Goal: Task Accomplishment & Management: Use online tool/utility

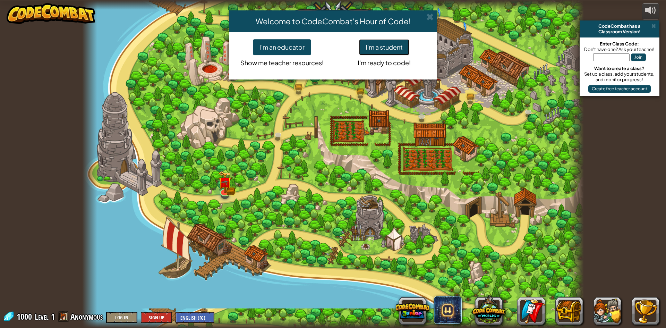
drag, startPoint x: 385, startPoint y: 110, endPoint x: 387, endPoint y: 48, distance: 61.5
click at [387, 48] on button "I'm a student" at bounding box center [384, 47] width 50 height 16
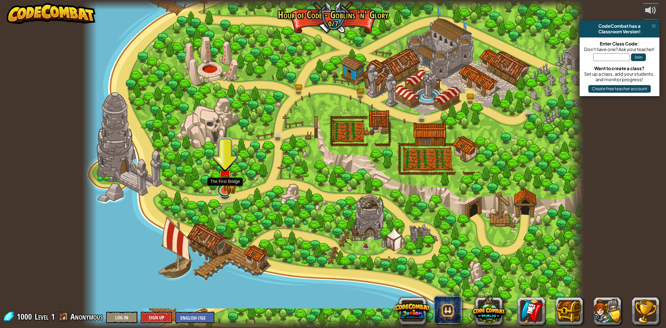
click at [226, 193] on link at bounding box center [225, 190] width 14 height 14
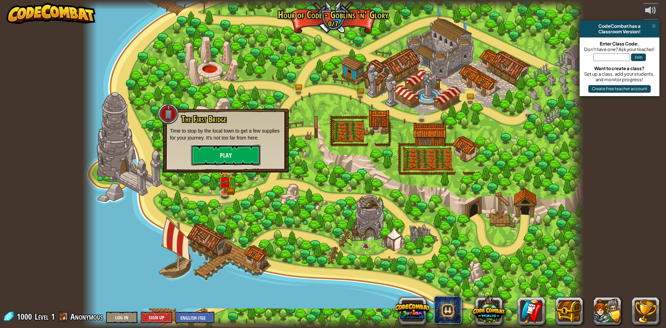
click at [224, 161] on button "Play" at bounding box center [225, 155] width 69 height 21
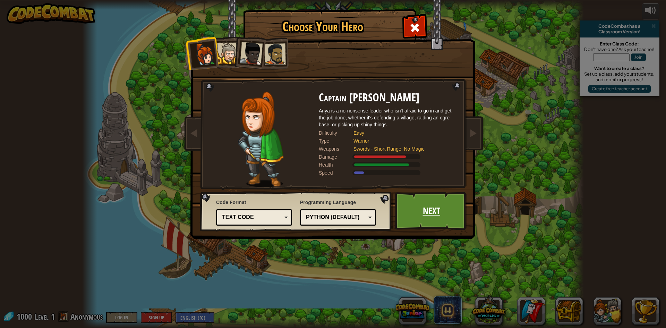
click at [425, 211] on link "Next" at bounding box center [431, 211] width 73 height 38
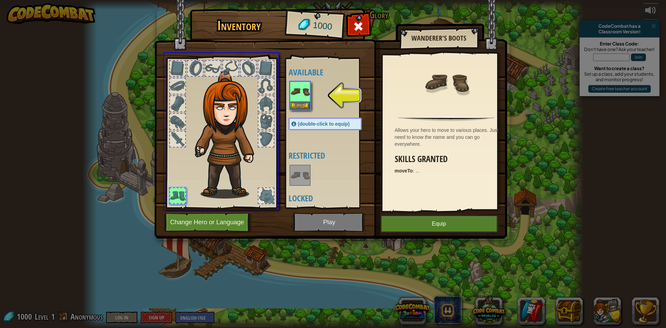
drag, startPoint x: 293, startPoint y: 101, endPoint x: 292, endPoint y: 135, distance: 34.0
click at [292, 135] on div "Inventory 1000 Available Equip (double-click to equip) Restricted Locked Wander…" at bounding box center [333, 164] width 666 height 328
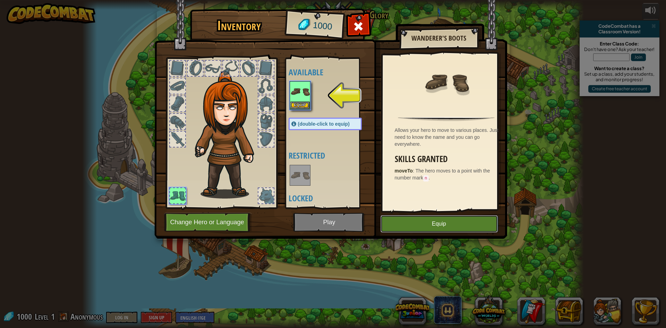
click at [417, 225] on button "Equip" at bounding box center [439, 223] width 117 height 17
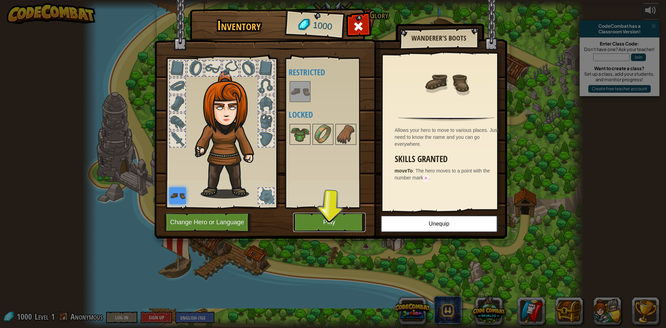
click at [353, 227] on button "Play" at bounding box center [329, 222] width 73 height 19
click at [352, 8] on body "powered by CodeCombat has a Classroom Version! Enter Class Code: Don't have one…" at bounding box center [333, 4] width 666 height 8
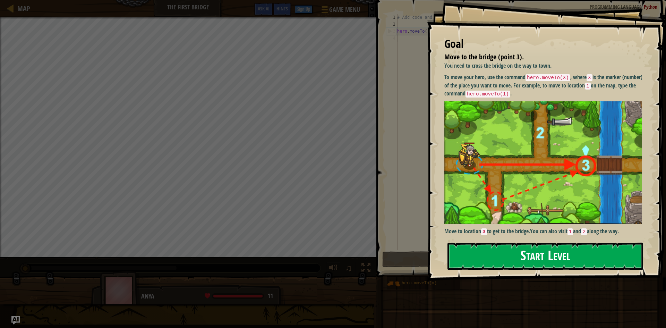
click at [475, 257] on button "Start Level" at bounding box center [546, 256] width 196 height 27
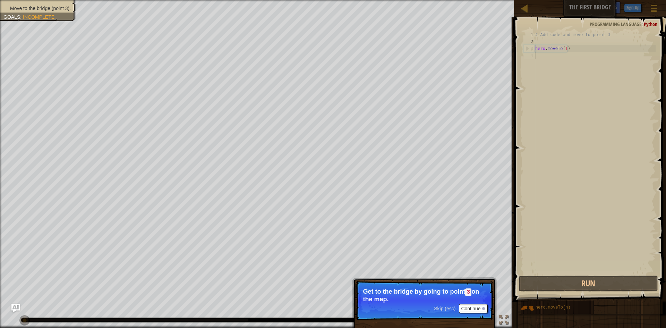
scroll to position [3, 0]
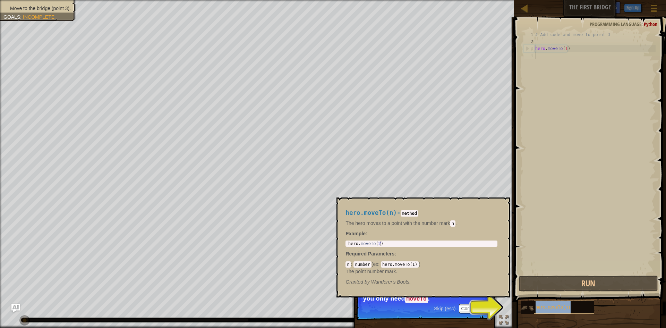
click at [539, 307] on span "hero.moveTo(n)" at bounding box center [553, 307] width 35 height 5
click at [362, 265] on code "number" at bounding box center [363, 264] width 18 height 6
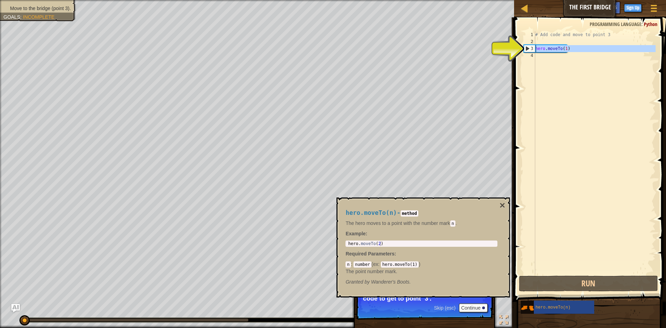
click at [529, 49] on div "3" at bounding box center [529, 48] width 11 height 7
click at [529, 48] on div "3" at bounding box center [529, 48] width 11 height 7
click at [528, 47] on div "3" at bounding box center [529, 48] width 11 height 7
type textarea "hero.moveTo(1)"
click at [549, 50] on div "# Add code and move to point 3 hero . moveTo ( 1 )" at bounding box center [595, 159] width 122 height 257
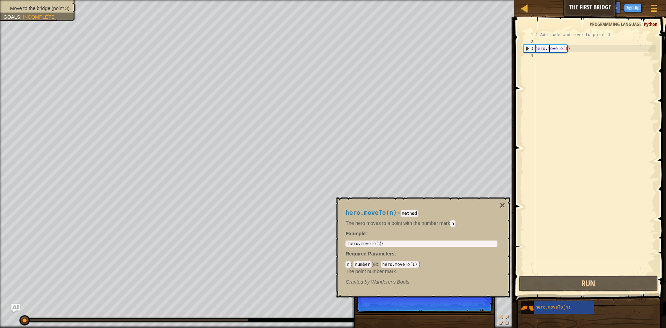
click at [556, 49] on div "# Add code and move to point 3 hero . moveTo ( 1 )" at bounding box center [595, 159] width 122 height 257
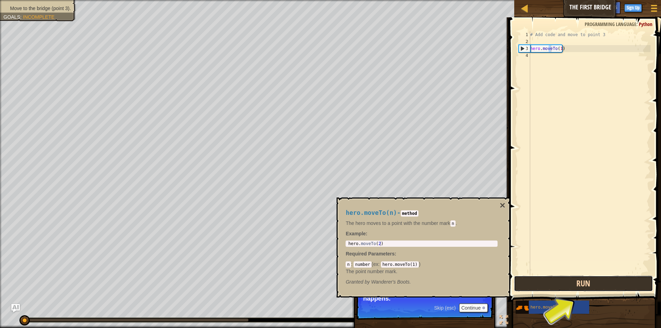
click at [546, 277] on button "Run" at bounding box center [583, 284] width 139 height 16
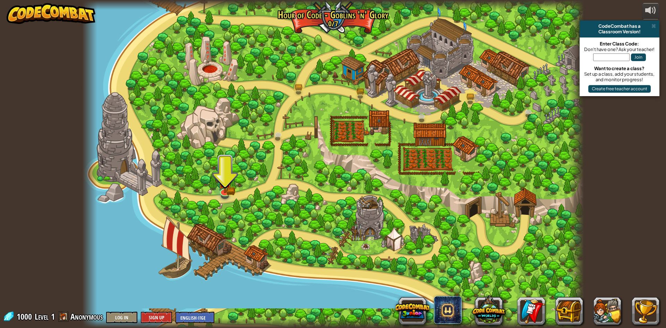
drag, startPoint x: 268, startPoint y: 1, endPoint x: 81, endPoint y: 39, distance: 191.5
click at [81, 39] on div "powered by CodeCombat has a Classroom Version! Enter Class Code: Don't have one…" at bounding box center [333, 164] width 666 height 328
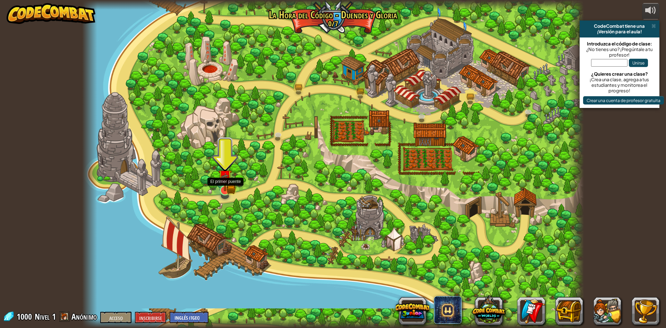
click at [226, 191] on div at bounding box center [225, 190] width 10 height 10
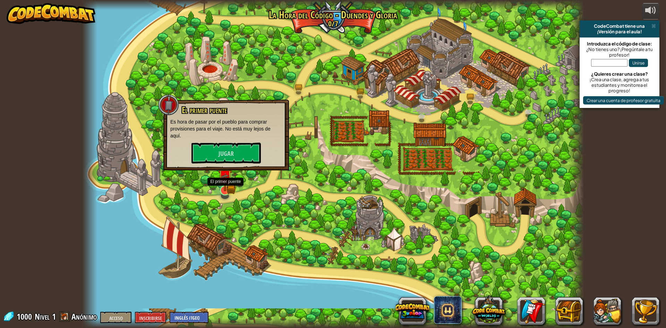
click at [227, 189] on img at bounding box center [225, 177] width 14 height 30
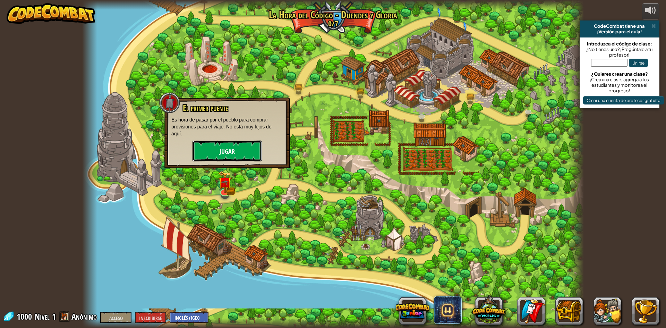
click at [235, 150] on button "Jugar" at bounding box center [227, 151] width 69 height 21
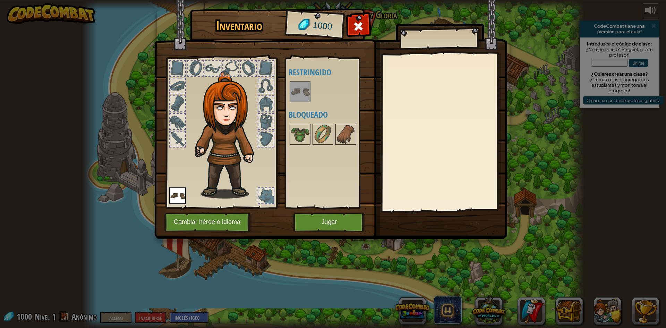
drag, startPoint x: 303, startPoint y: 133, endPoint x: 234, endPoint y: 141, distance: 68.9
click at [234, 141] on div "Inventario 1000 (haga doble clic para equipar) Restringido Bloqueado [GEOGRAPHI…" at bounding box center [333, 124] width 353 height 229
click at [299, 87] on img at bounding box center [300, 91] width 19 height 19
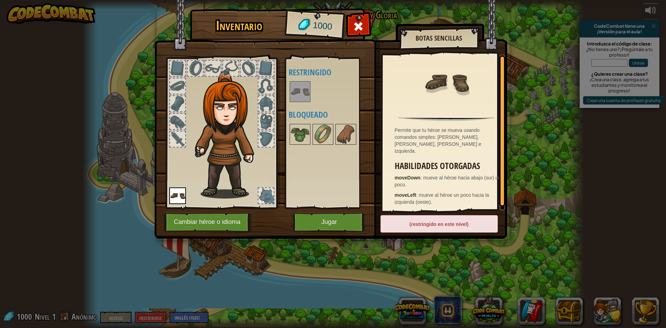
drag, startPoint x: 342, startPoint y: 138, endPoint x: 339, endPoint y: 151, distance: 12.8
click at [342, 138] on img at bounding box center [345, 134] width 19 height 19
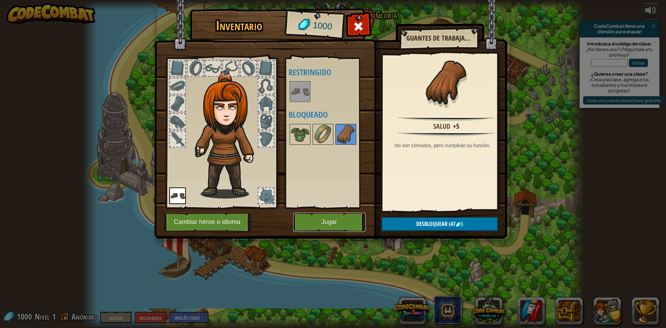
click at [326, 227] on button "Jugar" at bounding box center [329, 222] width 73 height 19
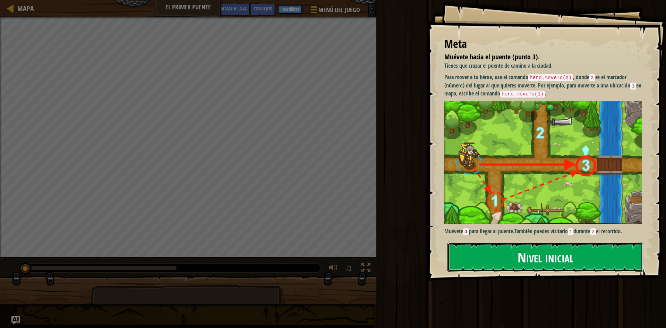
drag, startPoint x: 524, startPoint y: 270, endPoint x: 522, endPoint y: 266, distance: 4.3
click at [523, 270] on button "Nivel inicial" at bounding box center [546, 257] width 196 height 29
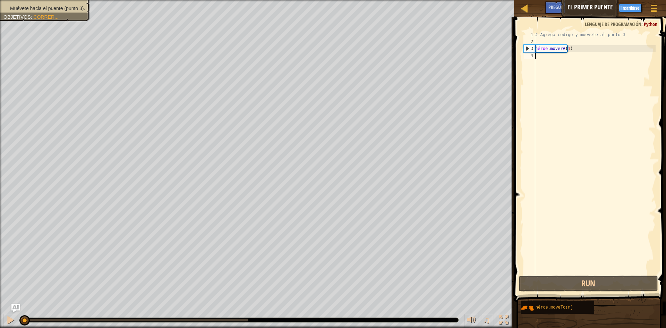
click at [534, 48] on div "3" at bounding box center [529, 48] width 11 height 7
click at [530, 48] on div "3" at bounding box center [529, 48] width 11 height 7
click at [524, 48] on div "3" at bounding box center [529, 48] width 11 height 7
click at [527, 48] on div "3" at bounding box center [529, 48] width 11 height 7
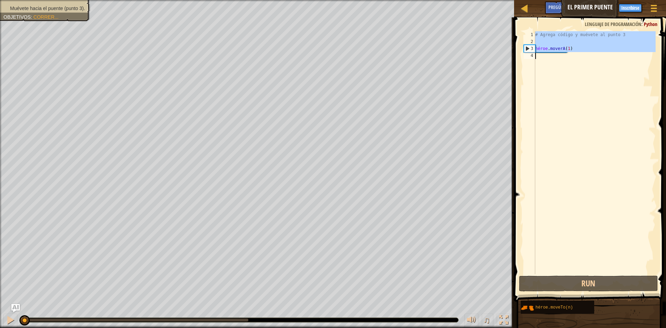
type textarea "hero.moveTo(1)"
drag, startPoint x: 528, startPoint y: 48, endPoint x: 533, endPoint y: 47, distance: 4.9
click at [532, 47] on div "3" at bounding box center [529, 48] width 11 height 7
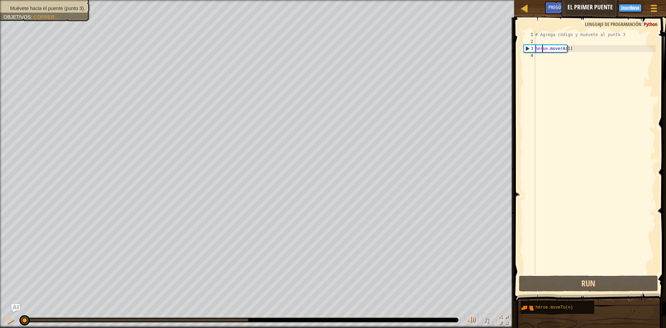
drag, startPoint x: 542, startPoint y: 47, endPoint x: 550, endPoint y: 45, distance: 8.8
click at [544, 46] on div "# Agrega código y muévete al punto 3 héroe . moverA ( 1 )" at bounding box center [595, 159] width 122 height 257
type textarea "hero.moveTo(1)"
click at [550, 45] on div "# Agrega código y muévete al punto 3 héroe . moverA ( 1 )" at bounding box center [595, 159] width 122 height 257
click at [563, 51] on div "# Agrega código y muévete al punto 3 héroe . moverA ( 1 )" at bounding box center [595, 159] width 122 height 257
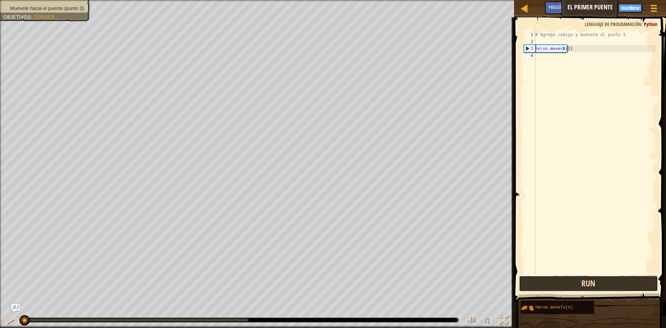
click at [595, 281] on button "Run" at bounding box center [588, 284] width 139 height 16
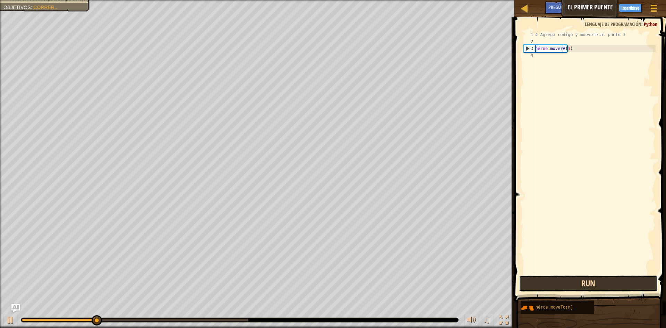
click at [564, 283] on button "Run" at bounding box center [588, 284] width 139 height 16
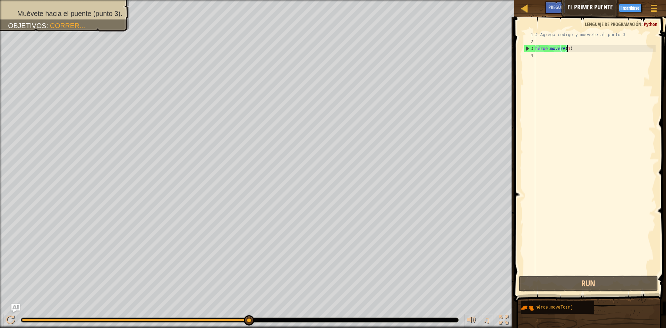
click at [577, 48] on div "# Agrega código y muévete al punto 3 héroe . moverA ( 1 )" at bounding box center [595, 159] width 122 height 257
click at [579, 48] on div "# Agrega código y muévete al punto 3 héroe . moverA ( 1 )" at bounding box center [595, 159] width 122 height 257
click at [565, 45] on div "# Agrega código y muévete al punto 3 héroe . moverA ( 1 )" at bounding box center [595, 152] width 122 height 243
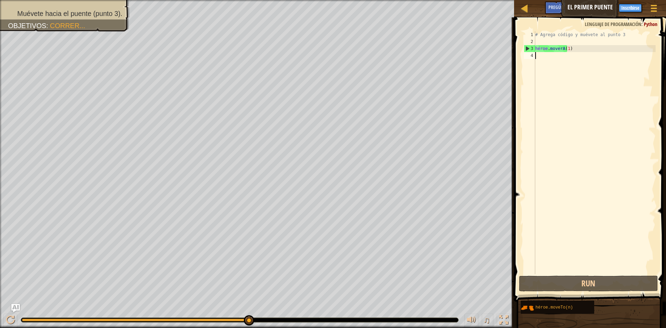
drag, startPoint x: 530, startPoint y: 52, endPoint x: 527, endPoint y: 57, distance: 5.5
click at [530, 53] on div "4" at bounding box center [529, 55] width 11 height 7
click at [528, 58] on div "4" at bounding box center [529, 55] width 11 height 7
click at [526, 45] on div "3" at bounding box center [529, 48] width 11 height 7
click at [525, 48] on div "3" at bounding box center [529, 48] width 11 height 7
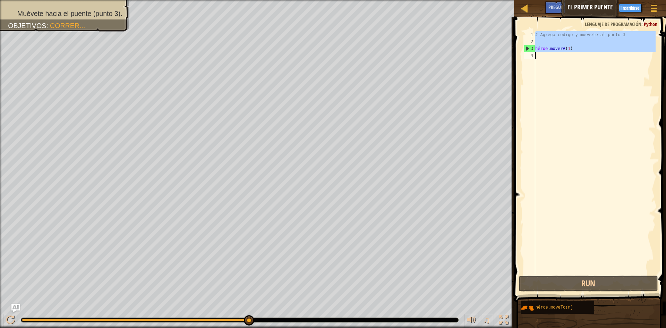
type textarea "hero.moveTo(1)"
drag, startPoint x: 526, startPoint y: 48, endPoint x: 530, endPoint y: 47, distance: 4.2
click at [526, 48] on div "3" at bounding box center [529, 48] width 11 height 7
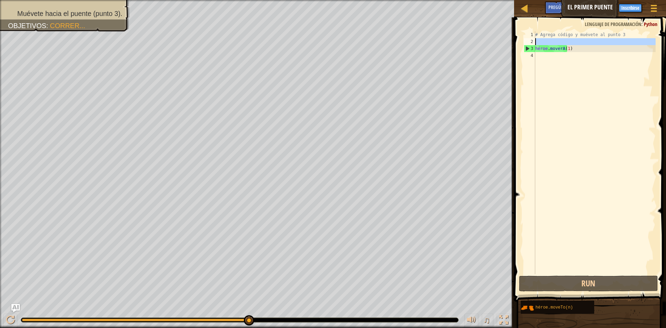
drag, startPoint x: 532, startPoint y: 35, endPoint x: 532, endPoint y: 32, distance: 3.8
click at [532, 32] on div "1" at bounding box center [529, 34] width 11 height 7
click at [570, 47] on div "# Agrega código y muévete al punto 3 héroe . moverA ( 1 )" at bounding box center [595, 159] width 122 height 257
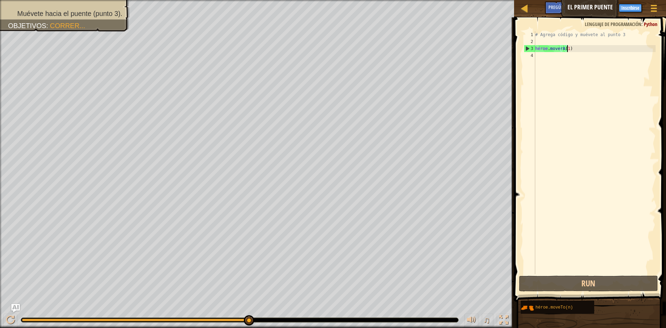
click at [583, 33] on div "# Agrega código y muévete al punto 3 héroe . moverA ( 1 )" at bounding box center [595, 159] width 122 height 257
type textarea "# Add code and move to point 3"
drag, startPoint x: 586, startPoint y: 33, endPoint x: 607, endPoint y: 30, distance: 20.7
click at [607, 30] on div "# Add code and move to point 3 1 2 3 4 # Agrega código y muévete al punto 3 hér…" at bounding box center [589, 173] width 154 height 305
click at [595, 43] on div "# Agrega código y muévete al punto 3 héroe . moverA ( 1 )" at bounding box center [595, 159] width 122 height 257
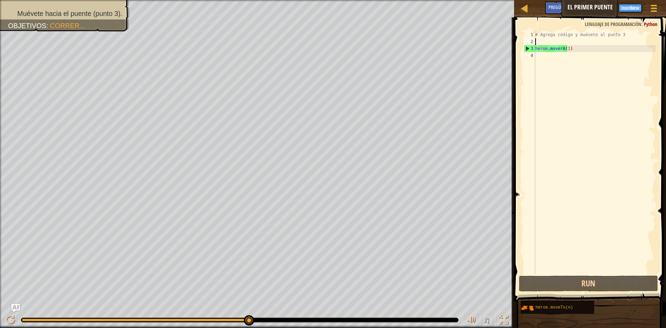
click at [594, 44] on div "# Agrega código y muévete al punto 3 héroe . moverA ( 1 )" at bounding box center [595, 159] width 122 height 257
drag, startPoint x: 539, startPoint y: 58, endPoint x: 549, endPoint y: 58, distance: 9.7
click at [546, 58] on div "# Agrega código y muévete al punto 3 héroe . moverA ( 1 )" at bounding box center [595, 159] width 122 height 257
click at [565, 62] on div "# Agrega código y muévete al punto 3 héroe . moverA ( 1 )" at bounding box center [595, 159] width 122 height 257
click at [559, 60] on div "# Agrega código y muévete al punto 3 héroe . moverA ( 1 )" at bounding box center [595, 159] width 122 height 257
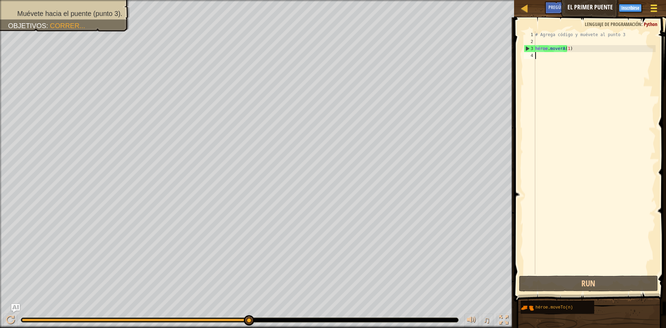
scroll to position [3, 0]
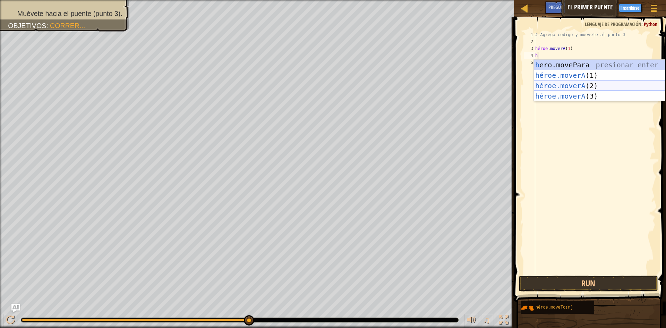
click at [588, 83] on div "h ero.movePara presionar enter héroe.moverA (1) Presione Enter héroe.moverA (2)…" at bounding box center [599, 91] width 131 height 62
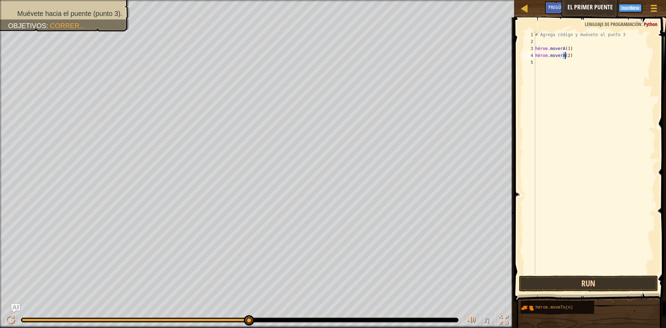
type textarea "hero.moveTo(2)"
click at [582, 284] on button "Run" at bounding box center [588, 284] width 139 height 16
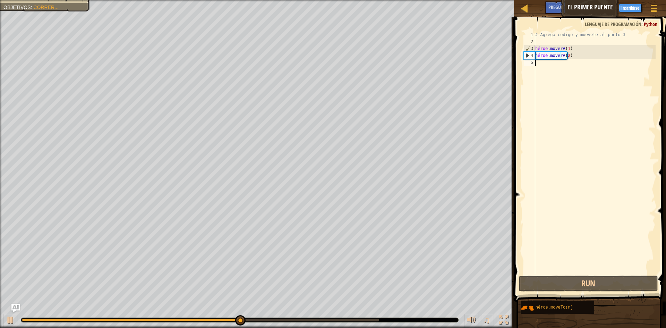
click at [537, 64] on div "# Agrega código y muévete al punto 3 héroe . moverA ( 1 ) héroe . moverA ( 2 )" at bounding box center [595, 159] width 122 height 257
click at [544, 64] on div "# Agrega código y muévete al punto 3 héroe . moverA ( 1 ) héroe . moverA ( 2 )" at bounding box center [595, 159] width 122 height 257
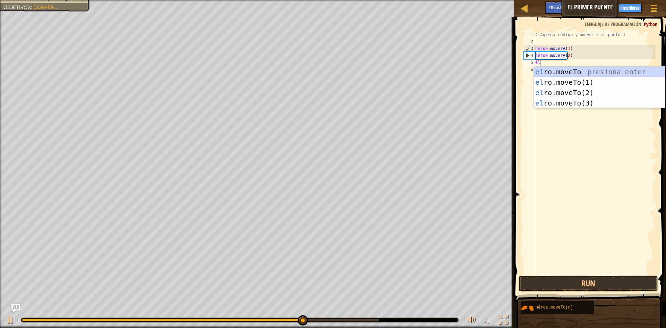
scroll to position [3, 0]
click at [577, 105] on div "su o.movePara presionar enter su o.moveTo(1) Presione Enter su o.moveTo(2) Pres…" at bounding box center [599, 98] width 131 height 62
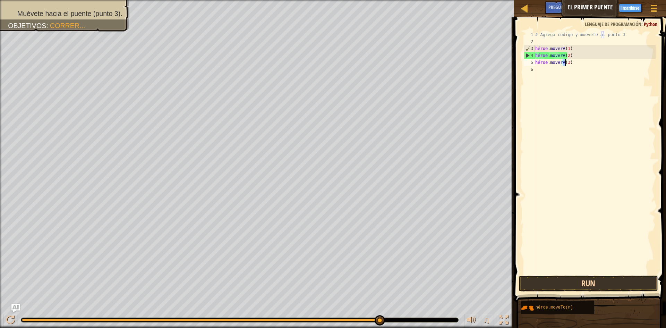
type textarea "hero.moveTo(3)"
click at [586, 282] on button "Run" at bounding box center [588, 284] width 139 height 16
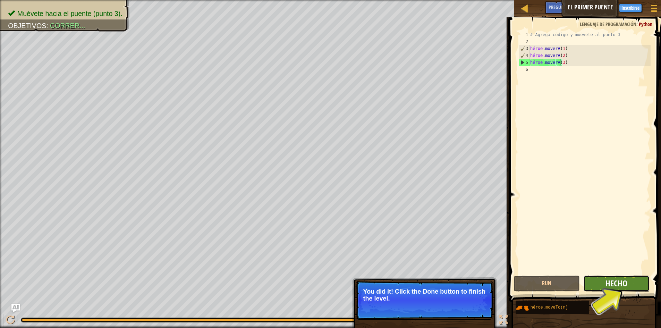
click at [617, 281] on font "Hecho" at bounding box center [617, 283] width 22 height 11
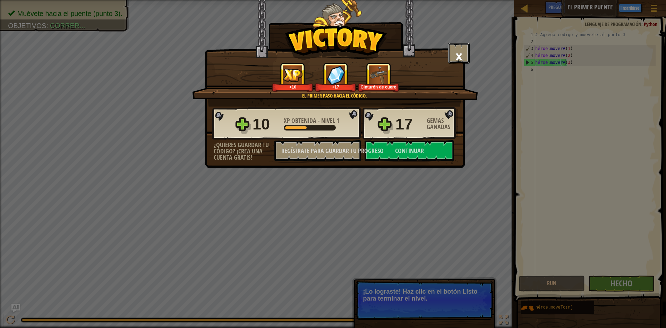
click at [459, 58] on font "×" at bounding box center [459, 56] width 8 height 24
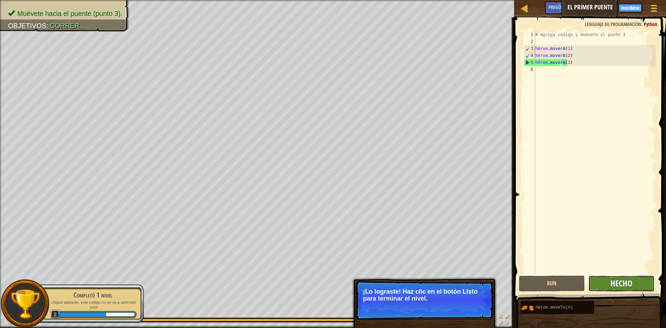
click at [613, 281] on font "Hecho" at bounding box center [622, 283] width 22 height 11
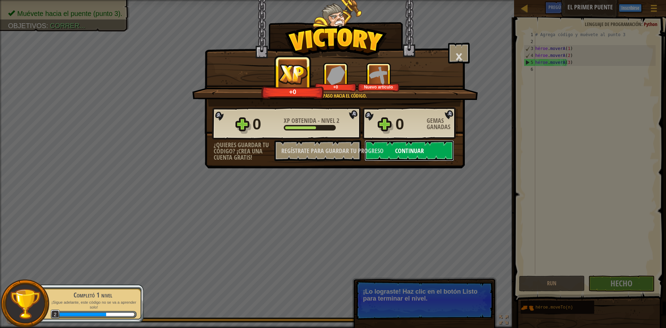
click at [426, 144] on button "Continuar" at bounding box center [410, 150] width 90 height 21
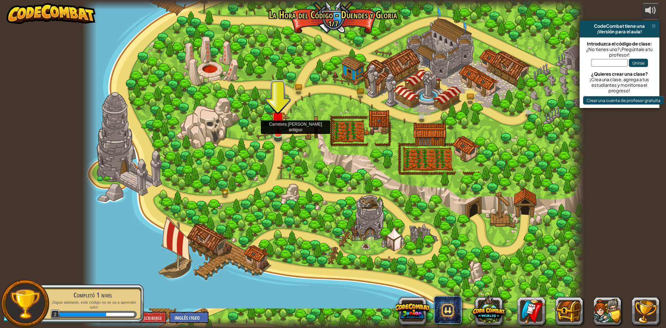
click at [278, 134] on img at bounding box center [278, 118] width 14 height 31
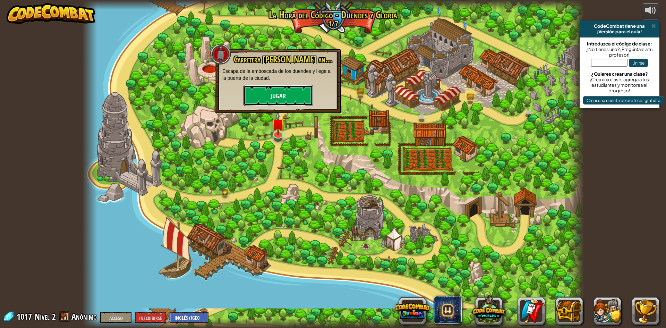
click at [279, 96] on font "Jugar" at bounding box center [278, 96] width 15 height 9
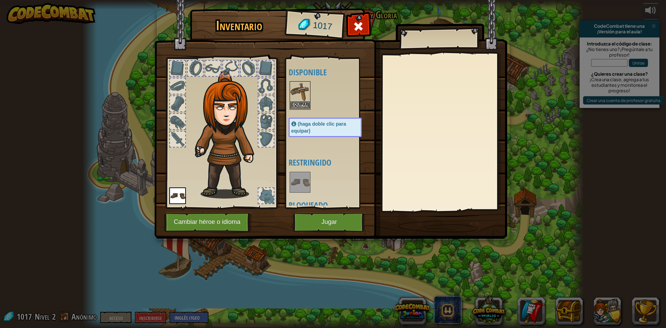
click at [303, 82] on img at bounding box center [300, 91] width 19 height 19
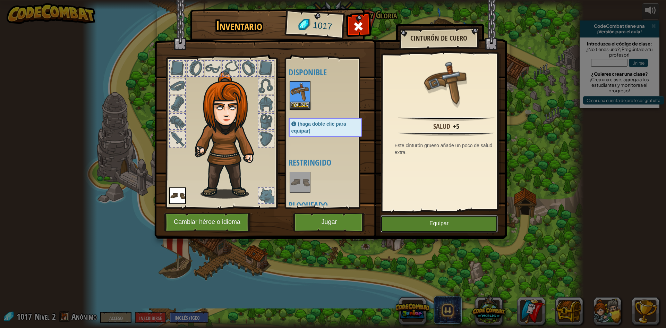
click at [432, 221] on font "Equipar" at bounding box center [439, 224] width 19 height 6
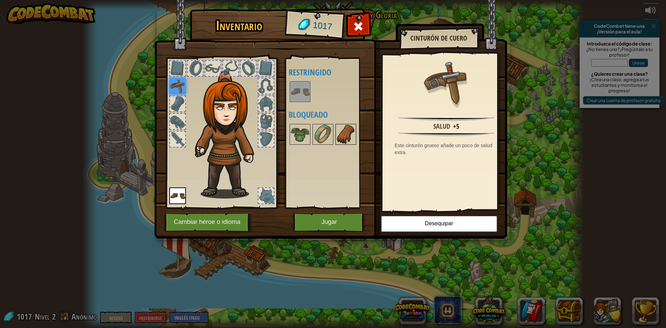
click at [341, 132] on img at bounding box center [345, 134] width 19 height 19
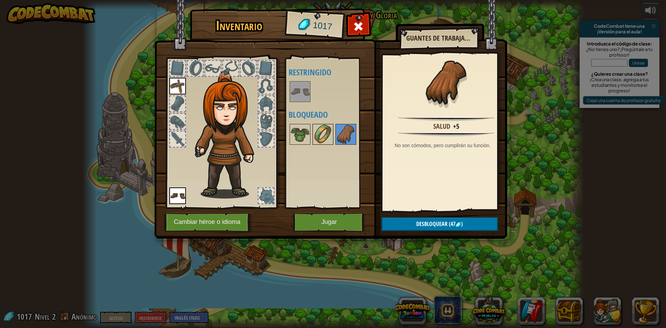
click at [319, 137] on img at bounding box center [322, 134] width 19 height 19
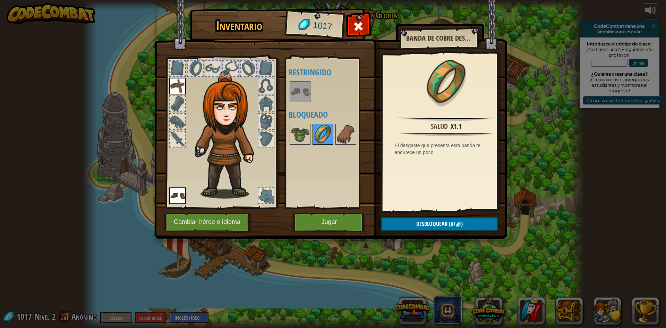
click at [314, 136] on img at bounding box center [322, 134] width 19 height 19
click at [342, 221] on button "Jugar" at bounding box center [329, 222] width 73 height 19
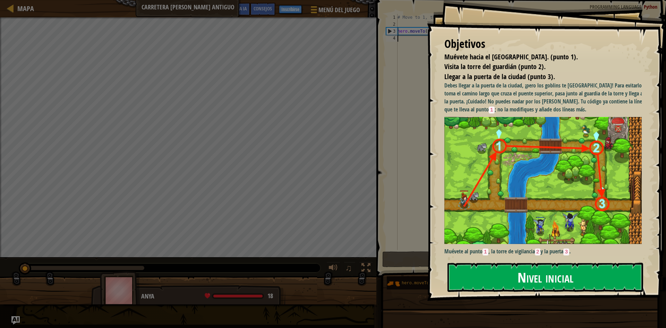
drag, startPoint x: 550, startPoint y: 272, endPoint x: 545, endPoint y: 269, distance: 5.7
click at [547, 271] on font "Nivel inicial" at bounding box center [546, 277] width 56 height 19
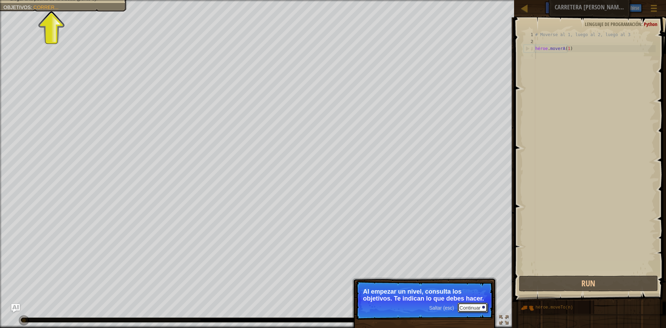
click at [470, 309] on font "Continuar" at bounding box center [470, 308] width 21 height 6
click at [466, 309] on font "Continuar" at bounding box center [470, 308] width 21 height 6
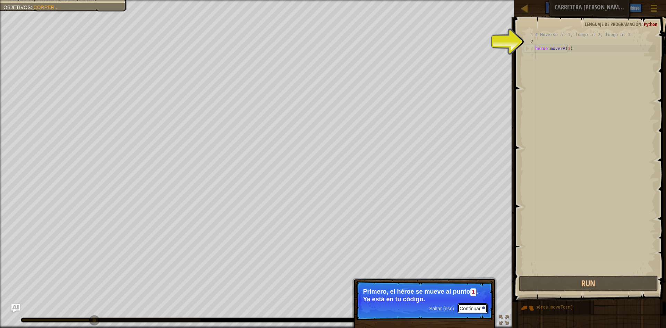
click at [476, 311] on button "Continuar" at bounding box center [473, 308] width 31 height 10
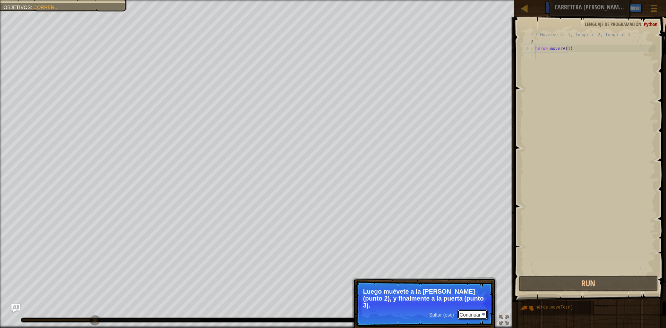
click at [461, 312] on font "Continuar" at bounding box center [470, 315] width 21 height 6
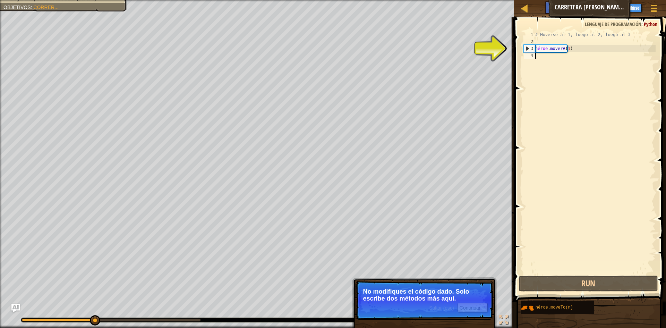
click at [544, 57] on div "# Moverse al 1, luego al 2, luego al 3 héroe . moverA ( 1 )" at bounding box center [595, 159] width 122 height 257
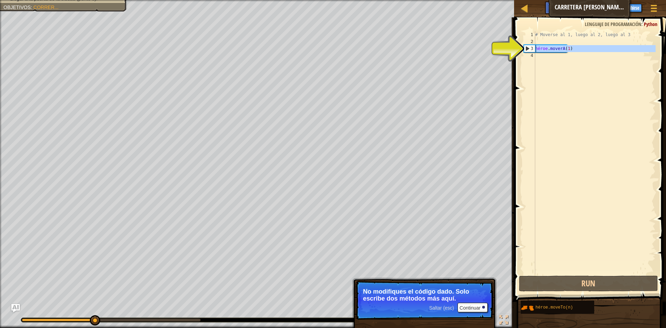
click at [532, 49] on font "3" at bounding box center [532, 48] width 2 height 5
click at [536, 48] on div "# Moverse al 1, luego al 2, luego al 3 héroe . moverA ( 1 )" at bounding box center [595, 159] width 122 height 257
drag, startPoint x: 533, startPoint y: 46, endPoint x: 528, endPoint y: 46, distance: 4.5
click at [532, 46] on font "3" at bounding box center [532, 48] width 2 height 5
click at [527, 46] on div "3" at bounding box center [529, 48] width 11 height 7
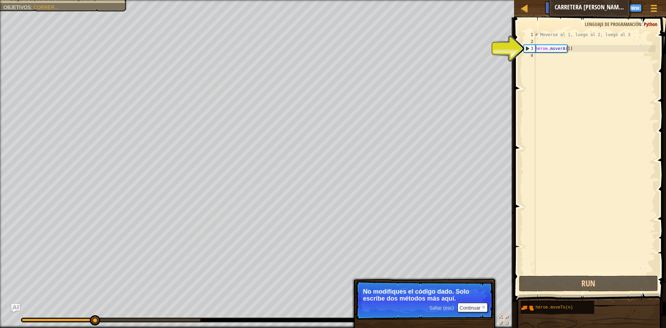
click at [526, 47] on div "3" at bounding box center [529, 48] width 11 height 7
type textarea "hero.moveTo(1)"
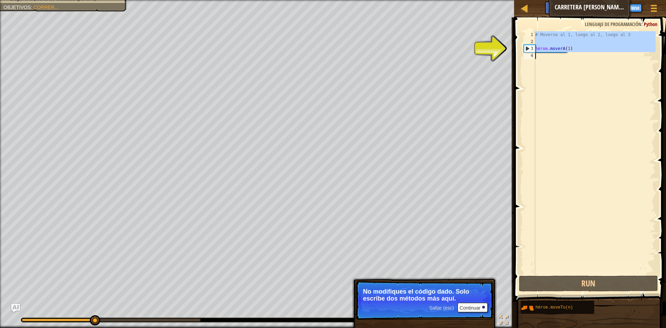
drag, startPoint x: 526, startPoint y: 47, endPoint x: 562, endPoint y: 48, distance: 36.1
click at [527, 47] on div "3" at bounding box center [529, 48] width 11 height 7
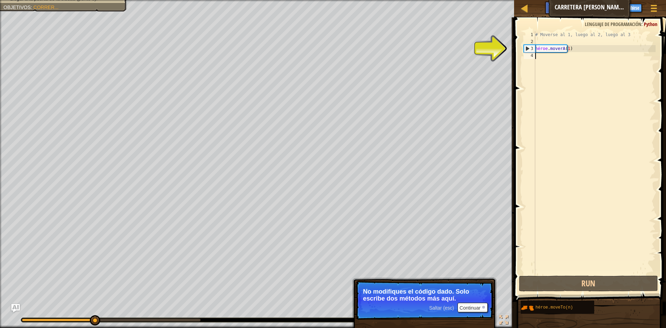
drag, startPoint x: 572, startPoint y: 48, endPoint x: 587, endPoint y: 45, distance: 15.5
click at [573, 47] on div "# Moverse al 1, luego al 2, luego al 3 héroe . moverA ( 1 )" at bounding box center [595, 159] width 122 height 257
type textarea "hero.moveTo(1)"
click at [589, 46] on div "# Moverse al 1, luego al 2, luego al 3 héroe . moverA ( 1 )" at bounding box center [595, 159] width 122 height 257
click at [589, 54] on div "# Moverse al 1, luego al 2, luego al 3 héroe . moverA ( 1 )" at bounding box center [595, 159] width 122 height 257
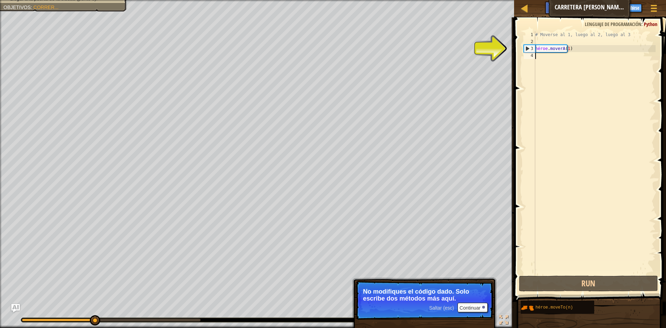
click at [545, 59] on div "# Moverse al 1, luego al 2, luego al 3 héroe . moverA ( 1 )" at bounding box center [595, 159] width 122 height 257
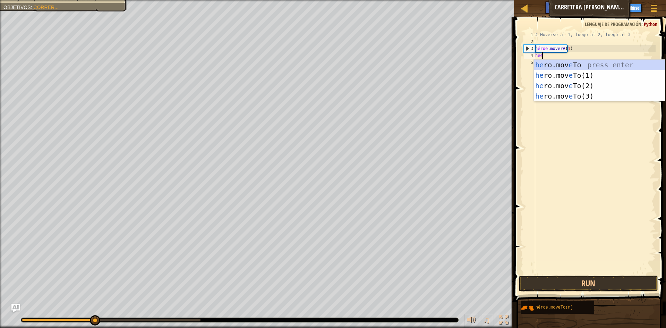
scroll to position [3, 0]
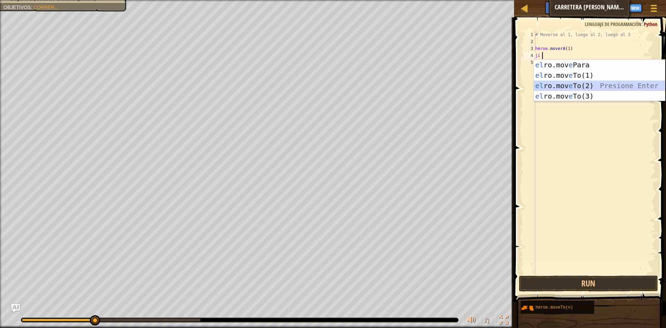
click at [570, 87] on div "el ro.mov e Para presionar enter el ro.mov e To(1) Presione Enter el ro.mov e T…" at bounding box center [599, 91] width 131 height 62
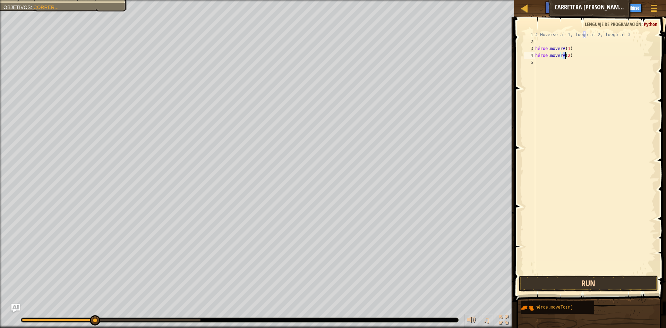
type textarea "hero.moveTo(2)"
click at [572, 284] on button "Run" at bounding box center [588, 284] width 139 height 16
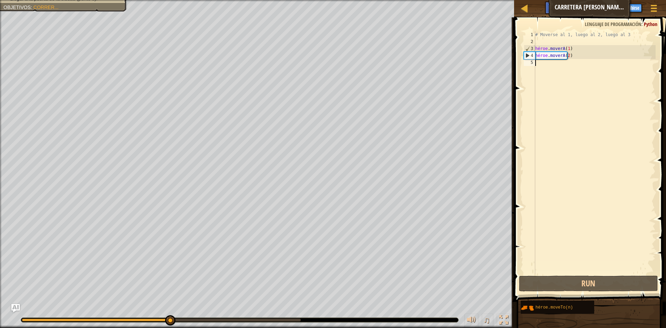
click at [546, 66] on div "# Moverse al 1, luego al 2, luego al 3 héroe . moverA ( 1 ) héroe . moverA ( 2 )" at bounding box center [595, 159] width 122 height 257
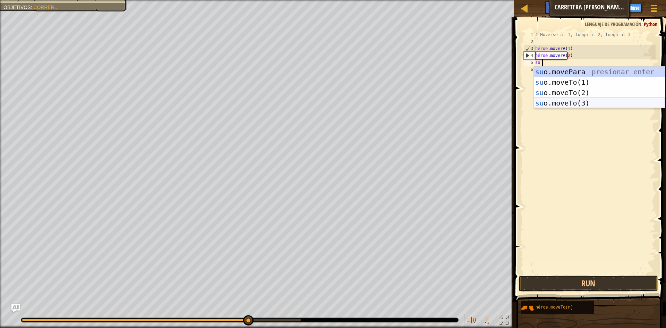
click at [560, 106] on div "su o.movePara presionar enter su o.moveTo(1) Presione Enter su o.moveTo(2) Pres…" at bounding box center [599, 98] width 131 height 62
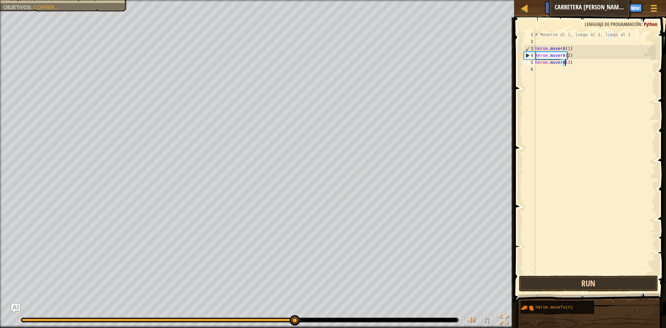
type textarea "hero.moveTo(3)"
click at [561, 286] on button "Run" at bounding box center [588, 284] width 139 height 16
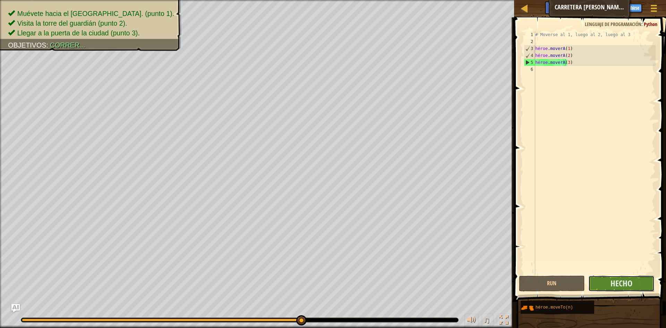
click at [609, 287] on button "Hecho" at bounding box center [622, 284] width 66 height 16
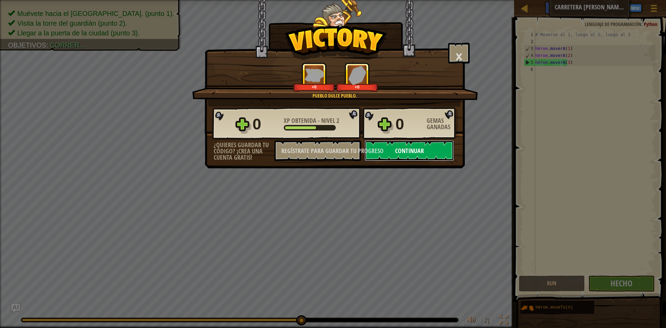
click at [418, 151] on font "Continuar" at bounding box center [409, 150] width 29 height 9
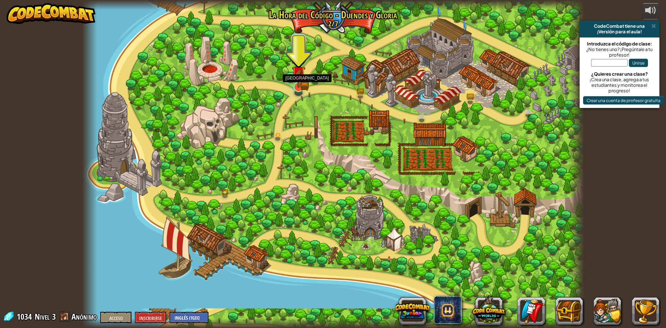
click at [301, 82] on div at bounding box center [299, 87] width 10 height 10
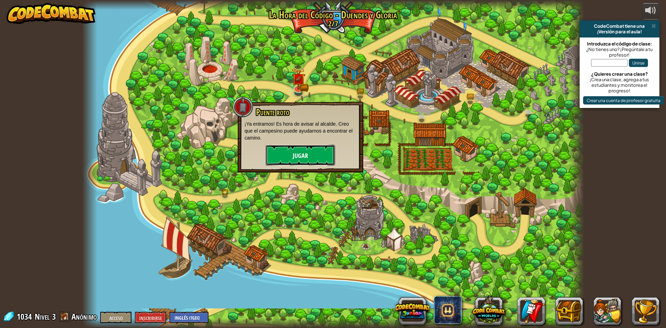
click at [318, 155] on button "Jugar" at bounding box center [300, 155] width 69 height 21
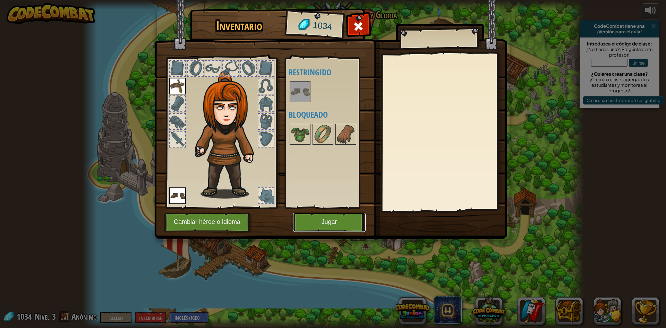
click at [328, 213] on button "Jugar" at bounding box center [329, 222] width 73 height 19
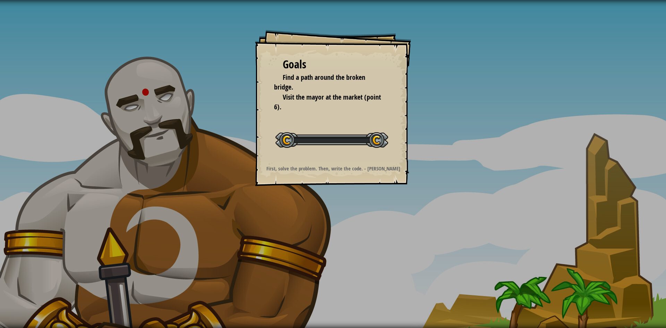
click at [326, 220] on div "Goals Find a path around the broken bridge. Visit the mayor at the market (poin…" at bounding box center [333, 164] width 666 height 328
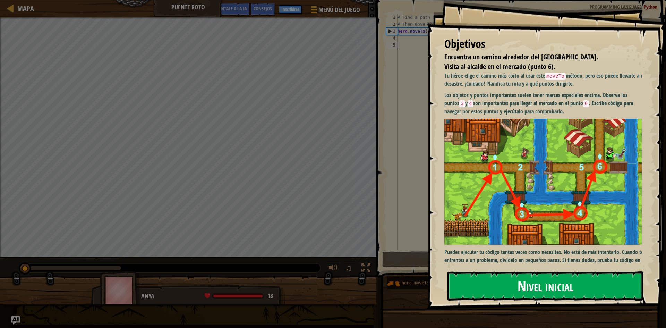
click at [540, 280] on font "Nivel inicial" at bounding box center [546, 285] width 56 height 19
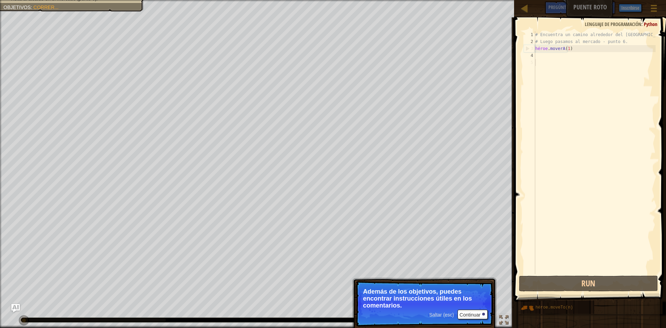
click at [468, 309] on p "Saltar (esc) Continuar Además de los objetivos, puedes encontrar instrucciones …" at bounding box center [425, 304] width 138 height 46
click at [469, 314] on font "Continuar" at bounding box center [470, 315] width 21 height 6
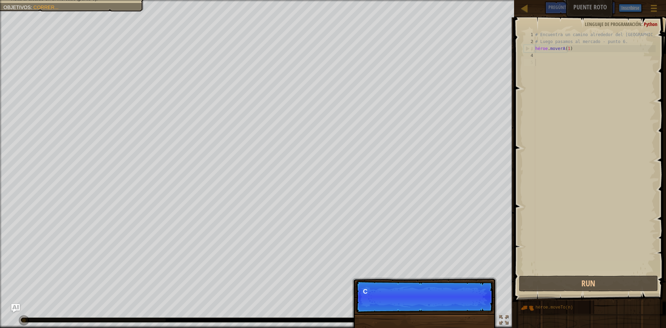
scroll to position [3, 0]
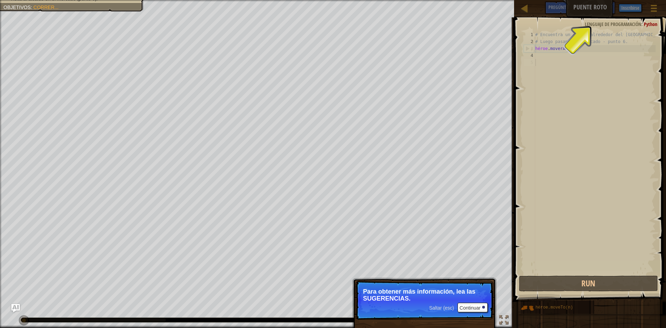
click at [600, 23] on font "Lenguaje de programación" at bounding box center [613, 24] width 57 height 7
click at [599, 10] on div "Consejos" at bounding box center [602, 7] width 25 height 13
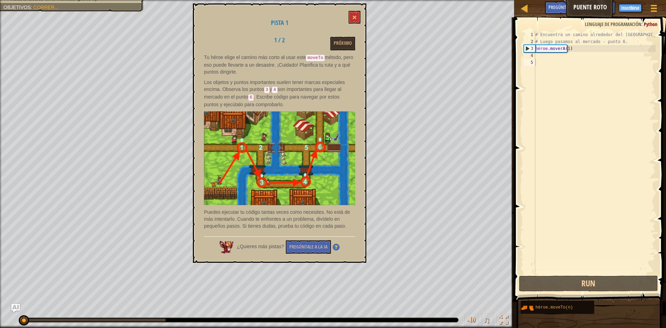
click at [353, 9] on div "Pista 1 1 / 2 Próximo Tu héroe elige el camino más corto al usar este moveTo mé…" at bounding box center [280, 132] width 174 height 259
click at [355, 15] on button at bounding box center [355, 17] width 12 height 13
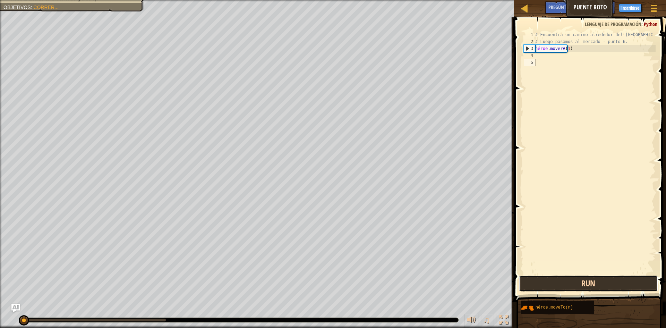
click at [566, 280] on button "Run" at bounding box center [588, 284] width 139 height 16
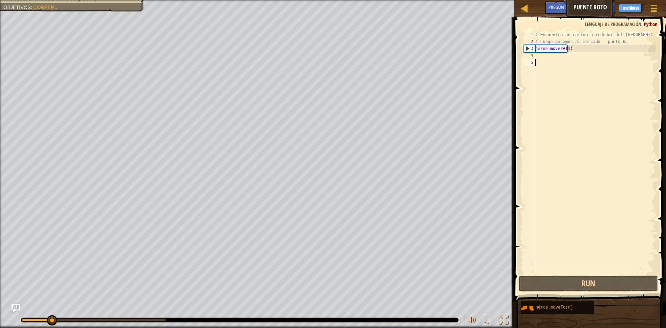
click at [541, 58] on div "# Encuentra un camino alrededor del [GEOGRAPHIC_DATA]. # Luego pasamos al merca…" at bounding box center [595, 159] width 122 height 257
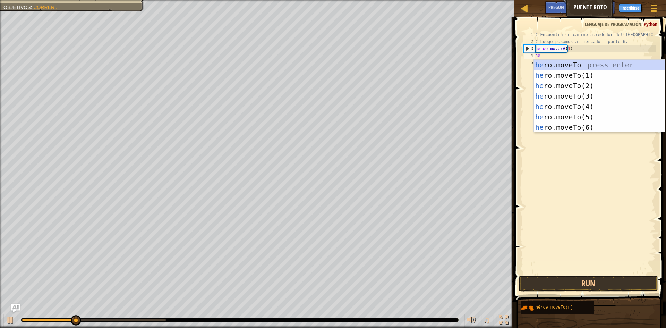
scroll to position [3, 0]
click at [541, 83] on div "su o.movePara presionar enter su o.moveTo(1) Presione Enter su o.moveTo(2) Pres…" at bounding box center [599, 107] width 131 height 94
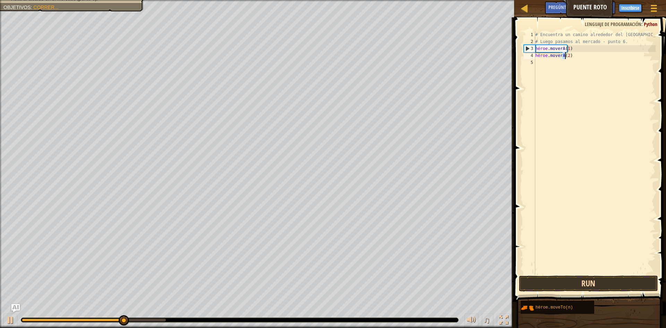
type textarea "hero.moveTo(2)"
click at [584, 287] on button "Run" at bounding box center [588, 284] width 139 height 16
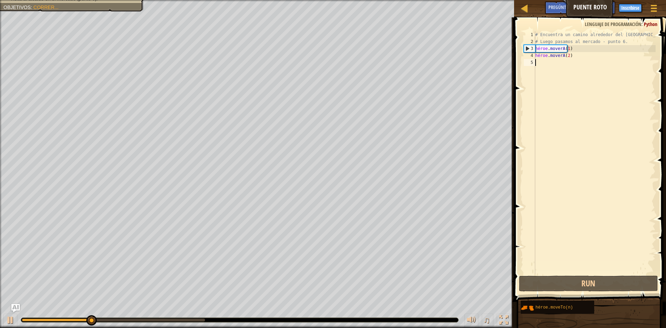
click at [541, 65] on div "# Encuentra un camino alrededor del [GEOGRAPHIC_DATA]. # Luego pasamos al merca…" at bounding box center [595, 159] width 122 height 257
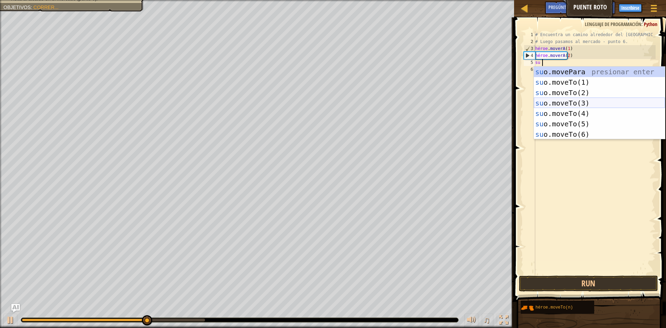
click at [557, 105] on div "su o.movePara presionar enter su o.moveTo(1) Presione Enter su o.moveTo(2) Pres…" at bounding box center [599, 114] width 131 height 94
type textarea "hero.moveTo(3)"
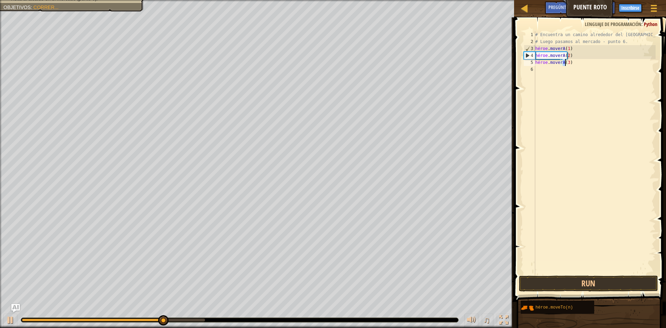
click at [538, 74] on div "# Encuentra un camino alrededor del [GEOGRAPHIC_DATA]. # Luego pasamos al merca…" at bounding box center [595, 159] width 122 height 257
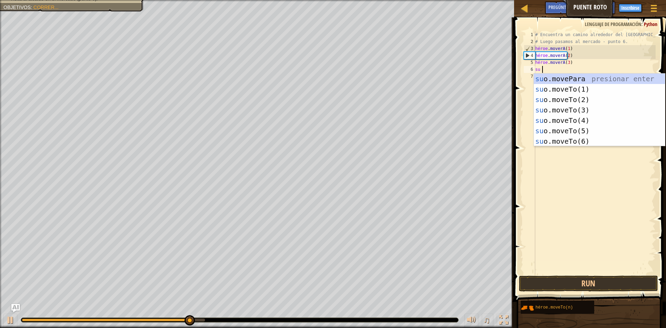
click at [540, 75] on div "su o.movePara presionar enter su o.moveTo(1) Presione Enter su o.moveTo(2) Pres…" at bounding box center [599, 121] width 131 height 94
type textarea "hero.moveTo(6)"
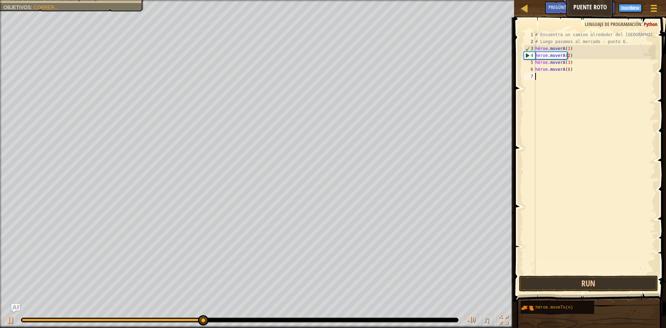
click at [535, 75] on div "7" at bounding box center [529, 76] width 11 height 7
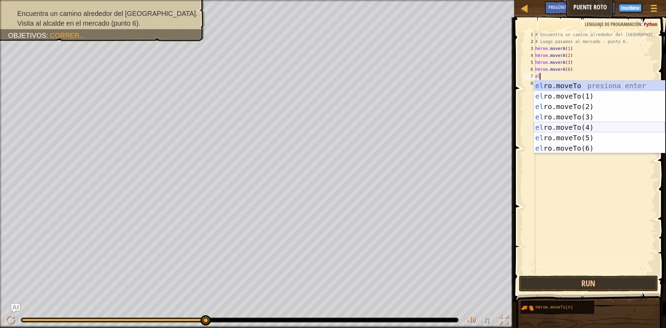
click at [563, 127] on div "el ro.moveTo presiona enter el ro.moveTo(1) Presione Enter el ro.moveTo(2) Pres…" at bounding box center [599, 128] width 131 height 94
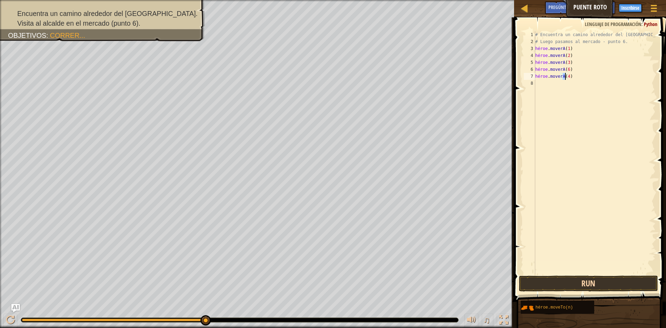
type textarea "hero.moveTo(4)"
click at [577, 284] on button "Run" at bounding box center [588, 284] width 139 height 16
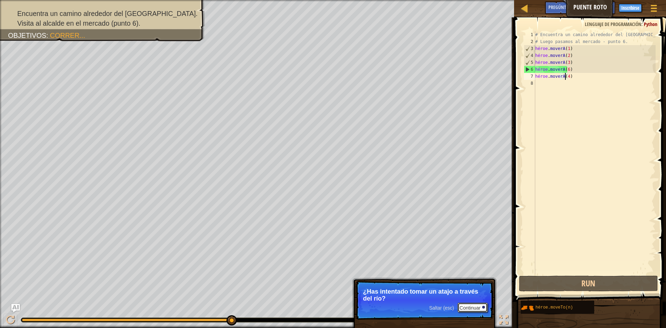
click at [465, 308] on font "Continuar" at bounding box center [470, 308] width 21 height 6
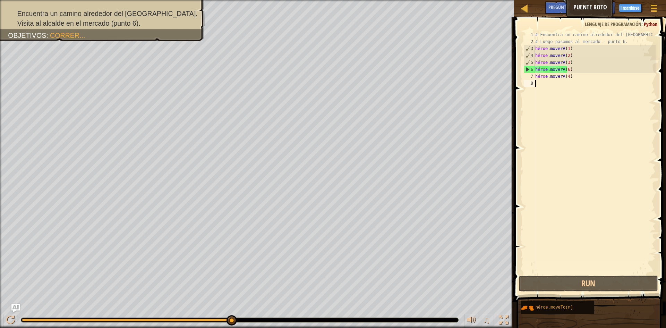
click at [538, 84] on div "# Encuentra un camino alrededor del [GEOGRAPHIC_DATA]. # Luego pasamos al merca…" at bounding box center [595, 159] width 122 height 257
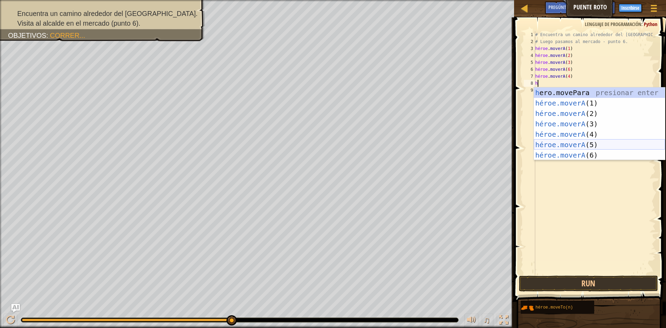
click at [579, 144] on div "h ero.movePara presionar enter héroe.moverA (1) Presione Enter héroe.moverA (2)…" at bounding box center [599, 134] width 131 height 94
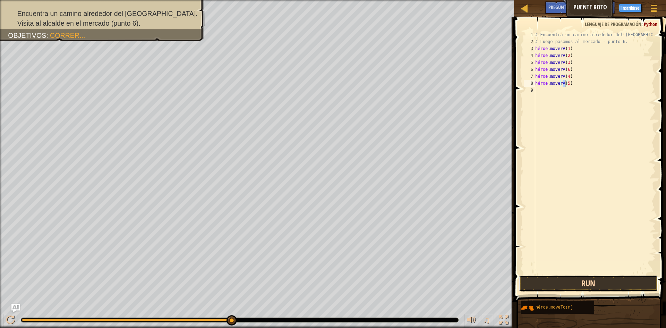
click at [602, 281] on button "Run" at bounding box center [588, 284] width 139 height 16
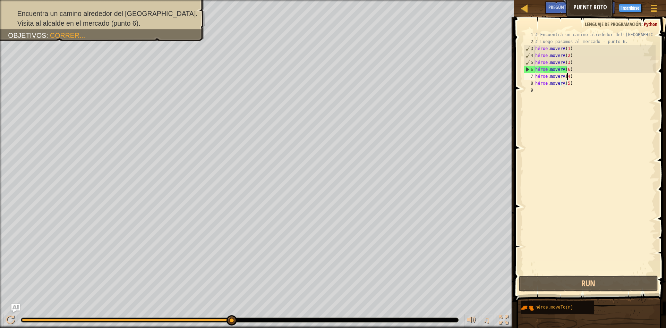
click at [577, 76] on div "# Encuentra un camino alrededor del [GEOGRAPHIC_DATA]. # Luego pasamos al merca…" at bounding box center [595, 159] width 122 height 257
click at [583, 76] on div "# Encuentra un camino alrededor del [GEOGRAPHIC_DATA]. # Luego pasamos al merca…" at bounding box center [595, 159] width 122 height 257
click at [581, 75] on div "# Encuentra un camino alrededor del [GEOGRAPHIC_DATA]. # Luego pasamos al merca…" at bounding box center [595, 159] width 122 height 257
click at [581, 75] on div "# Encuentra un camino alrededor del [GEOGRAPHIC_DATA]. # Luego pasamos al merca…" at bounding box center [595, 152] width 122 height 243
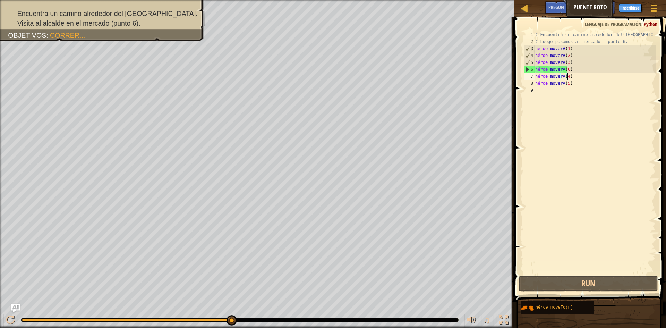
click at [580, 75] on div "# Encuentra un camino alrededor del [GEOGRAPHIC_DATA]. # Luego pasamos al merca…" at bounding box center [595, 159] width 122 height 257
click at [579, 75] on div "# Encuentra un camino alrededor del [GEOGRAPHIC_DATA]. # Luego pasamos al merca…" at bounding box center [595, 152] width 122 height 243
click at [579, 75] on div "# Encuentra un camino alrededor del [GEOGRAPHIC_DATA]. # Luego pasamos al merca…" at bounding box center [595, 159] width 122 height 257
click at [575, 75] on div "# Encuentra un camino alrededor del [GEOGRAPHIC_DATA]. # Luego pasamos al merca…" at bounding box center [595, 152] width 122 height 243
click at [575, 75] on div "# Encuentra un camino alrededor del [GEOGRAPHIC_DATA]. # Luego pasamos al merca…" at bounding box center [595, 159] width 122 height 257
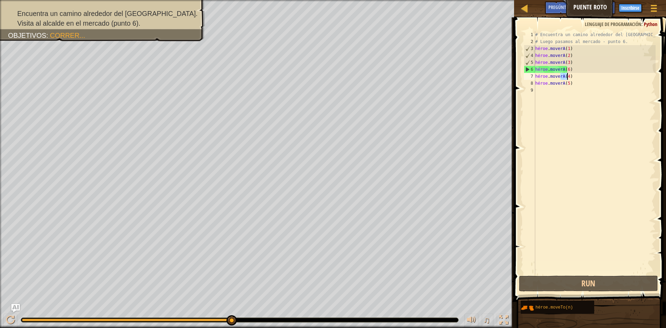
click at [576, 74] on div "# Encuentra un camino alrededor del [GEOGRAPHIC_DATA]. # Luego pasamos al merca…" at bounding box center [595, 159] width 122 height 257
type textarea "hero.moveTo(5)"
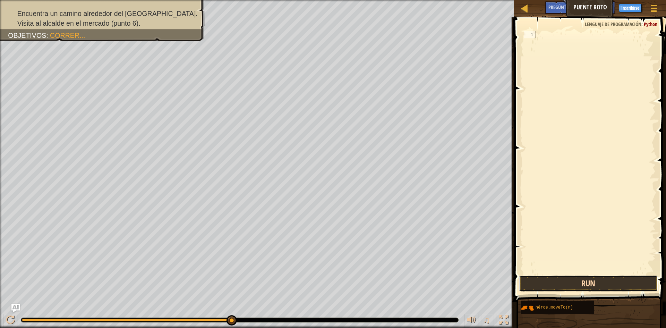
click at [564, 284] on button "Run" at bounding box center [588, 284] width 139 height 16
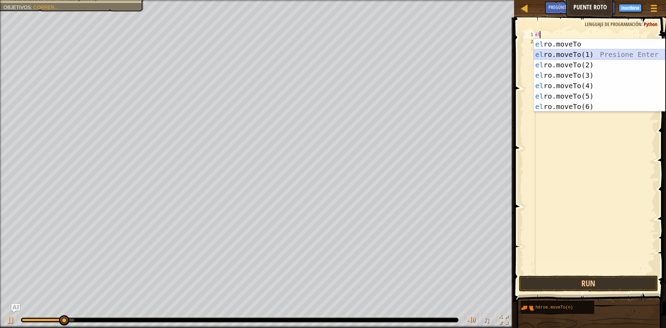
drag, startPoint x: 603, startPoint y: 55, endPoint x: 605, endPoint y: 49, distance: 6.1
click at [605, 53] on div "el ro.moveTo presiona enter el ro.moveTo(1) Presione Enter el ro.moveTo(2) Pres…" at bounding box center [599, 86] width 131 height 94
type textarea "hero.moveTo(1)"
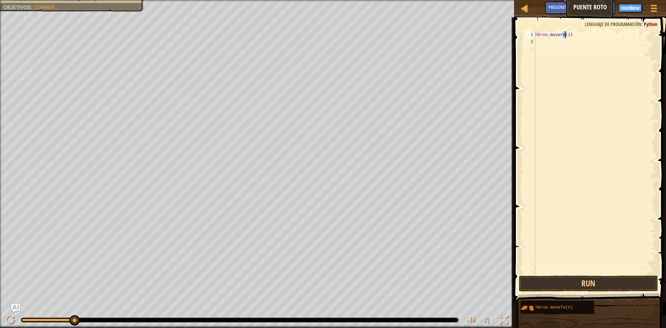
click at [544, 40] on div "héroe . moverA ( 1 )" at bounding box center [595, 159] width 122 height 257
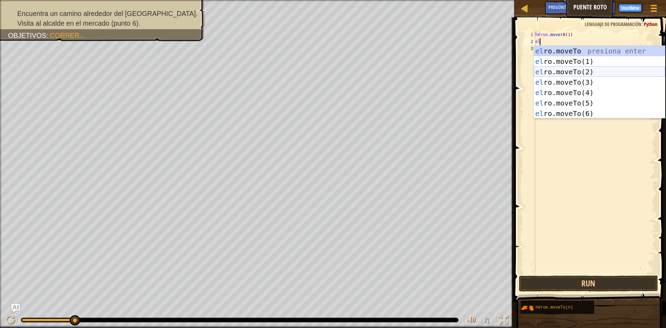
click at [563, 77] on div "el ro.moveTo presiona enter el ro.moveTo(1) Presione Enter el ro.moveTo(2) Pres…" at bounding box center [599, 93] width 131 height 94
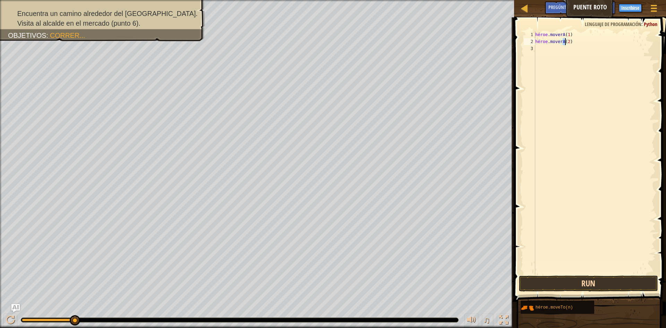
type textarea "hero.moveTo(2)"
click at [581, 284] on button "Run" at bounding box center [588, 284] width 139 height 16
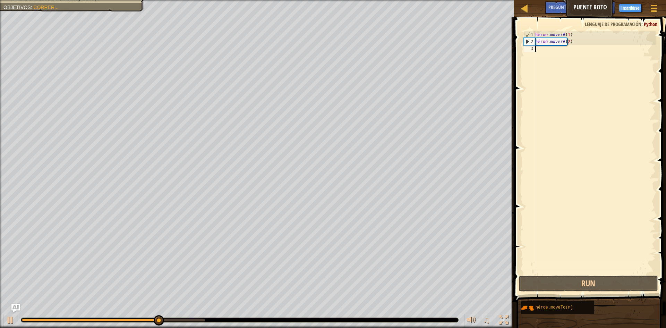
click at [550, 50] on div "héroe . moverA ( 1 ) héroe . moverA ( 2 )" at bounding box center [595, 159] width 122 height 257
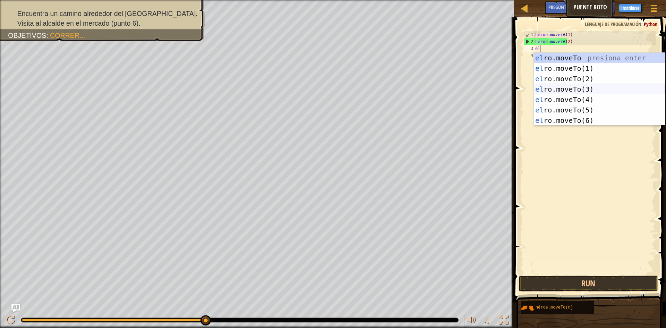
click at [575, 88] on div "el ro.moveTo presiona enter el ro.moveTo(1) Presione Enter el ro.moveTo(2) Pres…" at bounding box center [599, 100] width 131 height 94
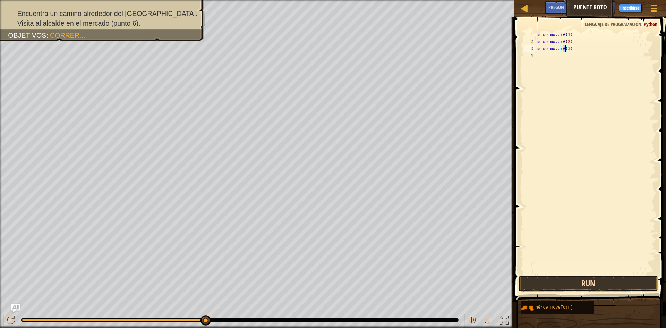
type textarea "hero.moveTo(3)"
click at [558, 280] on button "Run" at bounding box center [588, 284] width 139 height 16
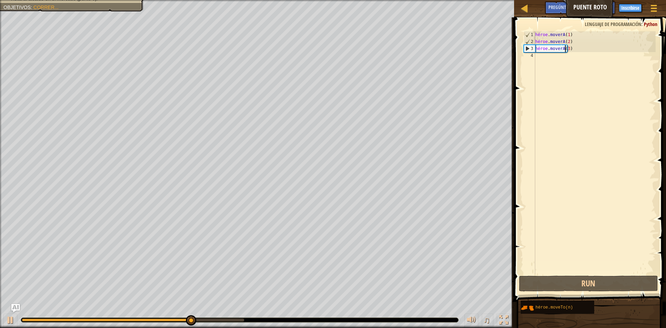
click at [538, 58] on div "héroe . moverA ( 1 ) héroe . moverA ( 2 ) héroe . moverA ( 3 )" at bounding box center [595, 159] width 122 height 257
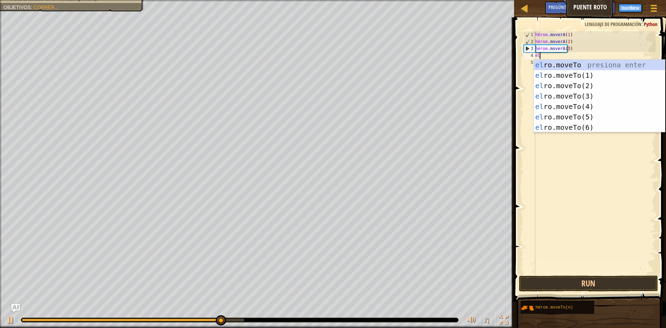
scroll to position [3, 0]
click at [571, 103] on div "su o.movePara presionar enter su o.moveTo(1) Presione Enter su o.moveTo(2) Pres…" at bounding box center [599, 107] width 131 height 94
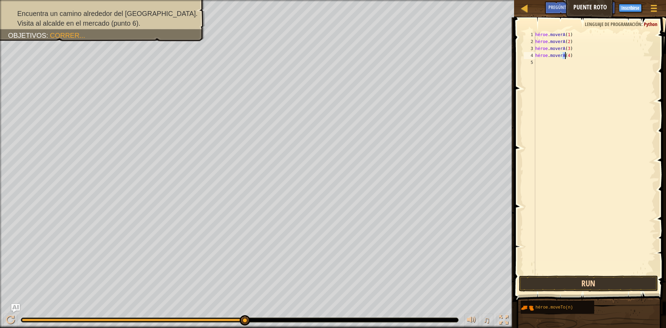
type textarea "hero.moveTo(4)"
click at [574, 285] on button "Run" at bounding box center [588, 284] width 139 height 16
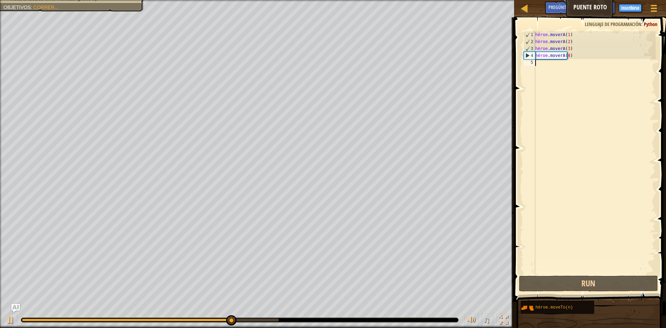
click at [545, 64] on div "héroe . moverA ( 1 ) héroe . moverA ( 2 ) héroe . moverA ( 3 ) héroe . moverA (…" at bounding box center [595, 159] width 122 height 257
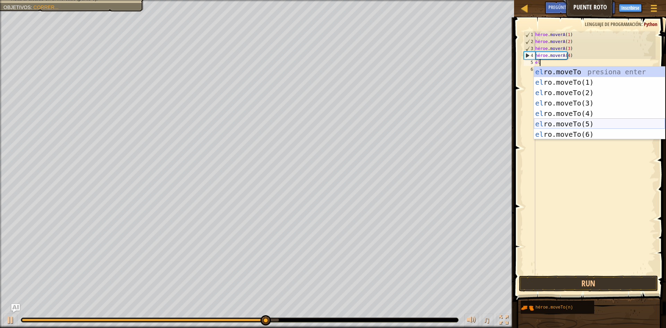
click at [578, 124] on div "el ro.moveTo presiona enter el ro.moveTo(1) Presione Enter el ro.moveTo(2) Pres…" at bounding box center [599, 114] width 131 height 94
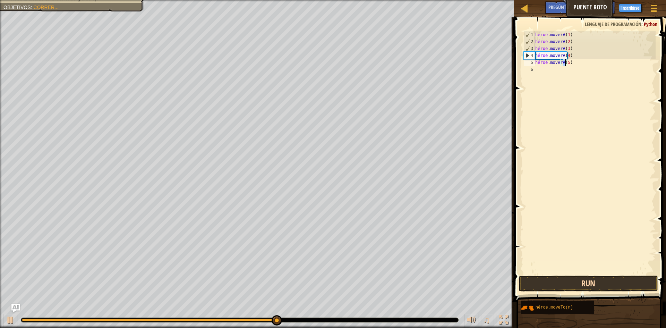
type textarea "hero.moveTo(5)"
click at [588, 287] on button "Run" at bounding box center [588, 284] width 139 height 16
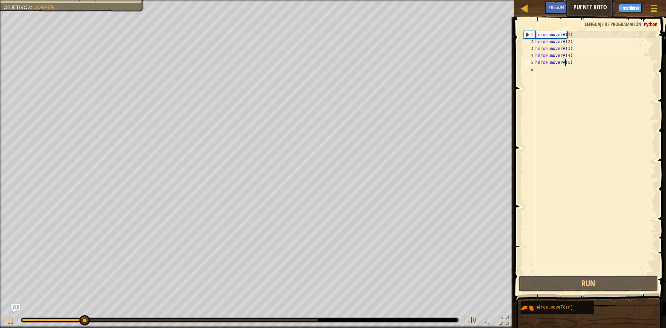
click at [545, 69] on div "héroe . moverA ( 1 ) héroe . moverA ( 2 ) héroe . moverA ( 3 ) héroe . moverA (…" at bounding box center [595, 159] width 122 height 257
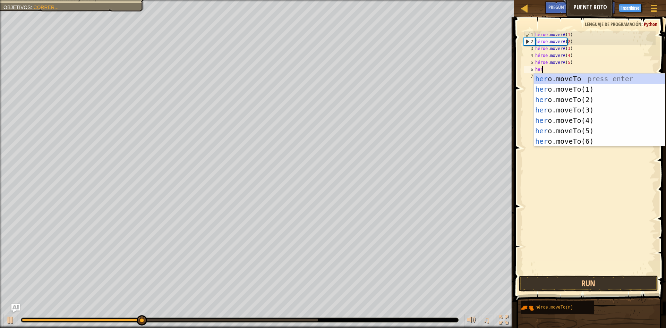
scroll to position [3, 0]
drag, startPoint x: 590, startPoint y: 142, endPoint x: 589, endPoint y: 146, distance: 4.9
click at [590, 142] on div "su o.movePara presionar enter su o.moveTo(1) Presione Enter su o.moveTo(2) Pres…" at bounding box center [599, 121] width 131 height 94
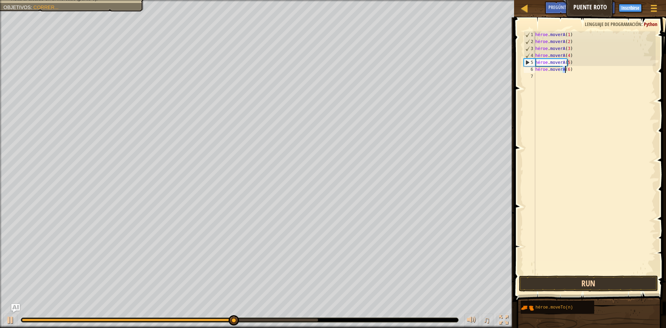
type textarea "hero.moveTo(6)"
click at [598, 287] on button "Run" at bounding box center [588, 284] width 139 height 16
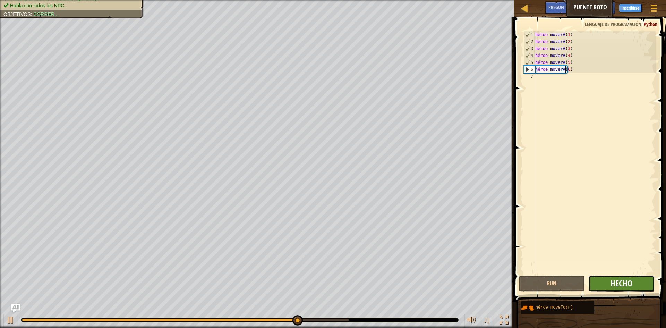
click at [622, 281] on font "Hecho" at bounding box center [622, 283] width 22 height 11
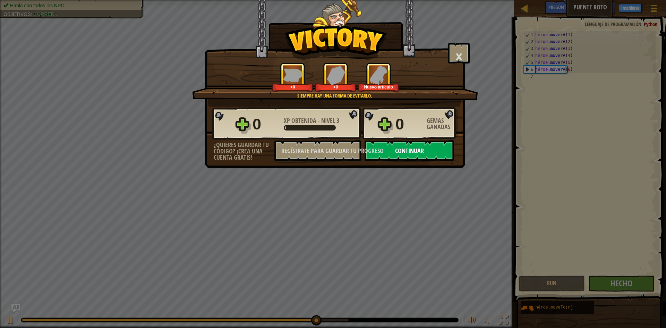
click at [420, 148] on font "Continuar" at bounding box center [409, 150] width 29 height 9
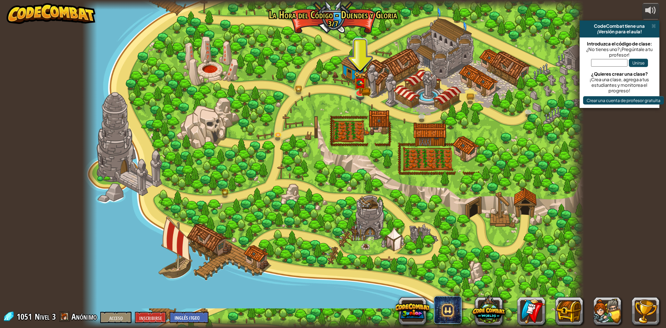
click at [364, 123] on div at bounding box center [333, 164] width 502 height 328
click at [362, 91] on img at bounding box center [361, 77] width 14 height 30
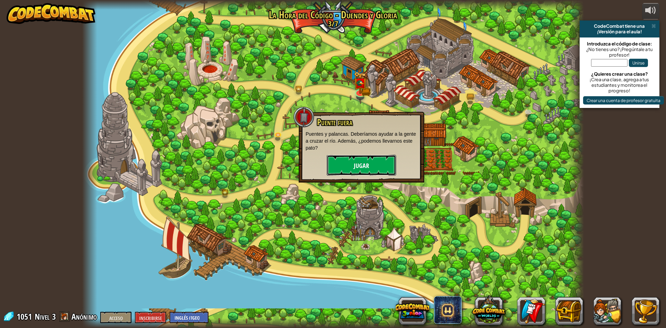
click at [359, 158] on button "Jugar" at bounding box center [361, 165] width 69 height 21
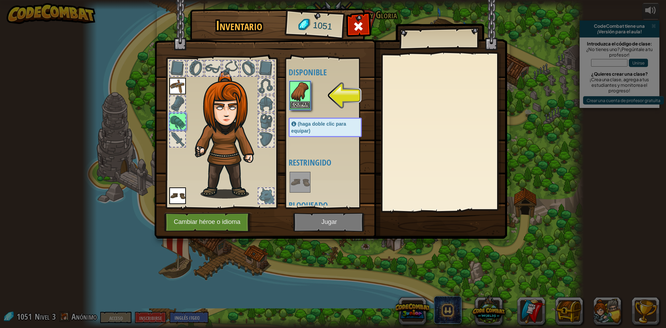
drag, startPoint x: 299, startPoint y: 82, endPoint x: 301, endPoint y: 102, distance: 19.9
click at [299, 83] on img at bounding box center [300, 91] width 19 height 19
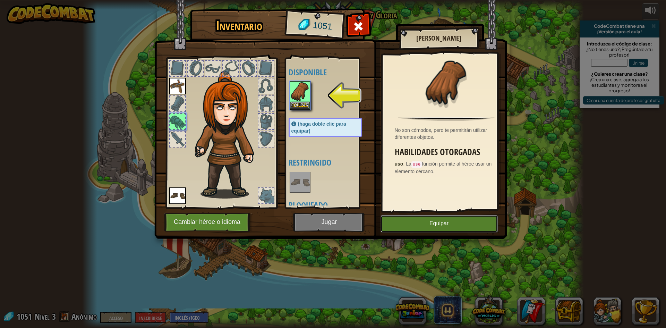
click at [430, 225] on font "Equipar" at bounding box center [439, 224] width 19 height 6
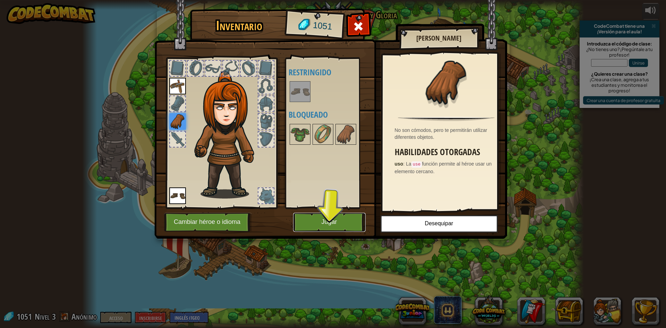
click at [351, 220] on button "Jugar" at bounding box center [329, 222] width 73 height 19
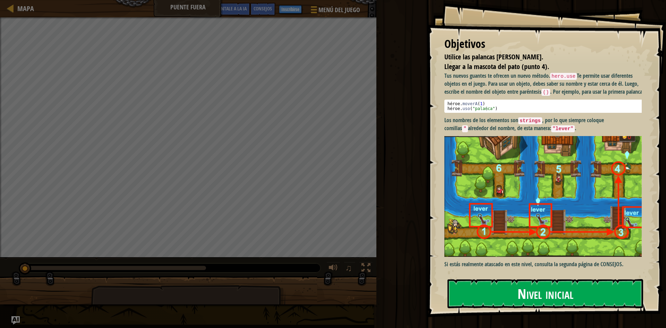
click at [552, 289] on font "Nivel inicial" at bounding box center [546, 293] width 56 height 19
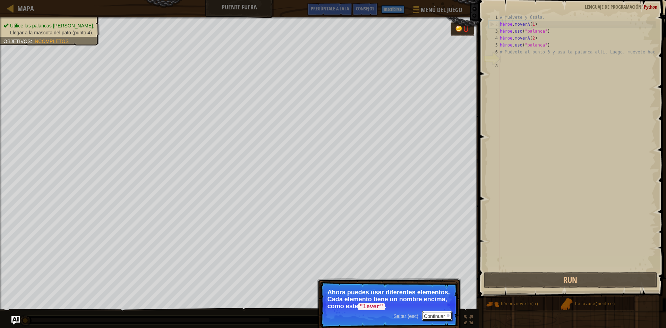
click at [440, 313] on font "Continuar" at bounding box center [434, 316] width 21 height 6
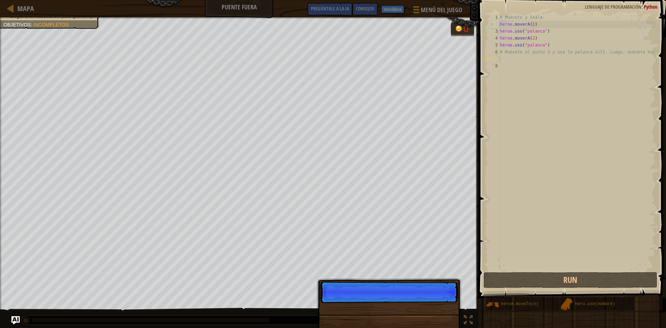
scroll to position [3, 0]
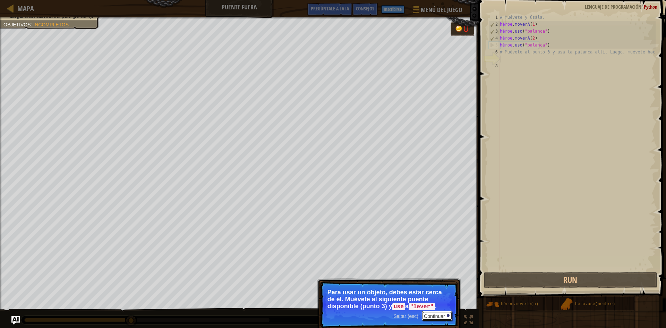
click at [429, 314] on font "Continuar" at bounding box center [434, 316] width 21 height 6
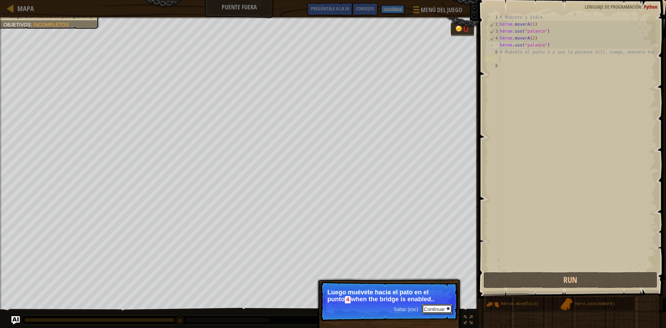
click at [433, 310] on font "Continuar" at bounding box center [434, 309] width 21 height 6
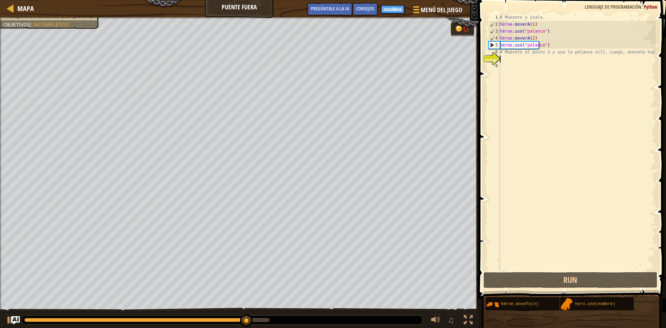
click at [535, 43] on div "# Muévete y úsala. héroe . moverA ( 1 ) héroe . uso ( "palanca" ) héroe . mover…" at bounding box center [577, 149] width 157 height 271
type textarea "hero.use("lever")"
click at [532, 44] on div "# Muévete y úsala. héroe . moverA ( 1 ) héroe . uso ( "palanca" ) héroe . mover…" at bounding box center [577, 149] width 157 height 271
click at [531, 44] on div "# Muévete y úsala. héroe . moverA ( 1 ) héroe . uso ( "palanca" ) héroe . mover…" at bounding box center [577, 149] width 157 height 271
click at [531, 44] on div "# Muévete y úsala. héroe . moverA ( 1 ) héroe . uso ( "palanca" ) héroe . mover…" at bounding box center [577, 142] width 157 height 257
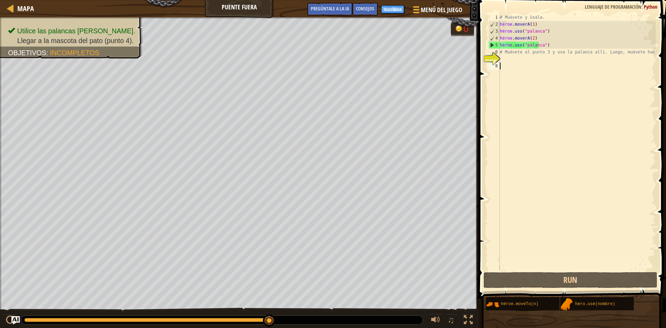
click at [503, 63] on div "# Muévete y úsala. héroe . moverA ( 1 ) héroe . uso ( "palanca" ) héroe . mover…" at bounding box center [577, 149] width 157 height 271
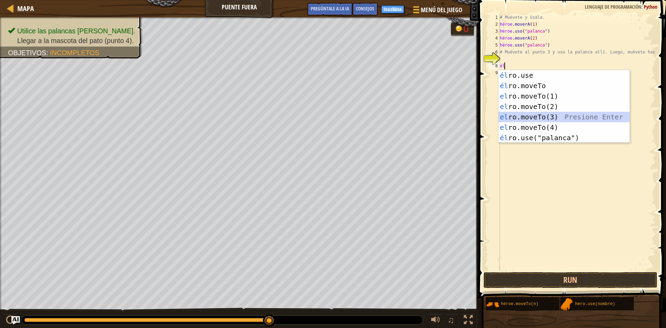
click at [543, 116] on div "él ro.use presione enter él ro.moveTo Presione Enter el ro.moveTo(1) Presione E…" at bounding box center [564, 117] width 131 height 94
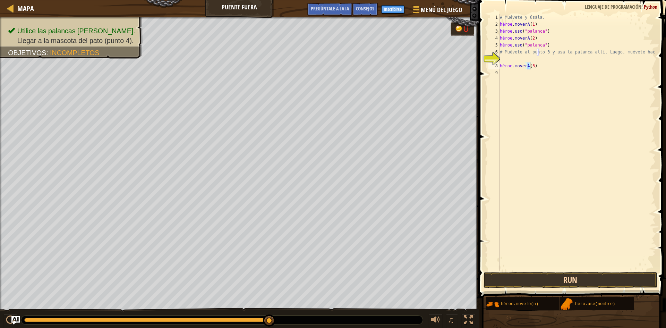
type textarea "hero.moveTo(3)"
click at [580, 285] on button "Run" at bounding box center [571, 280] width 174 height 16
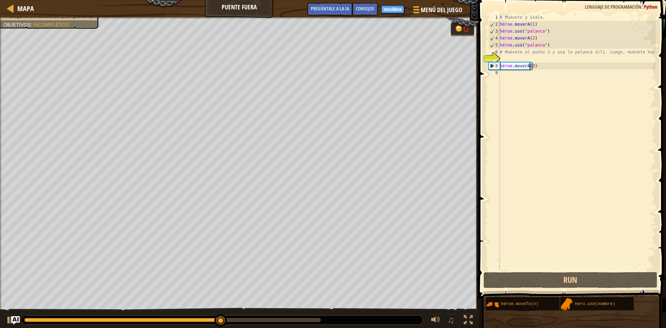
click at [521, 76] on div "# Muévete y úsala. héroe . moverA ( 1 ) héroe . uso ( "palanca" ) héroe . mover…" at bounding box center [577, 149] width 157 height 271
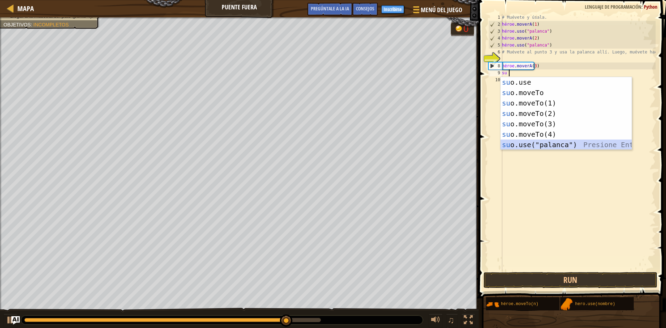
click at [573, 145] on div "su o.use presione enter su o.moveTo Presione Enter su o.moveTo(1) Presione Ente…" at bounding box center [566, 124] width 131 height 94
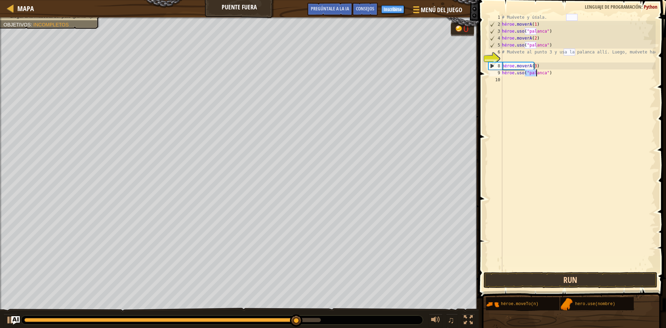
type textarea "hero.use("lever")"
click at [553, 280] on button "Run" at bounding box center [571, 280] width 174 height 16
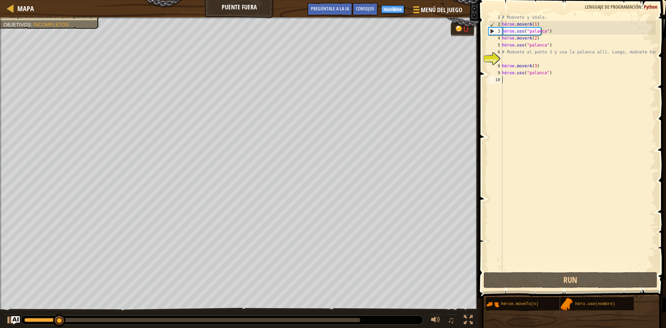
click at [526, 79] on div "# Muévete y úsala. héroe . moverA ( 1 ) héroe . uso ( "palanca" ) héroe . mover…" at bounding box center [578, 149] width 155 height 271
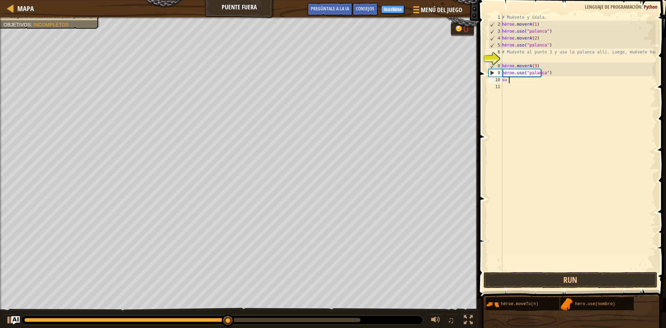
drag, startPoint x: 528, startPoint y: 77, endPoint x: 512, endPoint y: 81, distance: 15.7
click at [512, 81] on div "# Muévete y úsala. héroe . moverA ( 1 ) héroe . uso ( "palanca" ) héroe . mover…" at bounding box center [578, 149] width 155 height 271
type textarea "h"
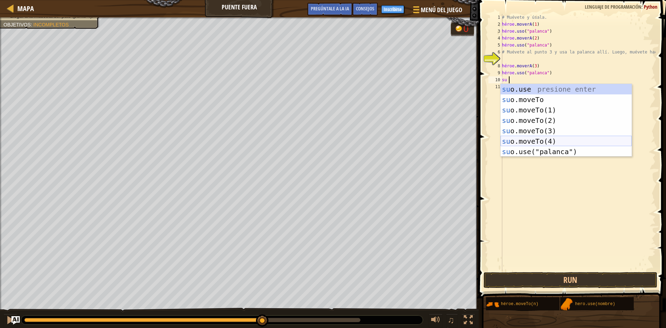
click at [563, 141] on div "su o.use presione enter su o.moveTo Presione Enter su o.moveTo(1) Presione Ente…" at bounding box center [566, 131] width 131 height 94
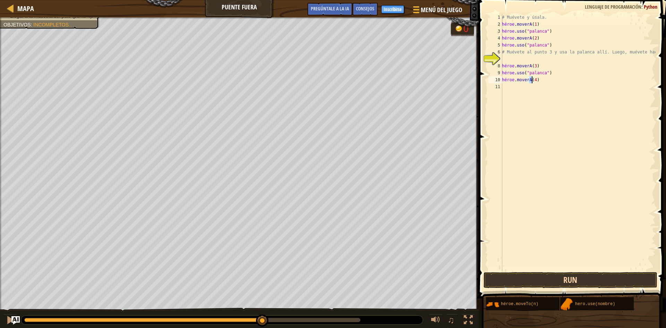
type textarea "hero.moveTo(4)"
drag, startPoint x: 558, startPoint y: 276, endPoint x: 558, endPoint y: 271, distance: 4.9
click at [558, 276] on button "Run" at bounding box center [571, 280] width 174 height 16
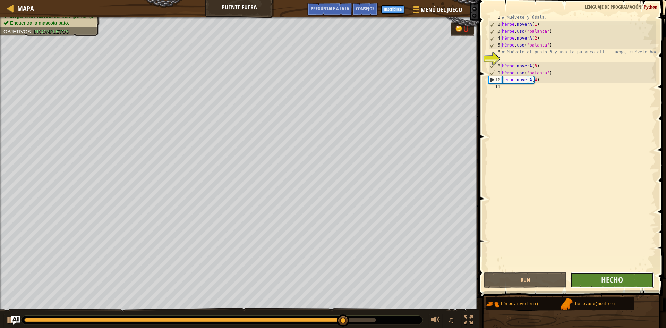
click at [596, 277] on button "Hecho" at bounding box center [612, 280] width 83 height 16
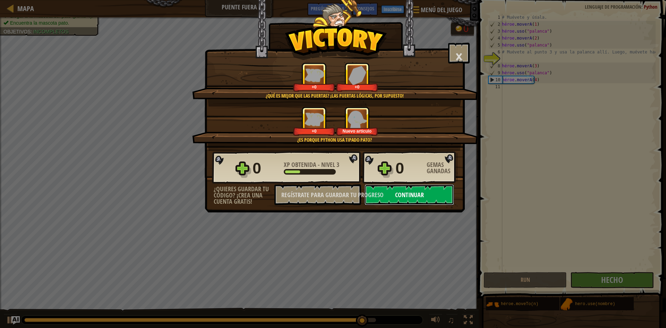
click at [436, 197] on button "Continuar" at bounding box center [410, 194] width 90 height 21
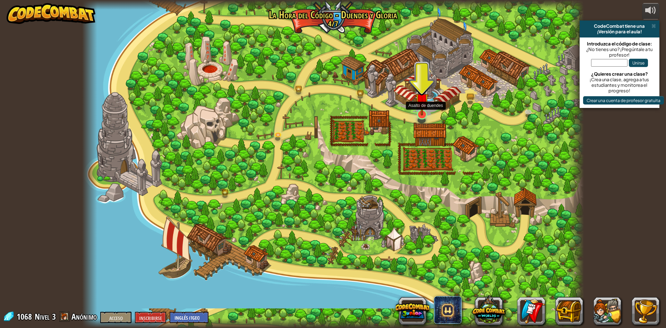
click at [423, 105] on img at bounding box center [422, 99] width 14 height 31
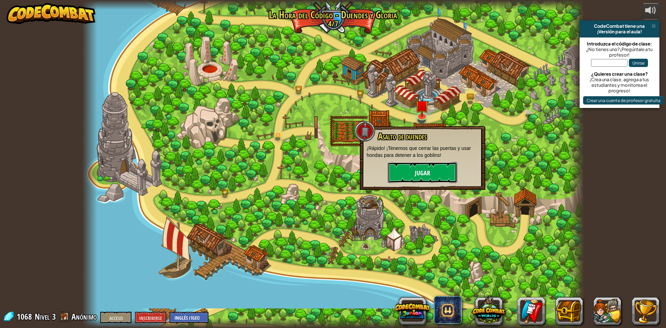
click at [406, 166] on button "Jugar" at bounding box center [422, 172] width 69 height 21
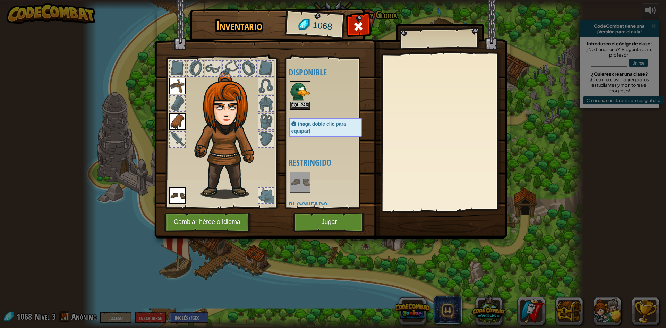
click at [323, 212] on img at bounding box center [330, 113] width 353 height 252
click at [323, 217] on button "Jugar" at bounding box center [329, 222] width 73 height 19
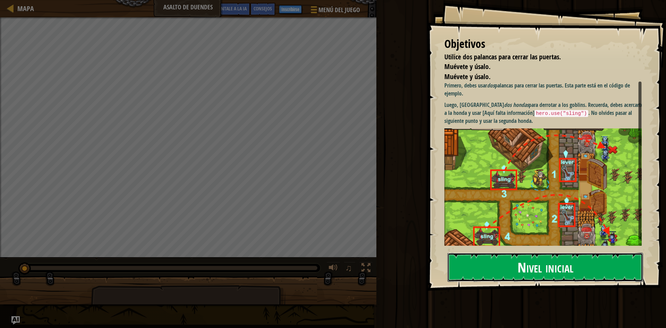
click at [541, 271] on font "Nivel inicial" at bounding box center [546, 267] width 56 height 19
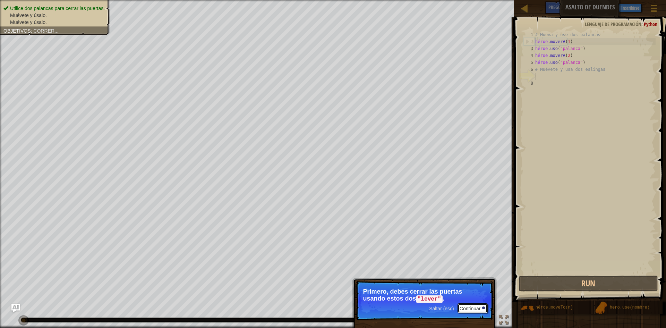
click at [472, 308] on font "Continuar" at bounding box center [470, 309] width 21 height 6
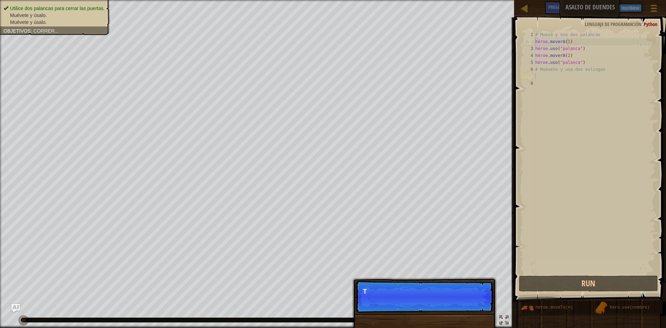
scroll to position [3, 0]
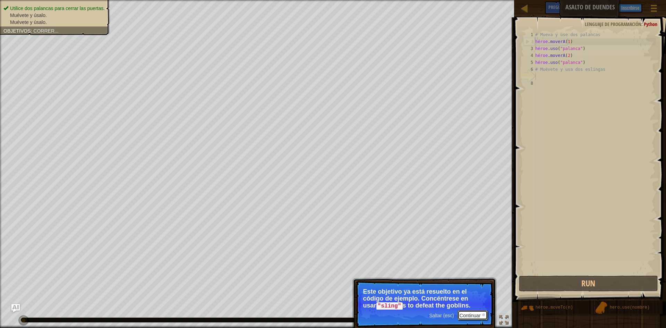
click at [465, 315] on font "Continuar" at bounding box center [470, 316] width 21 height 6
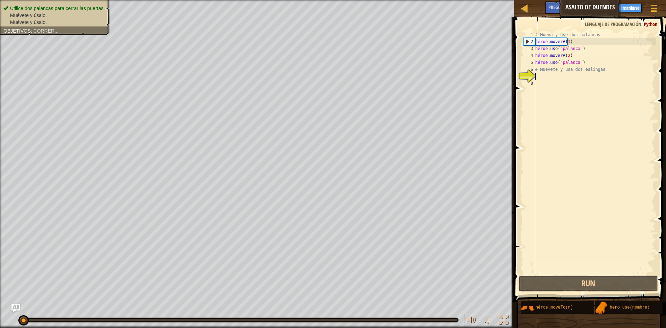
click at [544, 78] on div "# Mueva y use dos palancas héroe . moverA ( 1 ) héroe . uso ( "palanca" ) héroe…" at bounding box center [595, 159] width 122 height 257
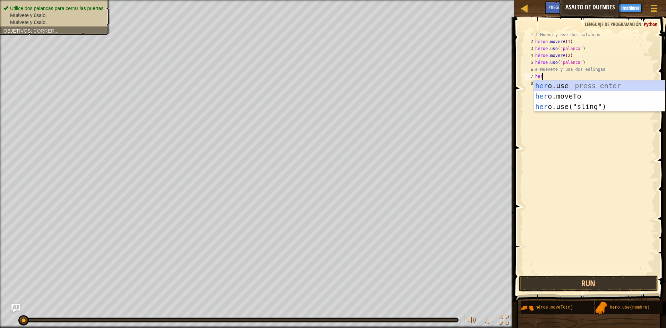
scroll to position [3, 0]
click at [571, 95] on div "su o.use presione enter su o.moveTo Presione Enter su o.use("honda") Presione E…" at bounding box center [599, 107] width 131 height 52
type textarea "hero.moveTo(2)"
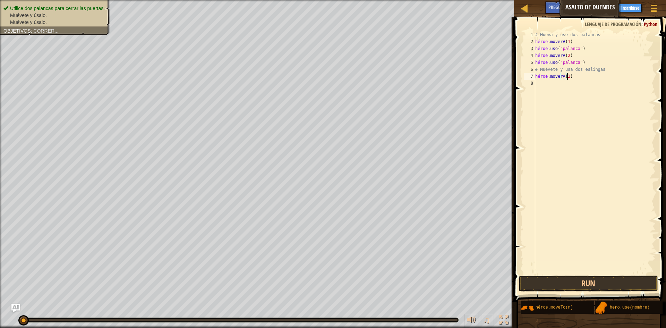
click at [578, 78] on div "# Mueva y use dos palancas héroe . moverA ( 1 ) héroe . uso ( "palanca" ) héroe…" at bounding box center [595, 159] width 122 height 257
click at [551, 83] on div "# Mueva y use dos palancas héroe . moverA ( 1 ) héroe . uso ( "palanca" ) héroe…" at bounding box center [595, 159] width 122 height 257
click at [591, 278] on button "Run" at bounding box center [588, 284] width 139 height 16
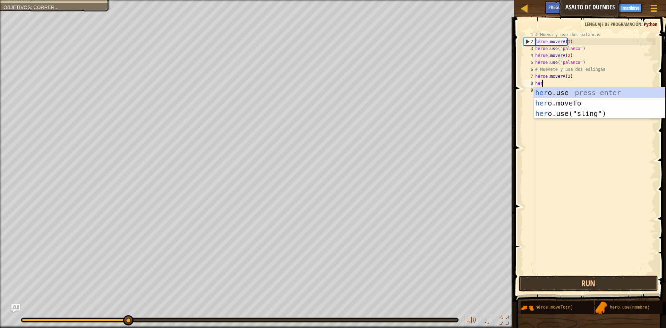
scroll to position [3, 0]
click at [603, 110] on div "su o.use presione enter su o.moveTo Presione Enter su o.use("honda") Presione E…" at bounding box center [599, 113] width 131 height 52
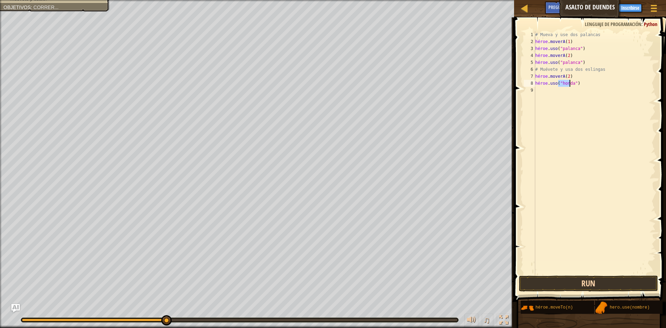
type textarea "hero.use("sling")"
click at [557, 286] on button "Run" at bounding box center [588, 284] width 139 height 16
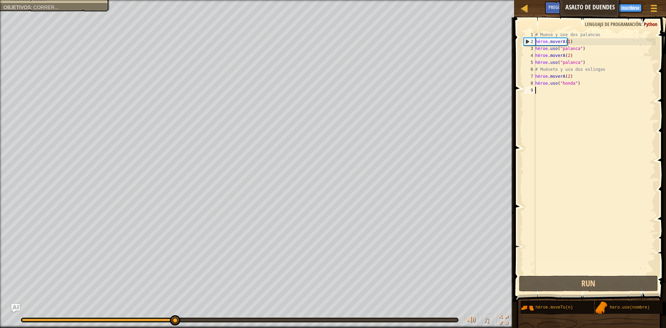
click at [541, 94] on div "# Mueva y use dos palancas héroe . moverA ( 1 ) héroe . uso ( "palanca" ) héroe…" at bounding box center [595, 159] width 122 height 257
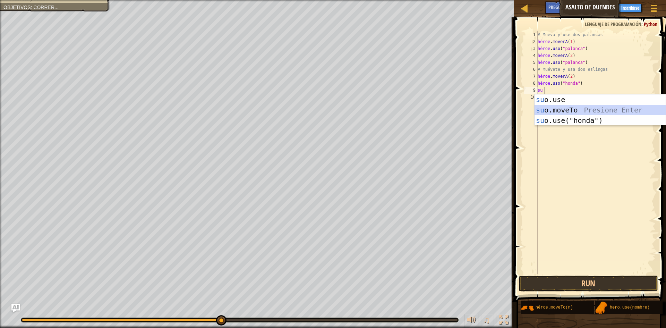
click at [577, 112] on div "su o.use presione enter su o.moveTo Presione Enter su o.use("honda") Presione E…" at bounding box center [600, 120] width 131 height 52
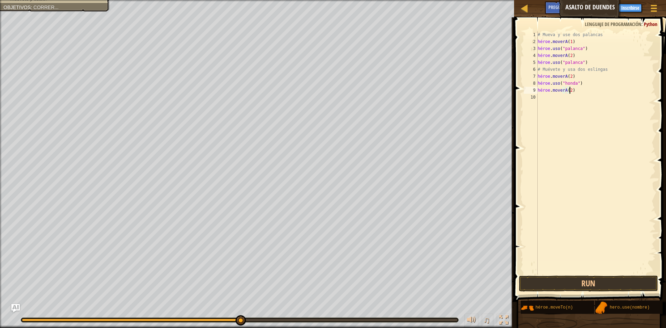
click at [579, 90] on div "# Mueva y use dos palancas héroe . moverA ( 1 ) héroe . uso ( "palanca" ) héroe…" at bounding box center [597, 159] width 120 height 257
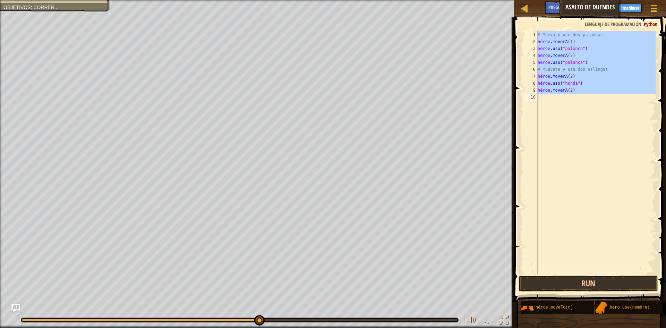
type textarea "hero.moveTo(2)"
click at [551, 95] on div "# Mueva y use dos palancas héroe . moverA ( 1 ) héroe . uso ( "palanca" ) héroe…" at bounding box center [596, 152] width 119 height 243
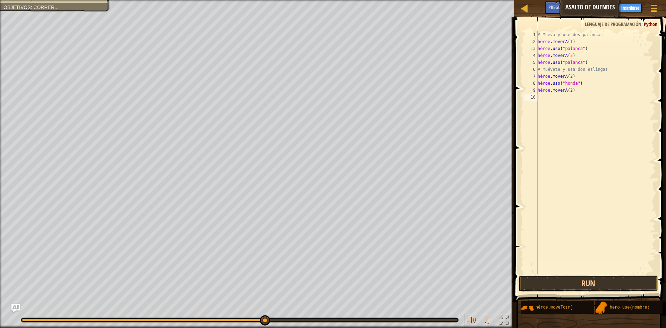
scroll to position [3, 0]
click at [591, 275] on span at bounding box center [591, 149] width 158 height 305
click at [585, 281] on button "Run" at bounding box center [588, 284] width 139 height 16
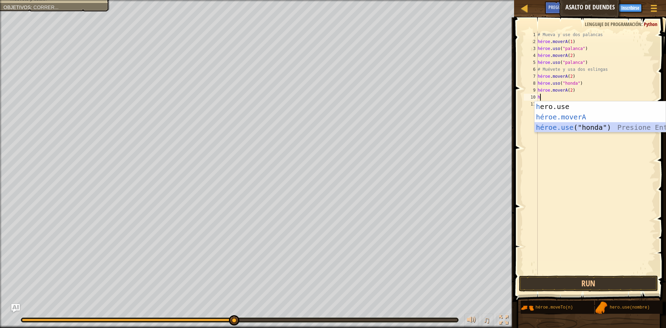
click at [586, 125] on div "h ero.use presione enter héroe.moverA ​ Presione Enter héroe.use ("honda") Pres…" at bounding box center [600, 127] width 131 height 52
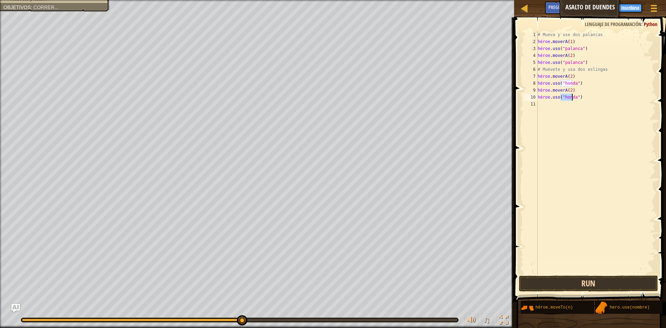
type textarea "hero.use("sling")"
click at [597, 282] on button "Run" at bounding box center [588, 284] width 139 height 16
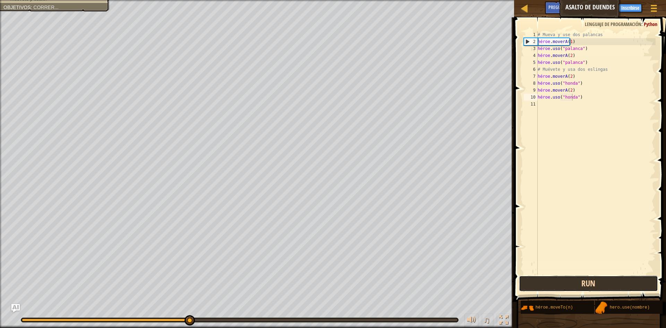
click at [594, 287] on button "Run" at bounding box center [588, 284] width 139 height 16
click at [546, 105] on div "# Mueva y use dos palancas héroe . moverA ( 1 ) héroe . uso ( "palanca" ) héroe…" at bounding box center [597, 159] width 120 height 257
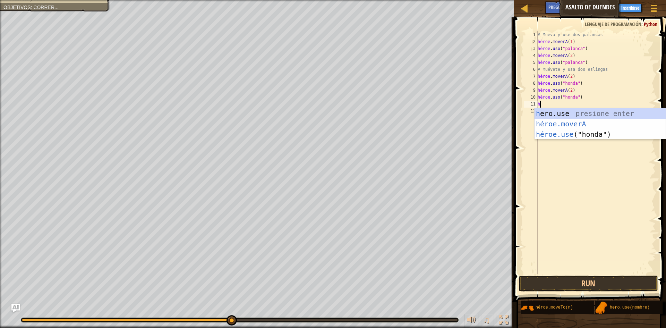
click at [546, 105] on div "# Mueva y use dos palancas héroe . moverA ( 1 ) héroe . uso ( "palanca" ) héroe…" at bounding box center [597, 159] width 120 height 257
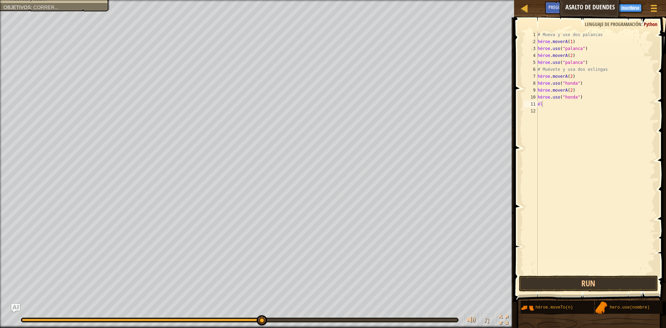
click at [560, 7] on body "Mapa Asalto de duendes Menú del juego Hecho Inscribirse Consejos Pregúntale a l…" at bounding box center [333, 3] width 666 height 7
click at [545, 103] on div "# Mueva y use dos palancas héroe . moverA ( 1 ) héroe . uso ( "palanca" ) héroe…" at bounding box center [597, 159] width 120 height 257
type textarea "h"
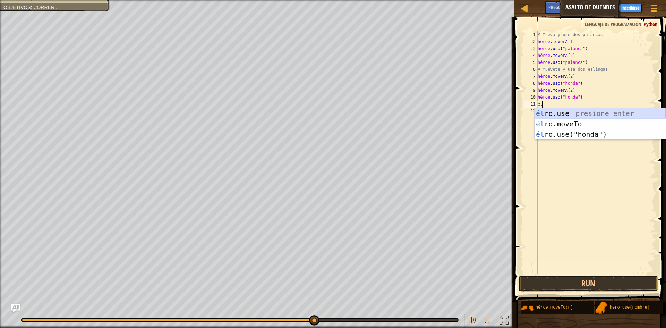
click at [590, 115] on div "él ro.use presione enter él ro.moveTo Presione Enter él ro.use("honda") Presion…" at bounding box center [600, 134] width 131 height 52
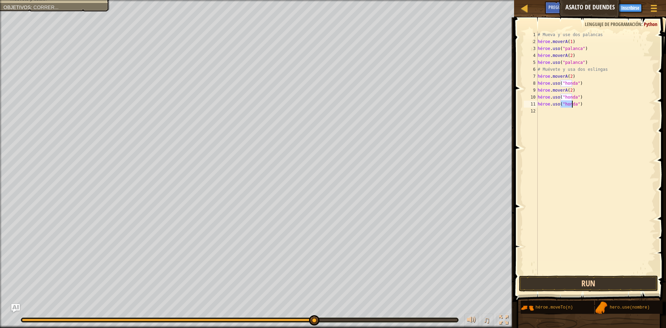
scroll to position [3, 2]
type textarea "hero.use("3")"
click at [582, 279] on button "Run" at bounding box center [588, 284] width 139 height 16
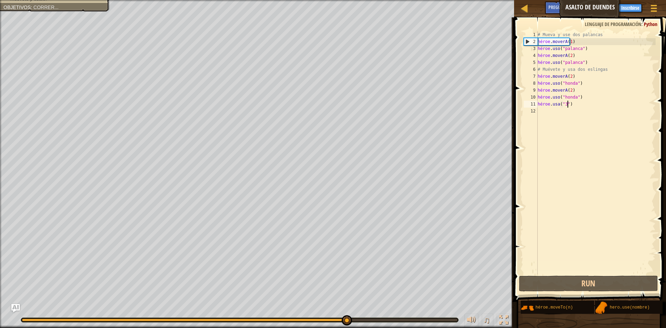
click at [575, 106] on div "# Mueva y use dos palancas héroe . moverA ( 1 ) héroe . uso ( "palanca" ) héroe…" at bounding box center [597, 159] width 120 height 257
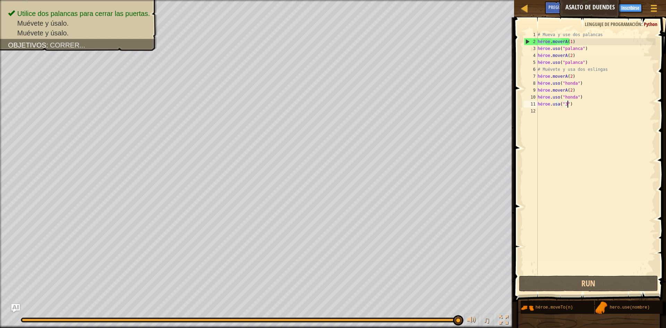
click at [575, 104] on div "# Mueva y use dos palancas héroe . moverA ( 1 ) héroe . uso ( "palanca" ) héroe…" at bounding box center [597, 159] width 120 height 257
click at [576, 104] on div "# Mueva y use dos palancas héroe . moverA ( 1 ) héroe . uso ( "palanca" ) héroe…" at bounding box center [596, 152] width 119 height 243
click at [548, 109] on div "# Mueva y use dos palancas héroe . moverA ( 1 ) héroe . uso ( "palanca" ) héroe…" at bounding box center [597, 159] width 120 height 257
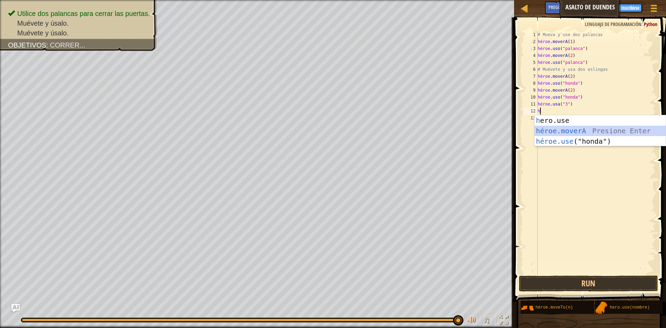
click at [592, 130] on div "h ero.use presione enter héroe.moverA ​ Presione Enter héroe.use ("honda") Pres…" at bounding box center [600, 141] width 131 height 52
type textarea "hero.moveTo(2)"
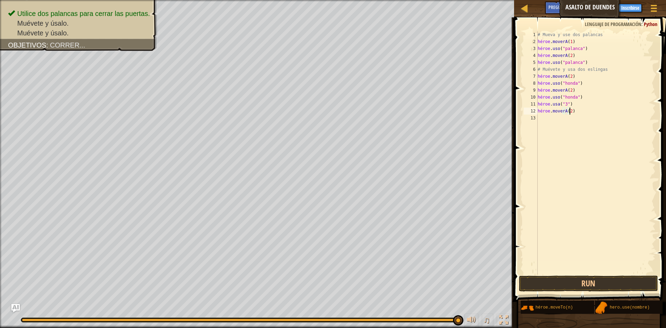
click at [583, 110] on div "# Mueva y use dos palancas héroe . moverA ( 1 ) héroe . uso ( "palanca" ) héroe…" at bounding box center [597, 159] width 120 height 257
click at [549, 117] on div "# Mueva y use dos palancas héroe . moverA ( 1 ) héroe . uso ( "palanca" ) héroe…" at bounding box center [597, 159] width 120 height 257
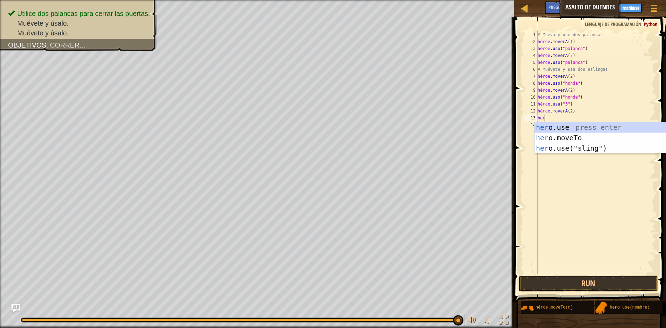
scroll to position [3, 0]
click at [605, 127] on div "su o.use presione enter su o.moveTo Presione Enter su o.use("honda") Presione E…" at bounding box center [600, 148] width 131 height 52
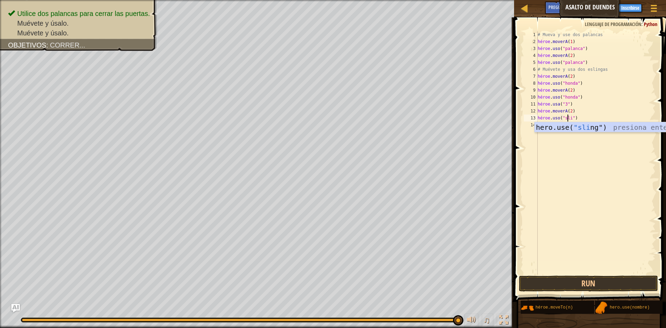
scroll to position [3, 3]
type textarea "hero.use("sling")"
click at [594, 128] on div "hero.use( "sling ") presiona enter" at bounding box center [600, 137] width 131 height 31
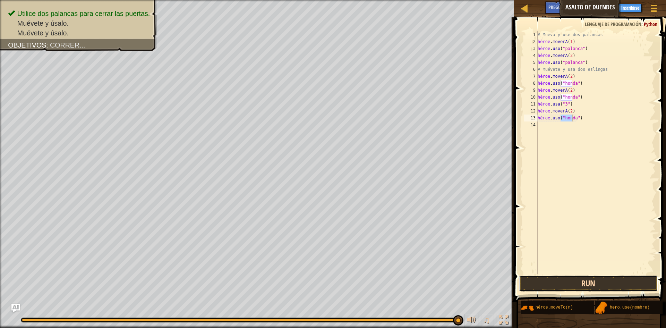
click at [606, 282] on button "Run" at bounding box center [588, 284] width 139 height 16
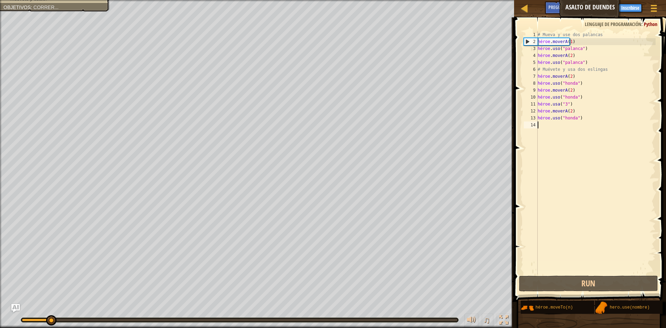
click at [543, 125] on div "# Mueva y use dos palancas héroe . moverA ( 1 ) héroe . uso ( "palanca" ) héroe…" at bounding box center [597, 159] width 120 height 257
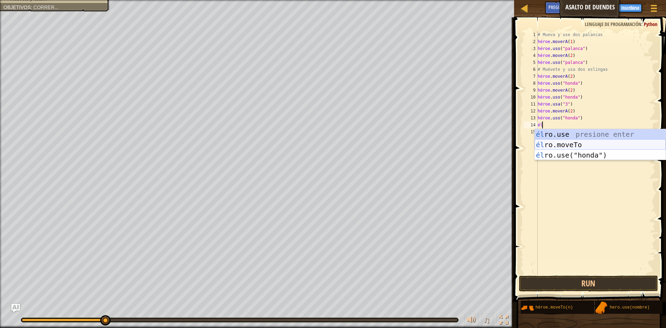
click at [591, 144] on div "él ro.use presione enter él ro.moveTo Presione Enter él ro.use("honda") Presion…" at bounding box center [600, 155] width 131 height 52
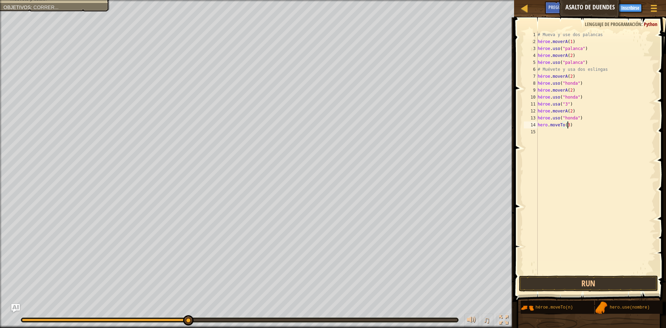
scroll to position [3, 2]
type textarea "hero.moveTo(3)"
click at [625, 279] on button "Run" at bounding box center [588, 284] width 139 height 16
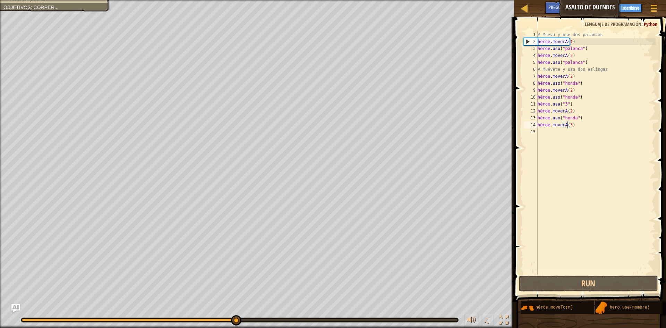
click at [562, 133] on div "# Mueva y use dos palancas héroe . moverA ( 1 ) héroe . uso ( "palanca" ) héroe…" at bounding box center [597, 159] width 120 height 257
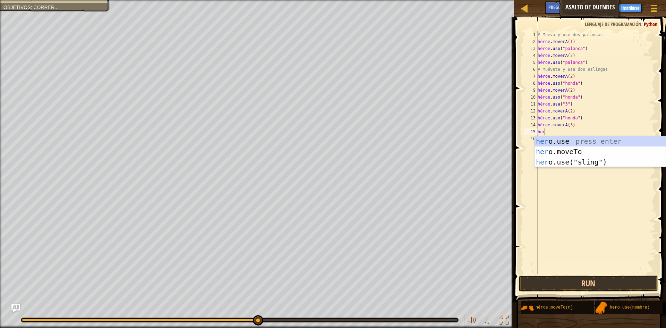
scroll to position [3, 0]
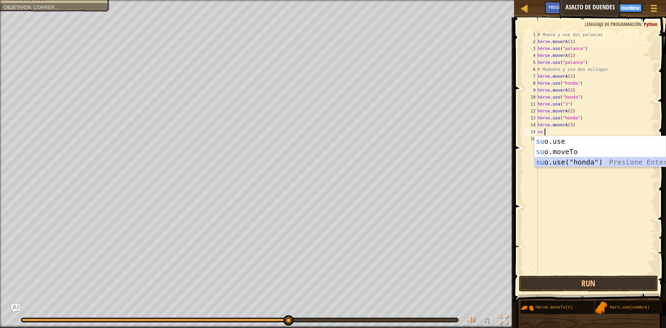
click at [600, 160] on div "su o.use presione enter su o.moveTo Presione Enter su o.use("honda") Presione E…" at bounding box center [600, 162] width 131 height 52
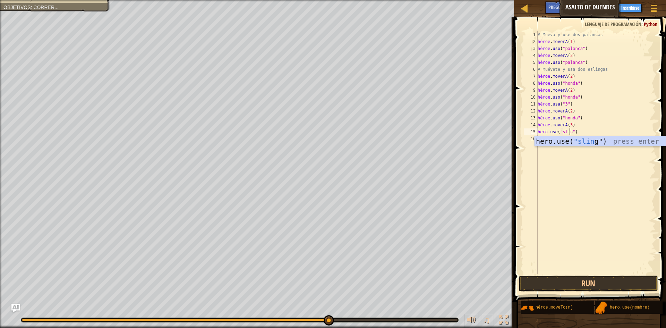
scroll to position [3, 3]
click at [598, 144] on div "hero.use( "sling ") presiona enter" at bounding box center [600, 151] width 131 height 31
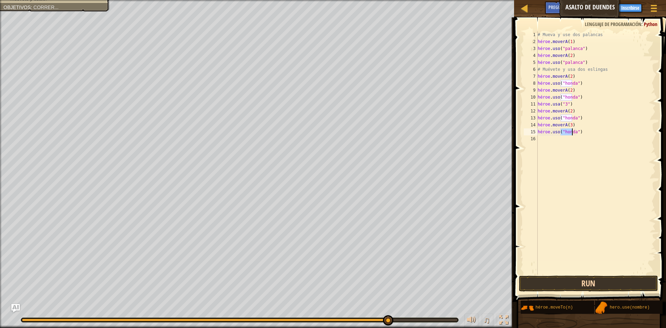
type textarea "hero.use("sling")"
click at [595, 282] on button "Run" at bounding box center [588, 284] width 139 height 16
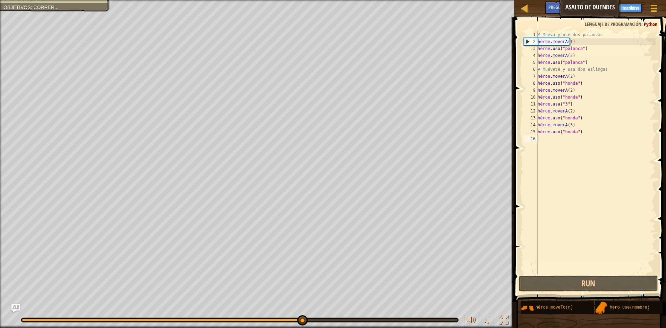
click at [552, 141] on div "# Mueva y use dos palancas héroe . moverA ( 1 ) héroe . uso ( "palanca" ) héroe…" at bounding box center [597, 159] width 120 height 257
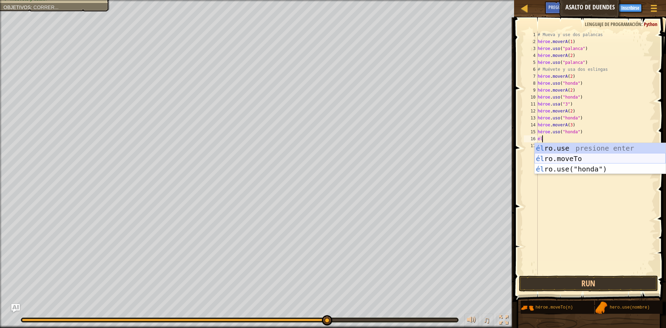
click at [603, 154] on div "él ro.use presione enter él ro.moveTo Presione Enter él ro.use("honda") Presion…" at bounding box center [600, 169] width 131 height 52
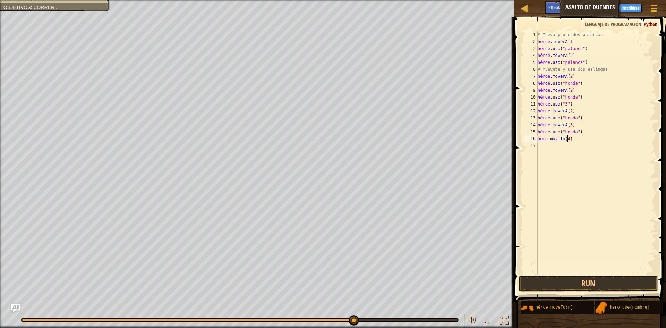
scroll to position [3, 2]
type textarea "hero.moveTo(4)"
click at [605, 287] on button "Run" at bounding box center [588, 284] width 139 height 16
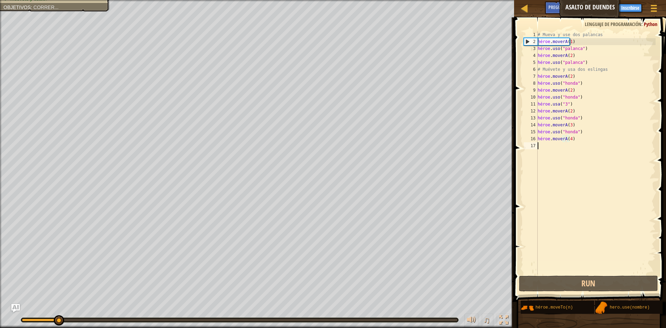
click at [543, 151] on div "# Mueva y use dos palancas héroe . moverA ( 1 ) héroe . uso ( "palanca" ) héroe…" at bounding box center [597, 159] width 120 height 257
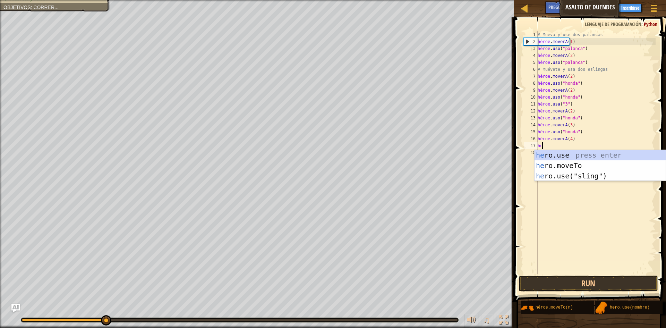
scroll to position [3, 0]
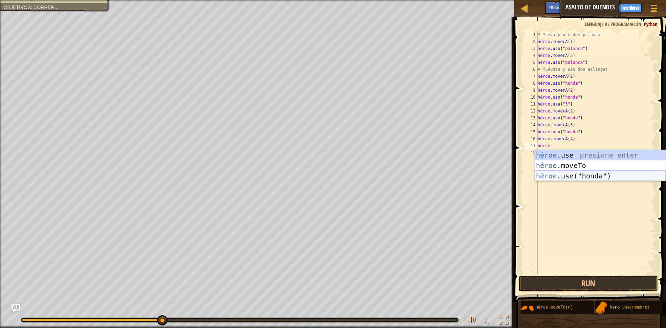
drag, startPoint x: 596, startPoint y: 175, endPoint x: 588, endPoint y: 173, distance: 8.3
click at [596, 175] on div "héroe .use presione enter héroe .moveTo Presione Enter héroe .use("honda") Pres…" at bounding box center [600, 176] width 131 height 52
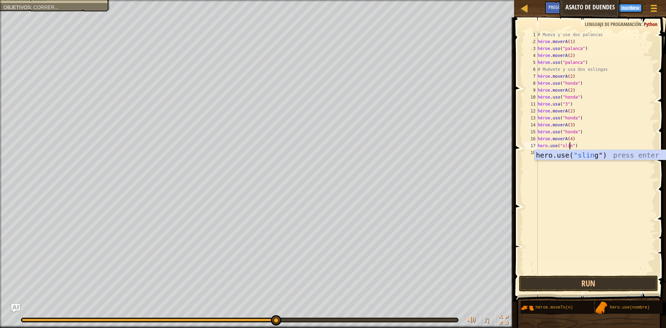
scroll to position [3, 3]
click at [604, 153] on div "hero.use( "sling ") presiona enter" at bounding box center [600, 165] width 131 height 31
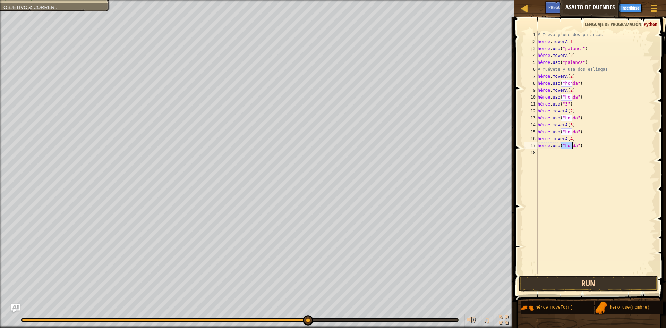
type textarea "hero.use("sling")"
click at [602, 283] on button "Run" at bounding box center [588, 284] width 139 height 16
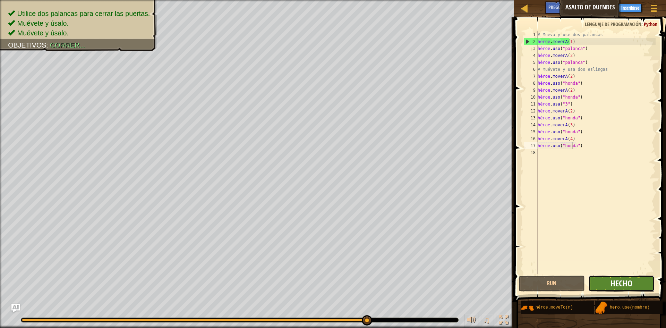
click at [614, 280] on font "Hecho" at bounding box center [622, 283] width 22 height 11
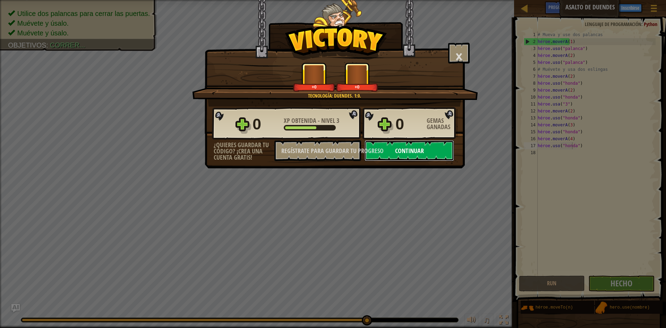
click at [424, 153] on button "Continuar" at bounding box center [410, 150] width 90 height 21
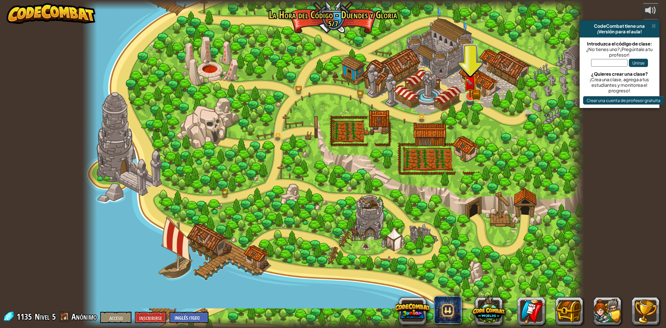
click at [474, 87] on img at bounding box center [470, 83] width 8 height 8
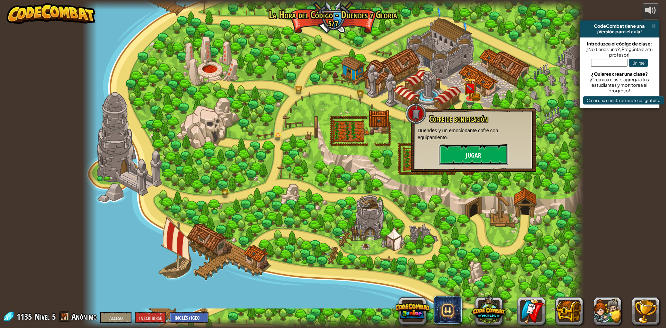
click at [489, 150] on button "Jugar" at bounding box center [473, 154] width 69 height 21
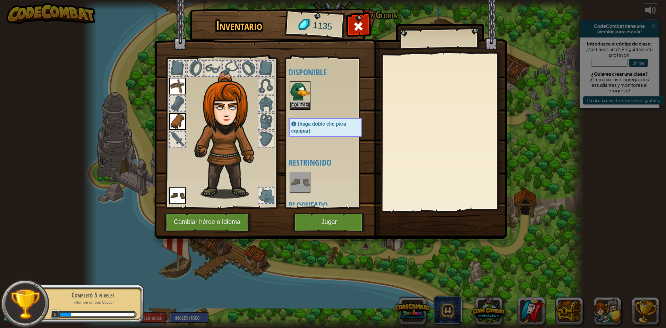
drag, startPoint x: 295, startPoint y: 100, endPoint x: 297, endPoint y: 115, distance: 15.0
click at [295, 101] on img at bounding box center [300, 91] width 19 height 19
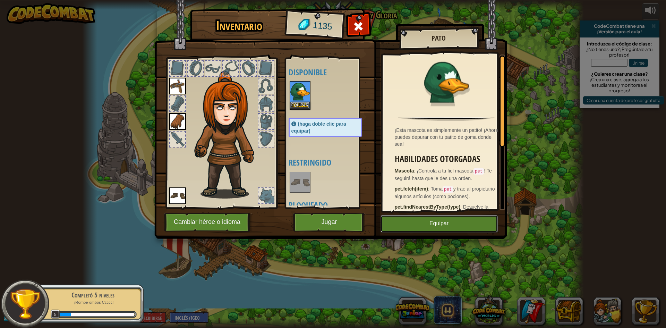
drag, startPoint x: 422, startPoint y: 222, endPoint x: 403, endPoint y: 220, distance: 19.5
click at [420, 222] on button "Equipar" at bounding box center [439, 223] width 117 height 17
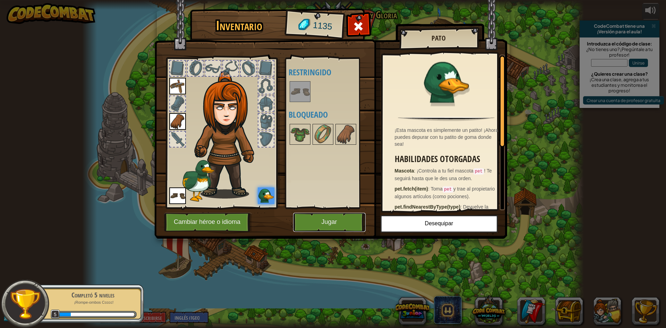
drag, startPoint x: 327, startPoint y: 222, endPoint x: 334, endPoint y: 227, distance: 7.5
click at [327, 224] on font "Jugar" at bounding box center [329, 222] width 16 height 7
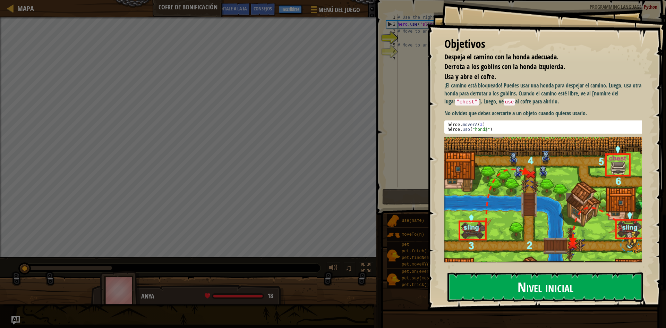
click at [516, 287] on button "Nivel inicial" at bounding box center [546, 286] width 196 height 29
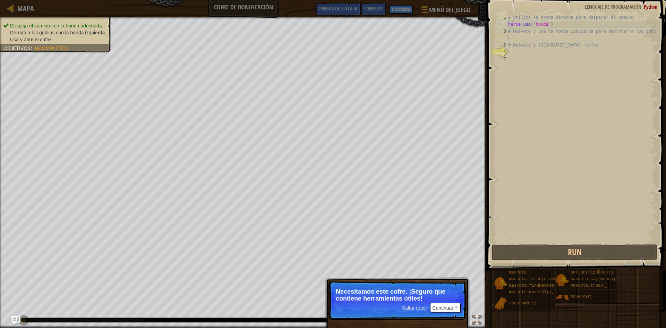
drag, startPoint x: 440, startPoint y: 301, endPoint x: 440, endPoint y: 306, distance: 5.2
click at [440, 304] on p "Saltar (esc) Continuar Necesitamos este cofre. ¡Seguro que contiene herramienta…" at bounding box center [398, 300] width 138 height 39
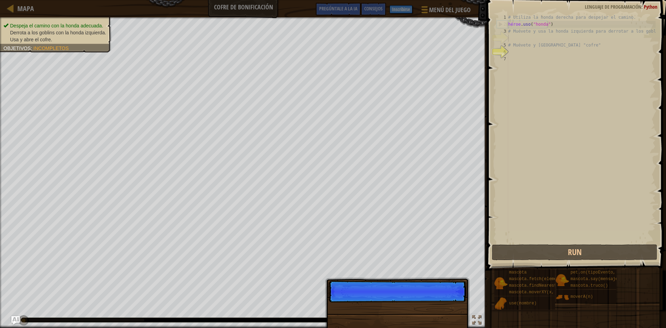
scroll to position [3, 0]
click at [440, 306] on div "Skip (esc) Continue" at bounding box center [397, 332] width 145 height 103
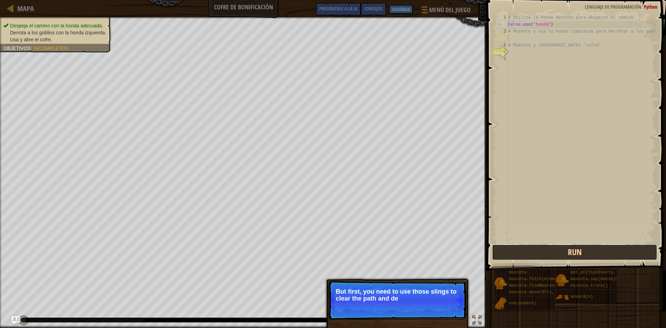
click at [563, 254] on button "Run" at bounding box center [575, 252] width 166 height 16
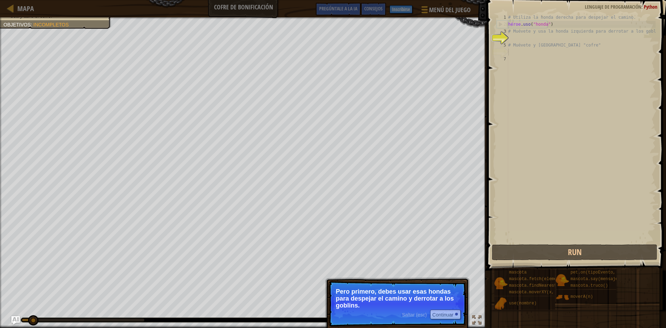
click at [518, 53] on div "# Utiliza la honda derecha para despejar el camino. héroe . uso ( "honda" ) # M…" at bounding box center [581, 135] width 149 height 243
click at [523, 33] on div "# Utiliza la honda derecha para despejar el camino. héroe . uso ( "honda" ) # M…" at bounding box center [581, 135] width 149 height 243
type textarea "# Move to and use the left sling to defeat goblins"
click at [523, 33] on div "# Utiliza la honda derecha para despejar el camino. héroe . uso ( "honda" ) # M…" at bounding box center [581, 135] width 149 height 243
click at [543, 64] on div "# Utiliza la honda derecha para despejar el camino. héroe . uso ( "honda" ) # M…" at bounding box center [581, 135] width 149 height 243
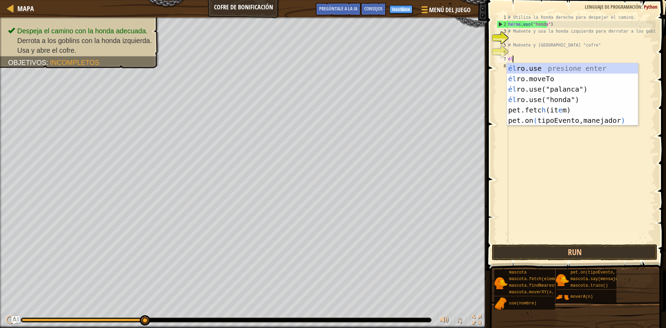
type textarea "h"
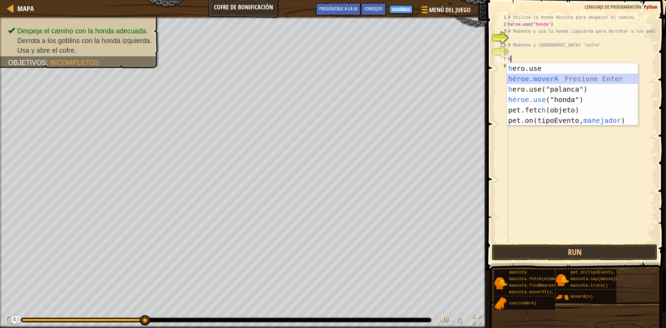
click at [567, 79] on div "h ero.use presione enter héroe.moverA ​ Presione Enter h ero.use("palanca") Pre…" at bounding box center [572, 104] width 131 height 83
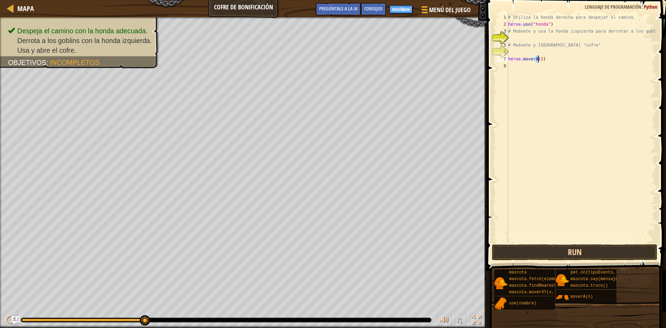
type textarea "hero.moveTo(2)"
click at [606, 249] on button "Run" at bounding box center [575, 252] width 166 height 16
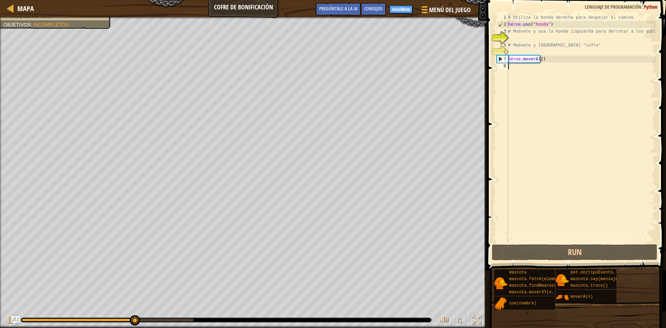
click at [518, 70] on div "# Utiliza la honda derecha para despejar el camino. héroe . uso ( "honda" ) # M…" at bounding box center [581, 135] width 149 height 243
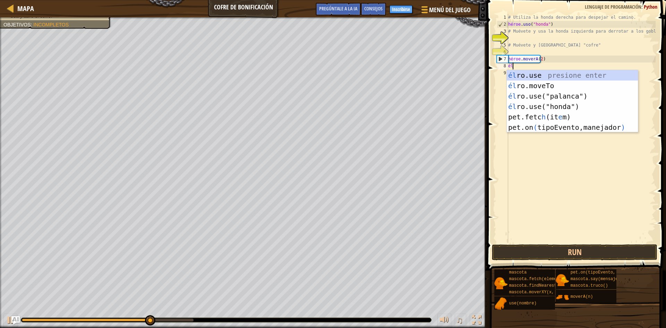
scroll to position [3, 0]
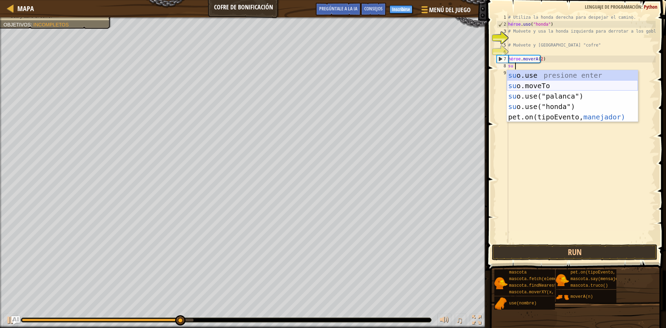
click at [547, 82] on div "su o.use presione enter su o.moveTo Presione Enter su o.use("palanca") Presione…" at bounding box center [572, 106] width 131 height 73
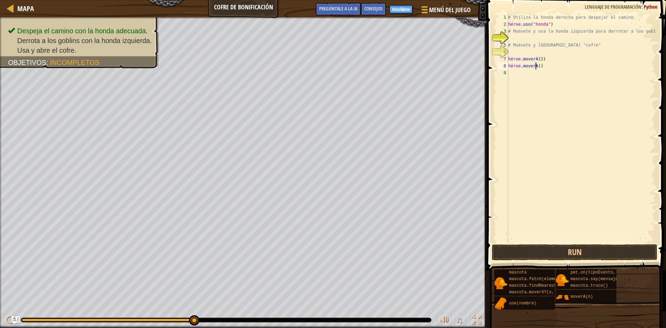
scroll to position [3, 2]
type textarea "hero.moveTo(3)"
click at [562, 259] on button "Run" at bounding box center [575, 252] width 166 height 16
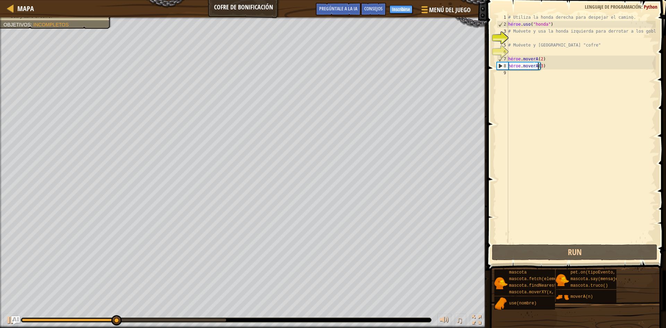
click at [527, 78] on div "# Utiliza la honda derecha para despejar el camino. héroe . uso ( "honda" ) # M…" at bounding box center [581, 135] width 149 height 243
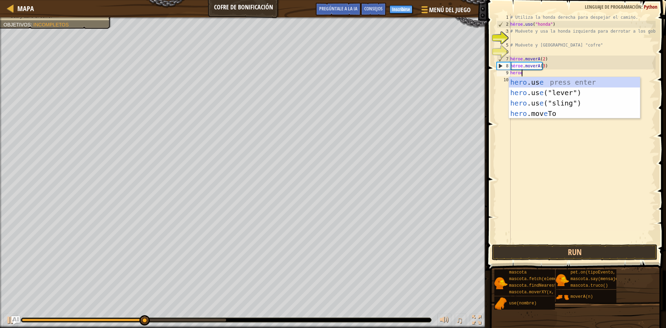
scroll to position [3, 1]
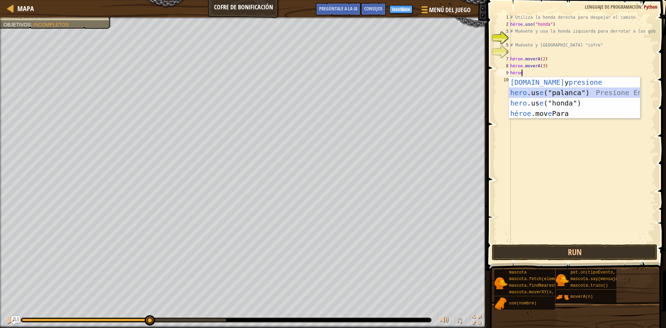
click at [563, 91] on div "[DOMAIN_NAME] y presione enter hero .us e ("palanca") Presione Enter hero .us e…" at bounding box center [574, 108] width 131 height 62
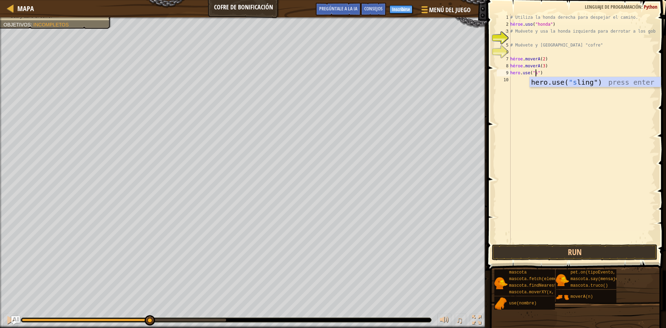
scroll to position [3, 2]
click at [577, 83] on div "hero.use( "[PERSON_NAME]") presiona enter" at bounding box center [595, 92] width 131 height 31
type textarea "hero.use("sling")"
click at [520, 81] on div "# Utiliza la honda derecha para despejar el camino. héroe . uso ( "honda" ) # M…" at bounding box center [582, 135] width 147 height 243
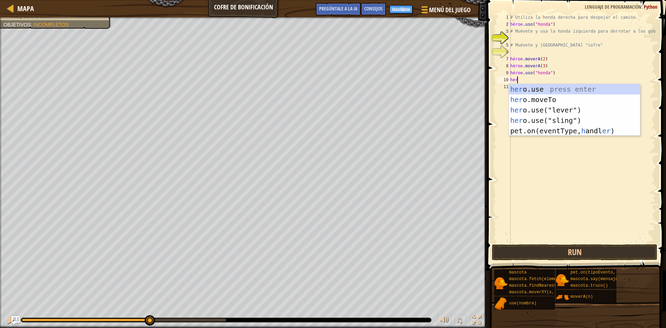
scroll to position [3, 0]
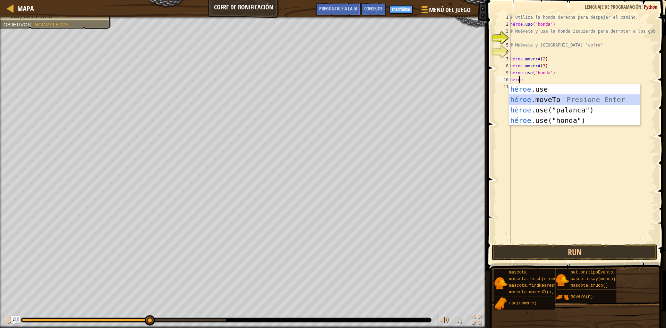
click at [550, 95] on div "héroe .use presione enter héroe .moveTo Presione Enter héroe .use("palanca") Pr…" at bounding box center [574, 115] width 131 height 62
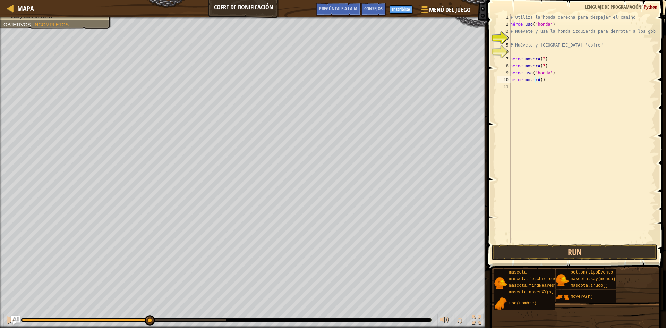
scroll to position [3, 2]
click at [605, 256] on button "Run" at bounding box center [575, 252] width 166 height 16
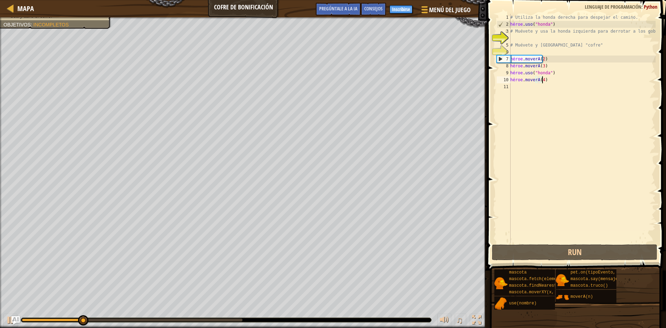
click at [562, 82] on div "# Utiliza la honda derecha para despejar el camino. héroe . uso ( "honda" ) # M…" at bounding box center [582, 135] width 147 height 243
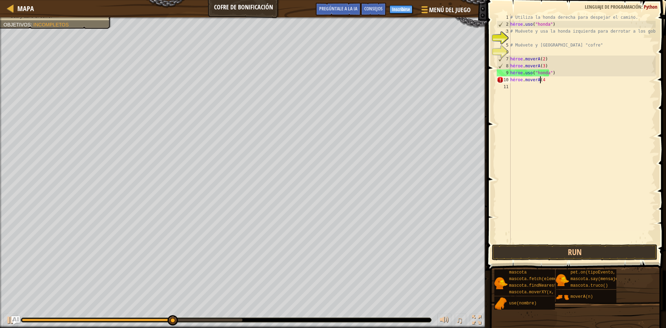
click at [555, 77] on div "# Utiliza la honda derecha para despejar el camino. héroe . uso ( "honda" ) # M…" at bounding box center [582, 135] width 147 height 243
click at [554, 81] on div "# Utiliza la honda derecha para despejar el camino. héroe . uso ( "honda" ) # M…" at bounding box center [582, 135] width 147 height 243
type textarea "h"
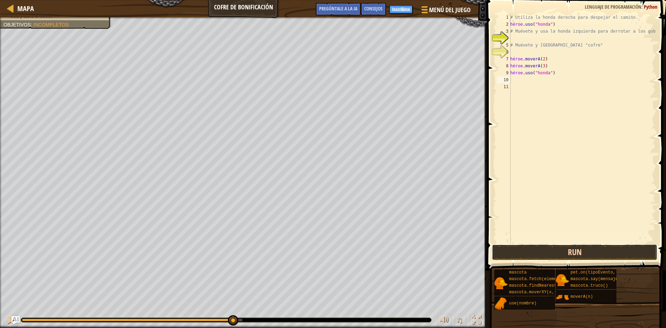
click at [591, 256] on button "Run" at bounding box center [575, 252] width 166 height 16
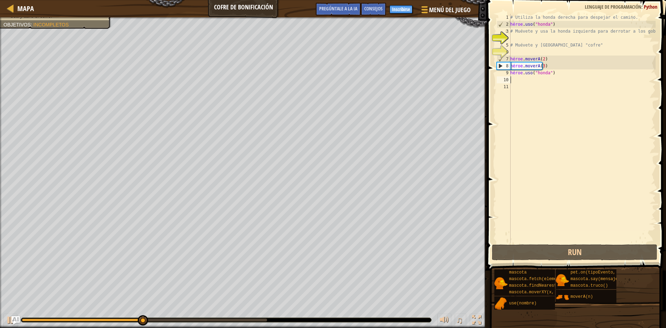
click at [528, 82] on div "# Utiliza la honda derecha para despejar el camino. héroe . uso ( "honda" ) # M…" at bounding box center [582, 135] width 147 height 243
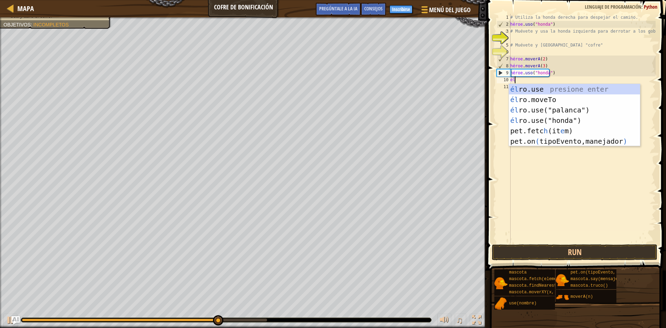
scroll to position [3, 0]
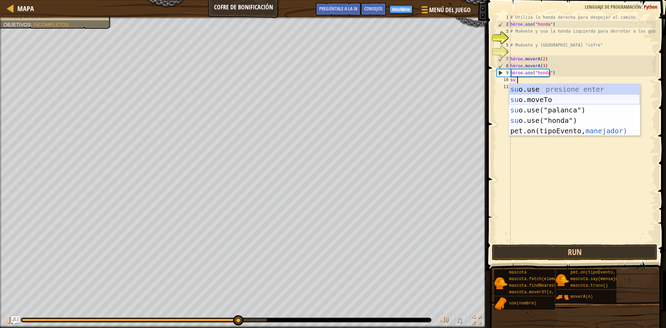
click at [541, 96] on div "su o.use presione enter su o.moveTo Presione Enter su o.use("palanca") Presione…" at bounding box center [574, 120] width 131 height 73
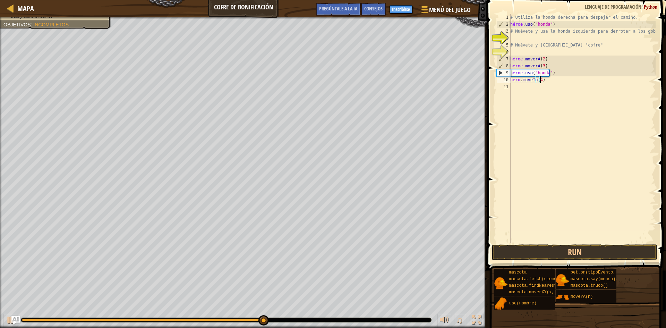
scroll to position [3, 2]
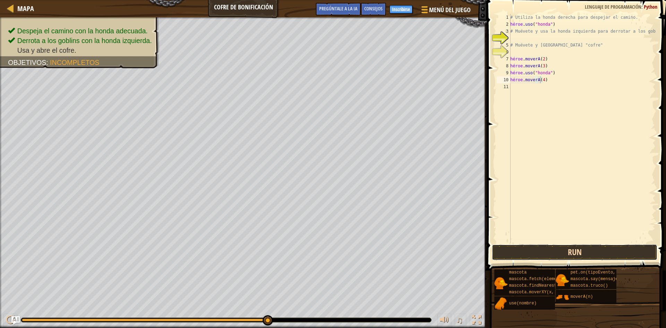
click at [588, 251] on button "Run" at bounding box center [575, 252] width 166 height 16
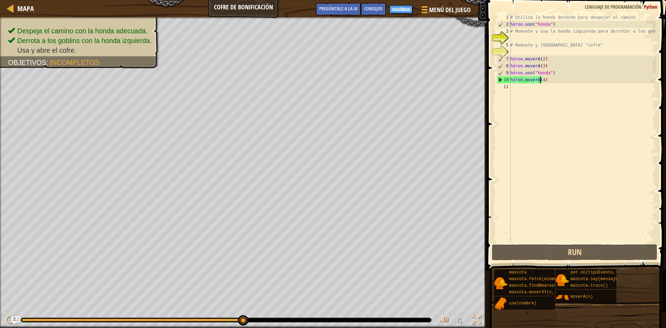
click at [552, 80] on div "# Utiliza la honda derecha para despejar el camino. héroe . uso ( "honda" ) # M…" at bounding box center [582, 135] width 147 height 243
click at [552, 79] on div "# Utiliza la honda derecha para despejar el camino. héroe . uso ( "honda" ) # M…" at bounding box center [582, 135] width 147 height 243
click at [552, 78] on div "# Utiliza la honda derecha para despejar el camino. héroe . uso ( "honda" ) # M…" at bounding box center [582, 128] width 147 height 229
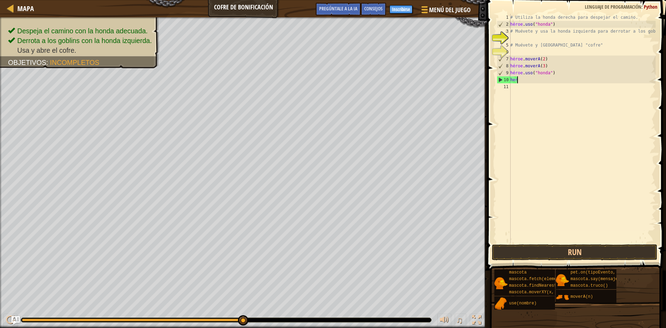
scroll to position [3, 0]
type textarea "h"
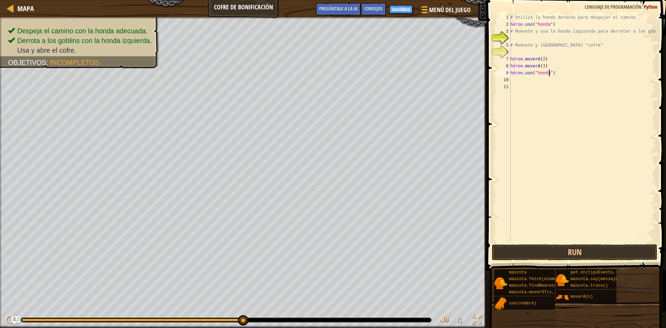
click at [558, 73] on div "# Utiliza la honda derecha para despejar el camino. héroe . uso ( "honda" ) # M…" at bounding box center [582, 135] width 147 height 243
click at [585, 249] on button "Run" at bounding box center [575, 252] width 166 height 16
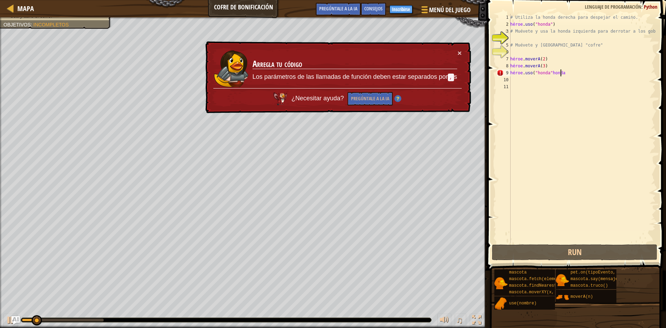
click at [460, 46] on div "× Arregla tu código Los parámetros de las llamadas de función deben estar separ…" at bounding box center [337, 77] width 269 height 76
drag, startPoint x: 460, startPoint y: 47, endPoint x: 485, endPoint y: 54, distance: 25.8
click at [460, 47] on div "× Arregla tu código Los parámetros de las llamadas de función deben estar separ…" at bounding box center [337, 77] width 267 height 72
click at [580, 70] on div "# Utiliza la honda derecha para despejar el camino. héroe . uso ( "honda" ) # M…" at bounding box center [582, 135] width 147 height 243
click at [579, 70] on div "# Utiliza la honda derecha para despejar el camino. héroe . uso ( "honda" ) # M…" at bounding box center [582, 135] width 147 height 243
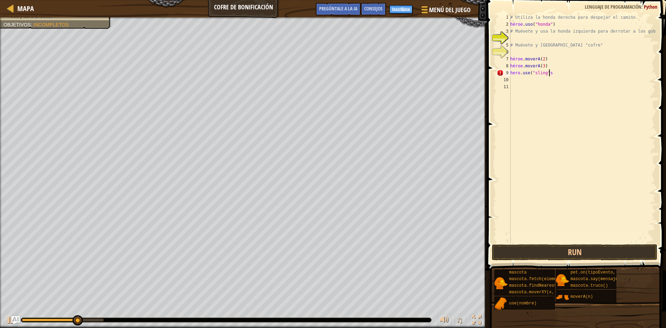
scroll to position [3, 3]
click at [556, 245] on button "Run" at bounding box center [575, 252] width 166 height 16
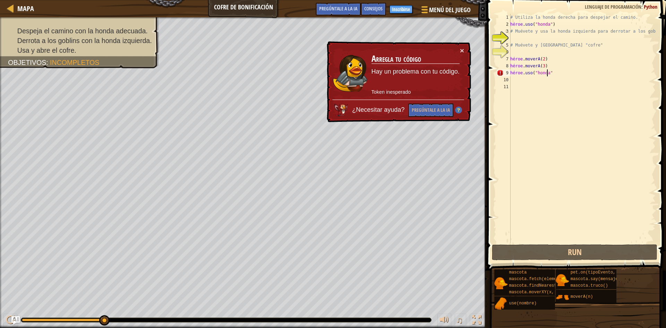
click at [561, 73] on div "# Utiliza la honda derecha para despejar el camino. héroe . uso ( "honda" ) # M…" at bounding box center [582, 135] width 147 height 243
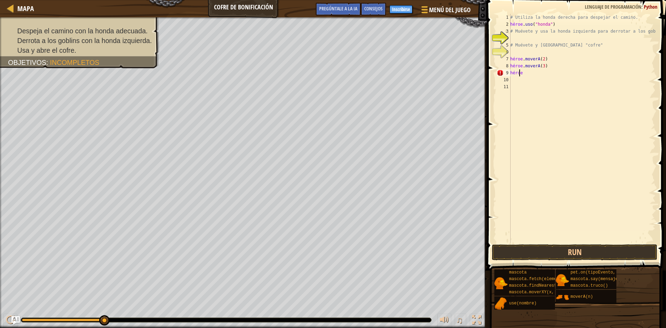
scroll to position [3, 0]
type textarea "h"
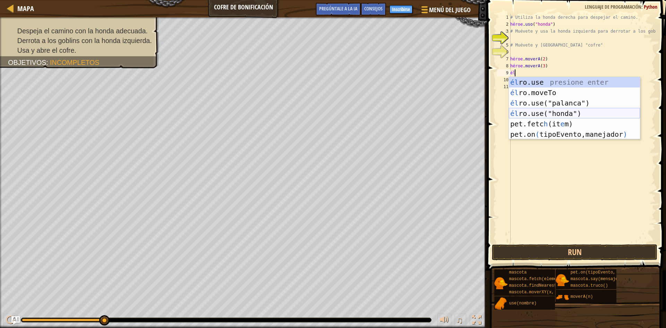
click at [575, 112] on div "él ro.use presione enter él ro.moveTo Presione Enter él ro.use("palanca") Presi…" at bounding box center [574, 118] width 131 height 83
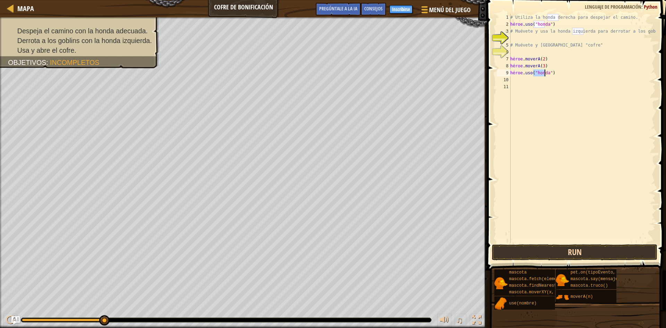
type textarea "hero.use("sling")"
click at [576, 252] on button "Run" at bounding box center [575, 252] width 166 height 16
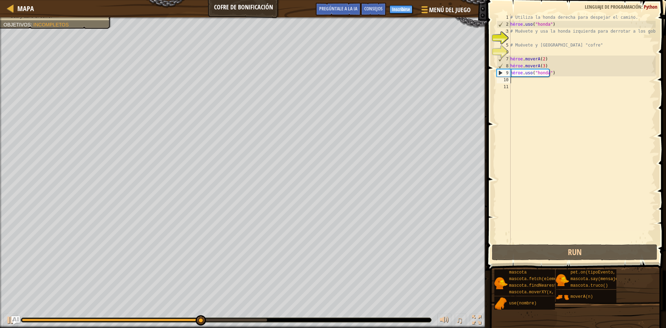
click at [518, 82] on div "# Utiliza la honda derecha para despejar el camino. héroe . uso ( "honda" ) # M…" at bounding box center [582, 135] width 147 height 243
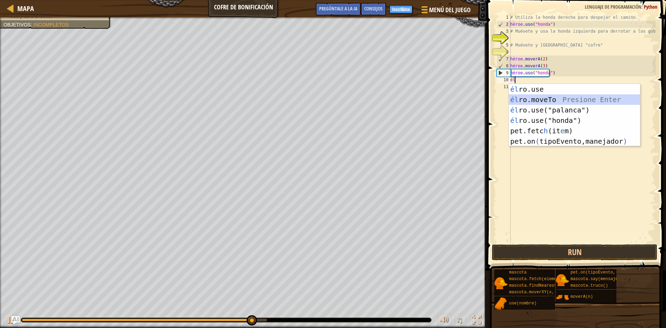
click at [548, 101] on div "él ro.use presione enter él ro.moveTo Presione Enter él ro.use("palanca") Presi…" at bounding box center [574, 125] width 131 height 83
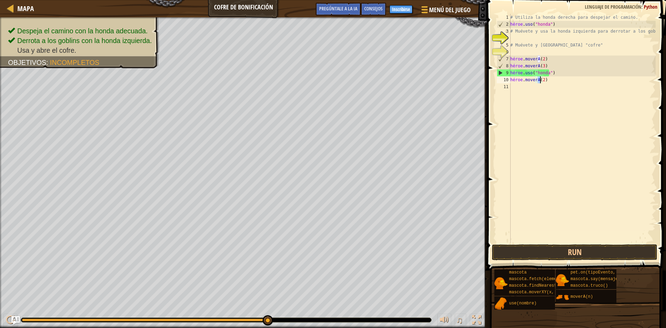
scroll to position [3, 2]
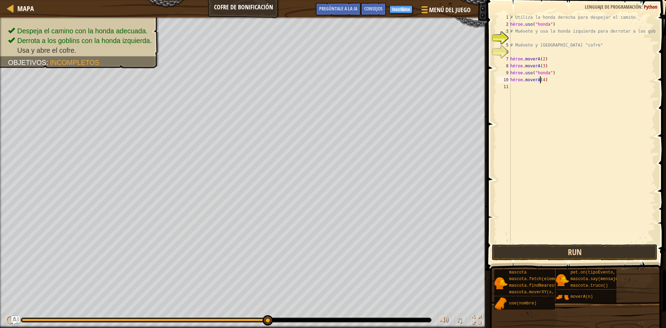
type textarea "hero.moveTo(4)"
click at [575, 248] on button "Run" at bounding box center [575, 252] width 166 height 16
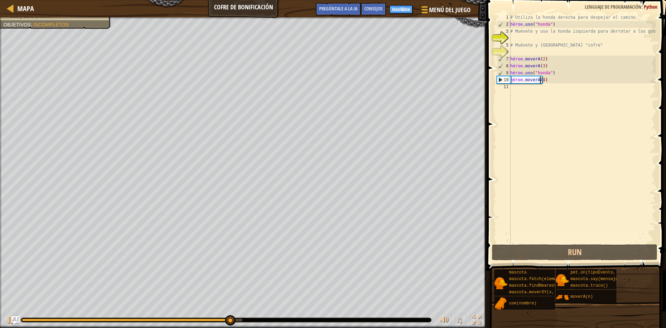
click at [521, 89] on div "# Utiliza la honda derecha para despejar el camino. héroe . uso ( "honda" ) # M…" at bounding box center [582, 135] width 147 height 243
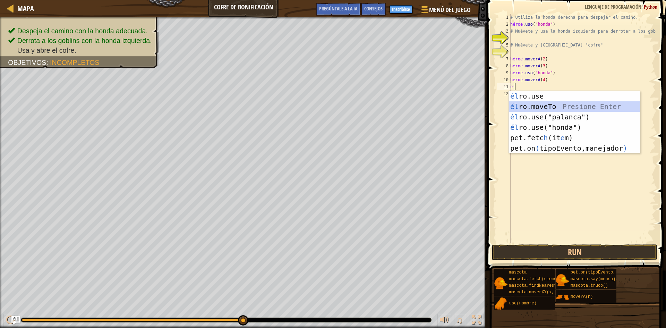
click at [564, 107] on div "él ro.use presione enter él ro.moveTo Presione Enter él ro.use("palanca") Presi…" at bounding box center [574, 132] width 131 height 83
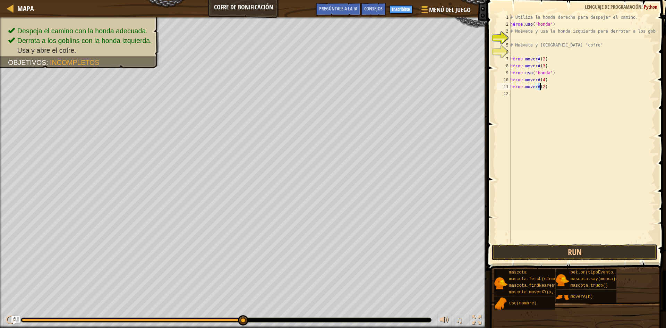
scroll to position [3, 2]
click at [590, 256] on button "Run" at bounding box center [575, 252] width 166 height 16
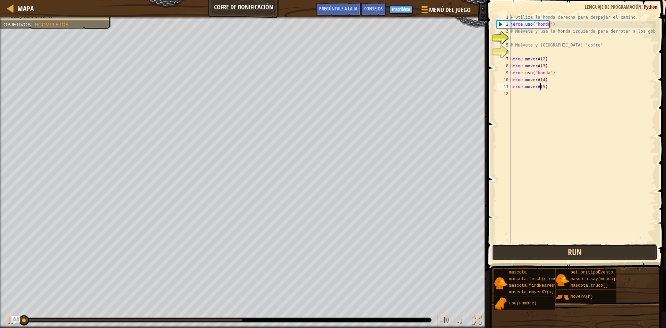
click at [587, 252] on button "Run" at bounding box center [575, 252] width 166 height 16
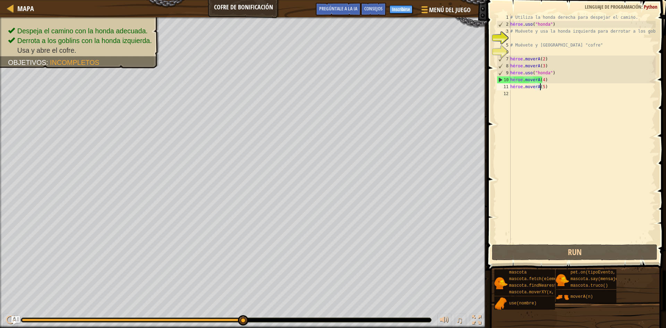
click at [556, 82] on div "# Utiliza la honda derecha para despejar el camino. héroe . uso ( "honda" ) # M…" at bounding box center [582, 135] width 147 height 243
click at [553, 82] on div "# Utiliza la honda derecha para despejar el camino. héroe . uso ( "honda" ) # M…" at bounding box center [582, 135] width 147 height 243
click at [551, 79] on div "# Utiliza la honda derecha para despejar el camino. héroe . uso ( "honda" ) # M…" at bounding box center [582, 135] width 147 height 243
click at [554, 78] on div "# Utiliza la honda derecha para despejar el camino. héroe . uso ( "honda" ) # M…" at bounding box center [582, 135] width 147 height 243
click at [561, 87] on div "# Utiliza la honda derecha para despejar el camino. héroe . uso ( "honda" ) # M…" at bounding box center [582, 135] width 147 height 243
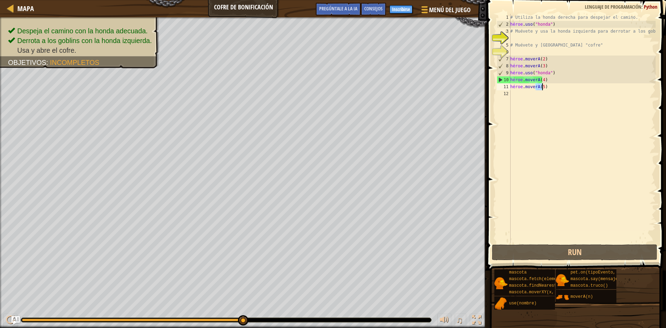
click at [560, 88] on div "# Utiliza la honda derecha para despejar el camino. héroe . uso ( "honda" ) # M…" at bounding box center [582, 135] width 147 height 243
click at [554, 88] on div "# Utiliza la honda derecha para despejar el camino. héroe . uso ( "honda" ) # M…" at bounding box center [582, 128] width 147 height 229
click at [557, 88] on div "# Utiliza la honda derecha para despejar el camino. héroe . uso ( "honda" ) # M…" at bounding box center [582, 135] width 147 height 243
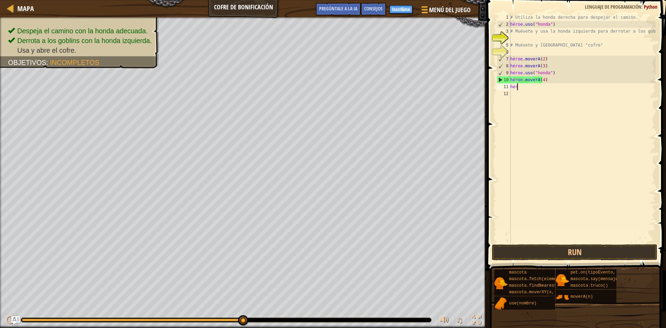
scroll to position [3, 0]
type textarea "h"
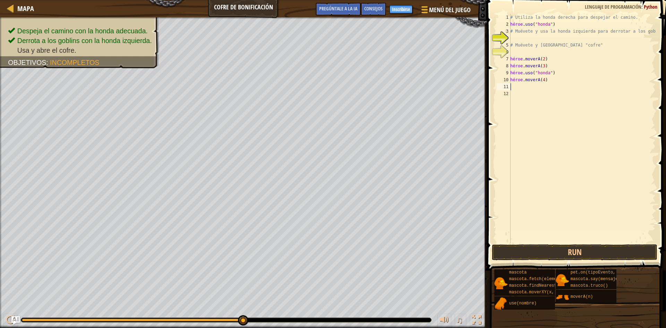
click at [558, 79] on div "# Utiliza la honda derecha para despejar el camino. héroe . uso ( "honda" ) # M…" at bounding box center [582, 135] width 147 height 243
type textarea "h"
click at [564, 75] on div "# Utiliza la honda derecha para despejar el camino. héroe . uso ( "honda" ) # M…" at bounding box center [582, 135] width 147 height 243
click at [560, 64] on div "# Utiliza la honda derecha para despejar el camino. héroe . uso ( "honda" ) # M…" at bounding box center [582, 135] width 147 height 243
type textarea "h"
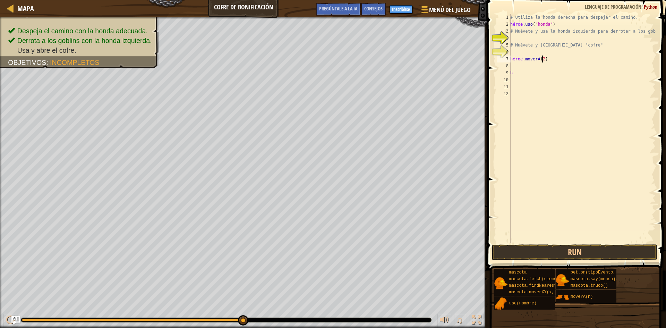
click at [554, 60] on div "# Utiliza la honda derecha para despejar el camino. héroe . uso ( "honda" ) # M…" at bounding box center [582, 135] width 147 height 243
click at [558, 59] on div "# Utiliza la honda derecha para despejar el camino. héroe . uso ( "honda" ) # M…" at bounding box center [582, 135] width 147 height 243
type textarea "h"
drag, startPoint x: 579, startPoint y: 258, endPoint x: 577, endPoint y: 253, distance: 5.9
click at [579, 258] on button "Run" at bounding box center [575, 252] width 166 height 16
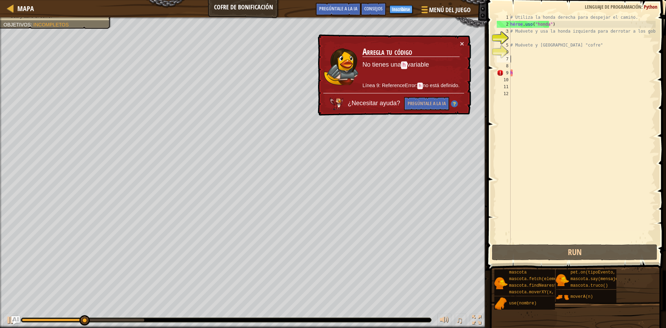
click at [514, 31] on div "# Utiliza la honda derecha para despejar el camino. héroe . uso ( "honda" ) # M…" at bounding box center [582, 135] width 147 height 243
click at [517, 31] on div "# Utiliza la honda derecha para despejar el camino. héroe . uso ( "honda" ) # M…" at bounding box center [582, 135] width 147 height 243
click at [533, 72] on div "# Utiliza la honda derecha para despejar el camino. héroe . uso ( "honda" ) # M…" at bounding box center [582, 135] width 147 height 243
type textarea "h"
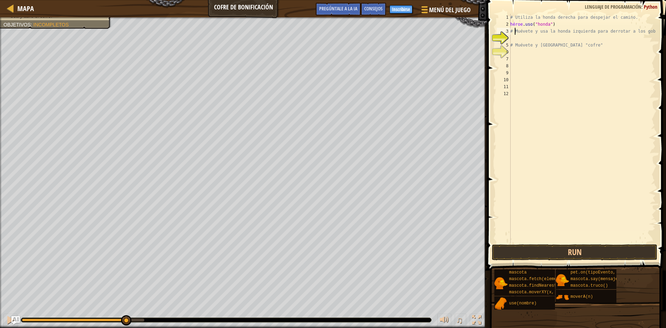
click at [516, 30] on div "# Utiliza la honda derecha para despejar el camino. héroe . uso ( "honda" ) # M…" at bounding box center [582, 135] width 147 height 243
type textarea "# heMove to and use the left sling to defeat [PERSON_NAME]"
click at [518, 36] on div "# Utiliza la honda derecha para despejar el camino. héroe . uso ( "honda" ) # M…" at bounding box center [583, 135] width 146 height 243
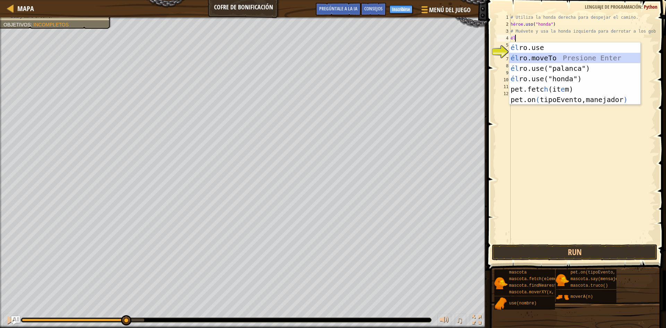
click at [548, 59] on div "él ro.use presione enter él ro.moveTo Presione Enter él ro.use("palanca") Presi…" at bounding box center [575, 83] width 131 height 83
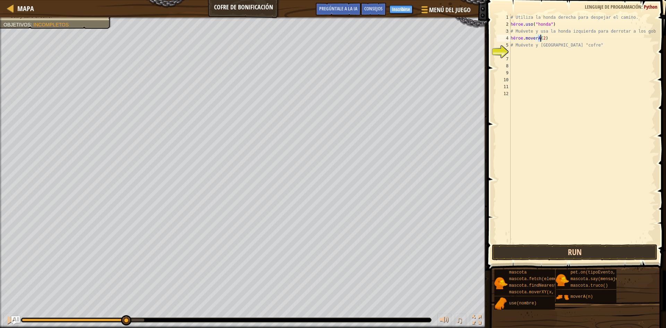
type textarea "hero.moveTo(2)"
click at [585, 250] on button "Run" at bounding box center [575, 252] width 166 height 16
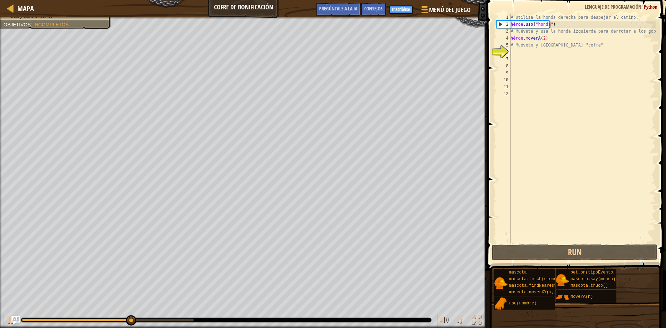
click at [517, 52] on div "# Utiliza la honda derecha para despejar el camino. héroe . uso ( "honda" ) # M…" at bounding box center [583, 135] width 146 height 243
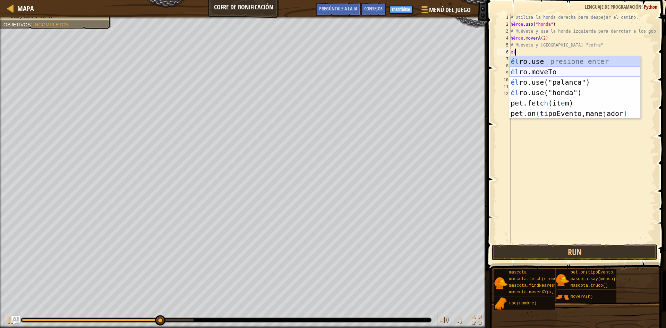
click at [549, 71] on div "él ro.use presione enter él ro.moveTo Presione Enter él ro.use("palanca") Presi…" at bounding box center [575, 97] width 131 height 83
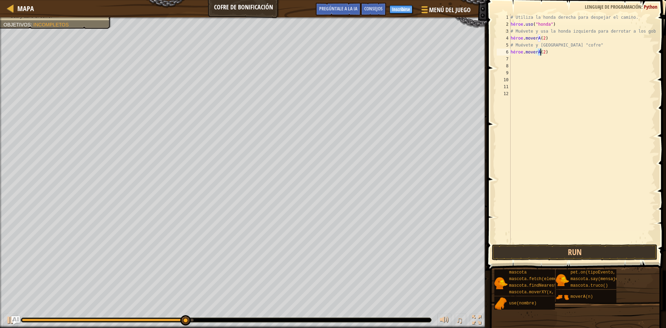
type textarea "hero.moveTo(3)"
drag, startPoint x: 555, startPoint y: 74, endPoint x: 543, endPoint y: 248, distance: 174.3
click at [543, 248] on button "Run" at bounding box center [575, 252] width 166 height 16
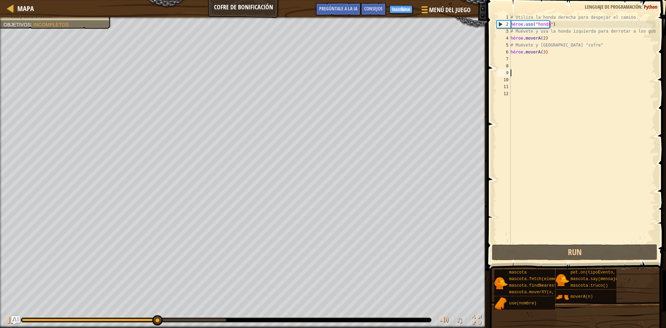
click at [530, 58] on div "# Utiliza la honda derecha para despejar el camino. héroe . uso ( "honda" ) # M…" at bounding box center [583, 135] width 146 height 243
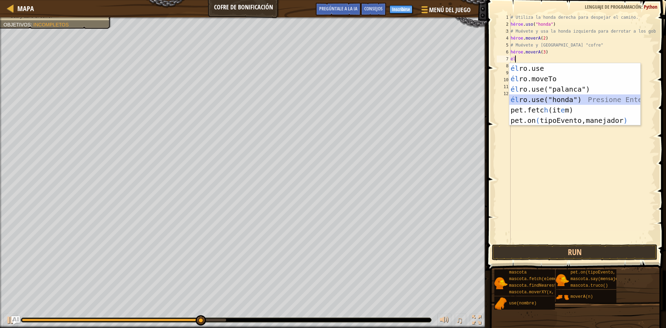
click at [550, 100] on div "él ro.use presione enter él ro.moveTo Presione Enter él ro.use("palanca") Presi…" at bounding box center [575, 104] width 131 height 83
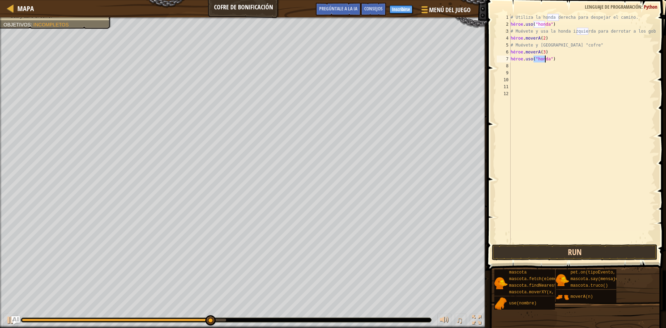
type textarea "hero.use("sling")"
click at [565, 253] on button "Run" at bounding box center [575, 252] width 166 height 16
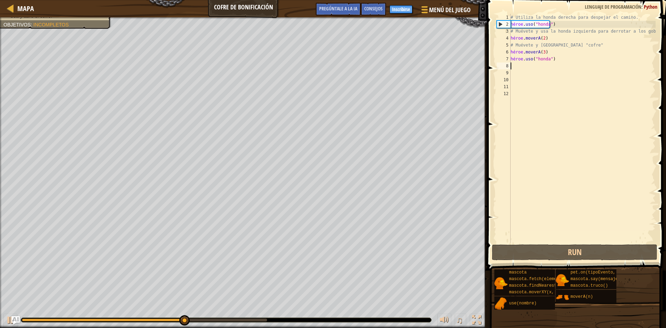
click at [518, 64] on div "# Utiliza la honda derecha para despejar el camino. héroe . uso ( "honda" ) # M…" at bounding box center [583, 135] width 146 height 243
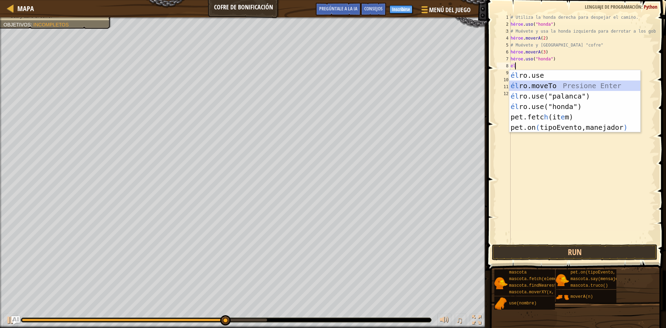
click at [583, 83] on div "él ro.use presione enter él ro.moveTo Presione Enter él ro.use("palanca") Presi…" at bounding box center [575, 111] width 131 height 83
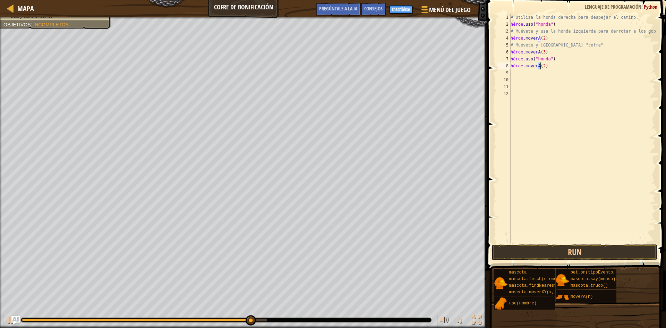
scroll to position [3, 2]
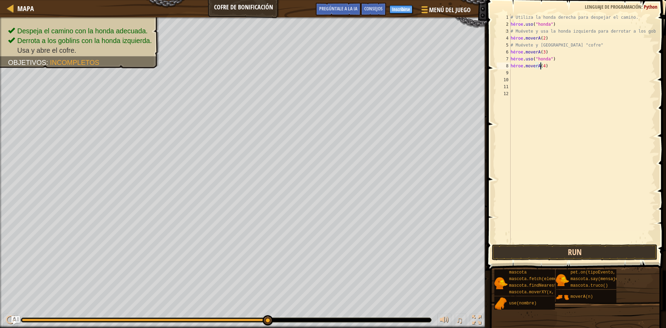
type textarea "hero.moveTo(4)"
click at [591, 251] on button "Run" at bounding box center [575, 252] width 166 height 16
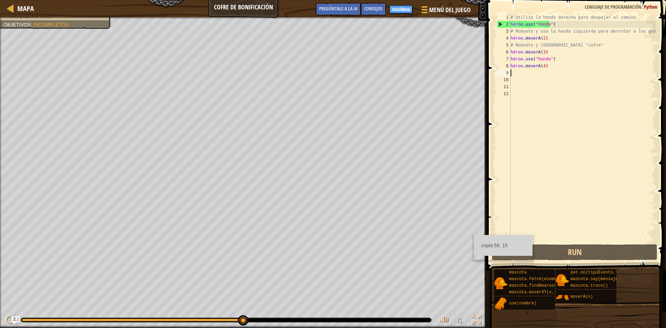
click at [534, 75] on div "# Utiliza la honda derecha para despejar el camino. héroe . uso ( "honda" ) # M…" at bounding box center [583, 135] width 146 height 243
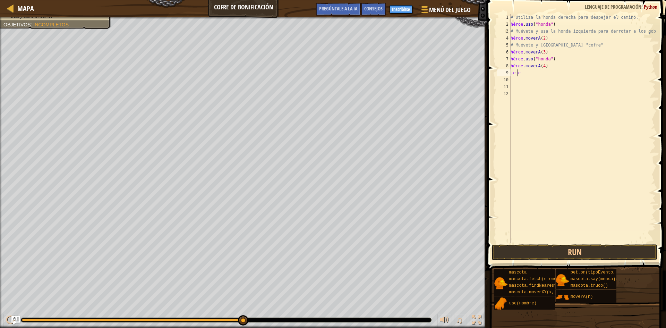
scroll to position [3, 0]
type textarea "h"
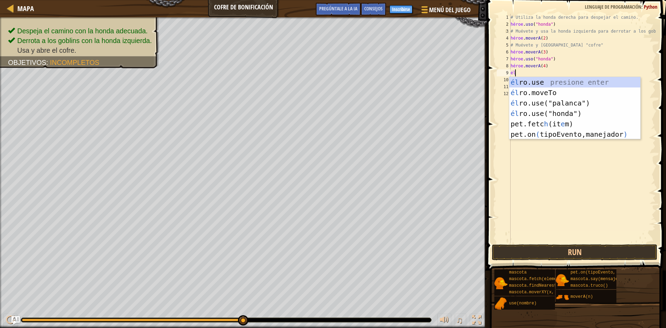
scroll to position [3, 0]
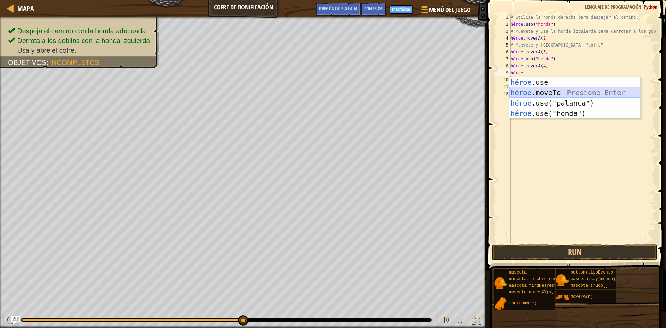
click at [624, 95] on div "héroe .use presione enter héroe .moveTo Presione Enter héroe .use("palanca") Pr…" at bounding box center [575, 108] width 131 height 62
type textarea "hero.moveTo(2)"
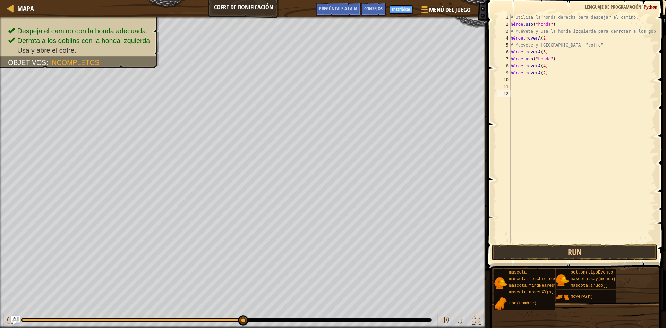
drag, startPoint x: 593, startPoint y: 99, endPoint x: 588, endPoint y: 99, distance: 4.9
click at [590, 98] on div "# Utiliza la honda derecha para despejar el camino. héroe . uso ( "honda" ) # M…" at bounding box center [583, 135] width 146 height 243
click at [581, 74] on div "# Utiliza la honda derecha para despejar el camino. héroe . uso ( "honda" ) # M…" at bounding box center [583, 135] width 146 height 243
type textarea "hero.moveTo(2)"
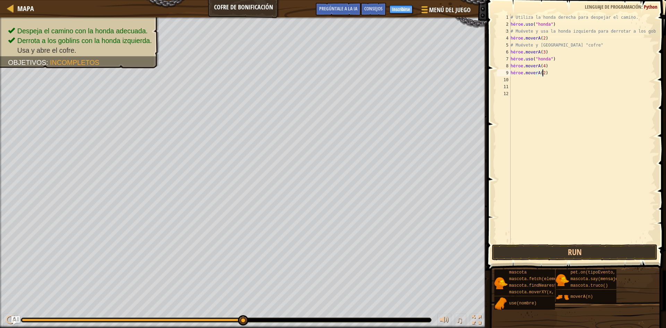
click at [586, 76] on div "# Utiliza la honda derecha para despejar el camino. héroe . uso ( "honda" ) # M…" at bounding box center [583, 135] width 146 height 243
click at [587, 76] on div "# Utiliza la honda derecha para despejar el camino. héroe . uso ( "honda" ) # M…" at bounding box center [583, 135] width 146 height 243
click at [522, 75] on div "# Utiliza la honda derecha para despejar el camino. héroe . uso ( "honda" ) # M…" at bounding box center [583, 135] width 146 height 243
click at [580, 249] on button "Run" at bounding box center [575, 252] width 166 height 16
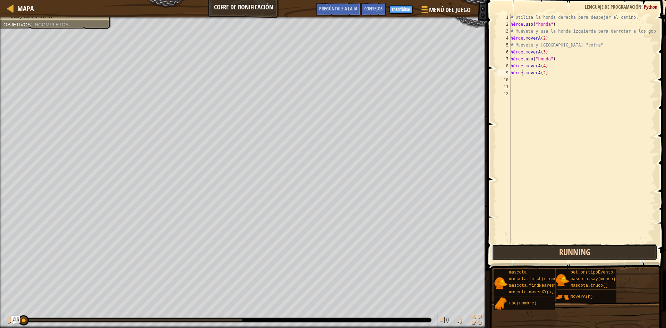
click at [580, 249] on button "Running" at bounding box center [575, 252] width 166 height 16
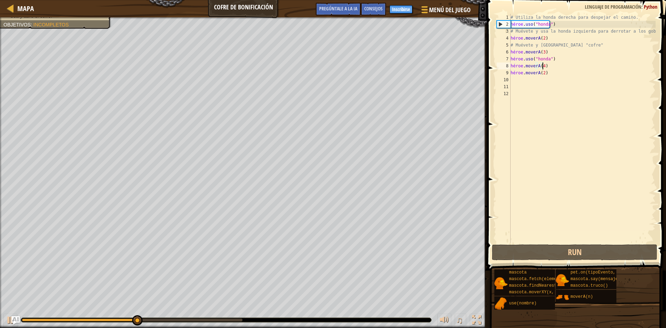
click at [577, 67] on div "# Utiliza la honda derecha para despejar el camino. héroe . uso ( "honda" ) # M…" at bounding box center [583, 135] width 146 height 243
type textarea "hero.moveTo(4)"
click at [577, 67] on div "# Utiliza la honda derecha para despejar el camino. héroe . uso ( "honda" ) # M…" at bounding box center [583, 135] width 146 height 243
click at [614, 77] on div "# Utiliza la honda derecha para despejar el camino. héroe . uso ( "honda" ) # M…" at bounding box center [583, 135] width 146 height 243
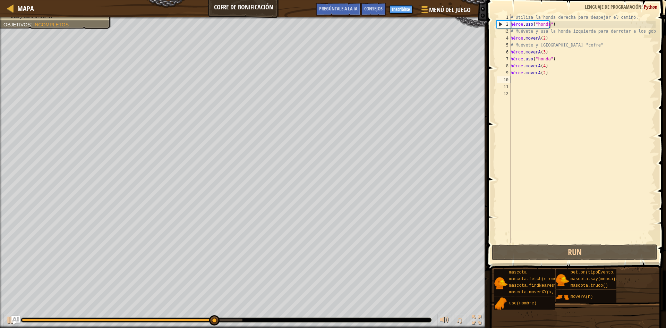
click at [602, 72] on div "# Utiliza la honda derecha para despejar el camino. héroe . uso ( "honda" ) # M…" at bounding box center [583, 135] width 146 height 243
type textarea "hero.moveTo(2)"
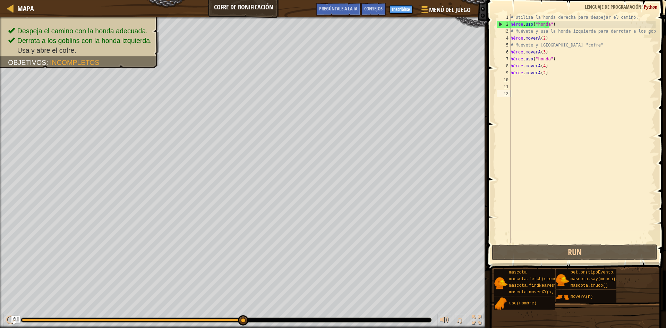
click at [592, 94] on div "# Utiliza la honda derecha para despejar el camino. héroe . uso ( "honda" ) # M…" at bounding box center [583, 135] width 146 height 243
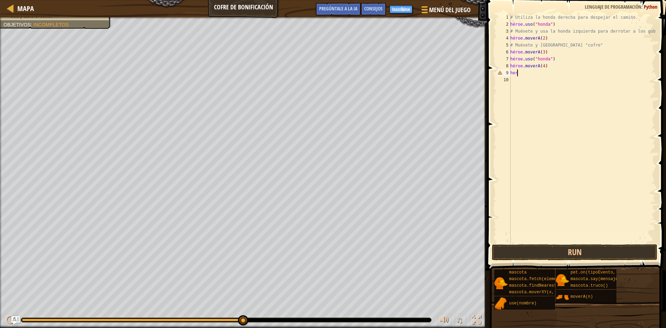
type textarea "h"
type textarea "#"
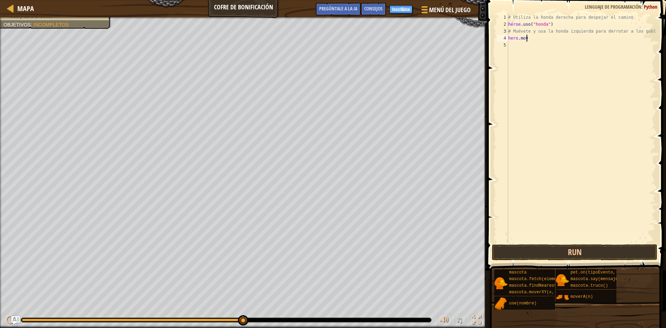
type textarea "h"
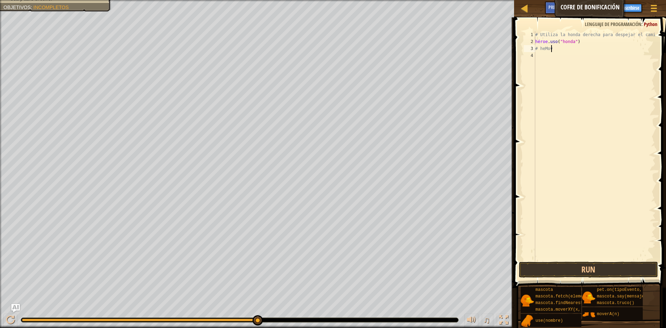
type textarea "#"
type textarea "h"
type textarea "#"
click at [576, 267] on button "Run" at bounding box center [588, 270] width 139 height 16
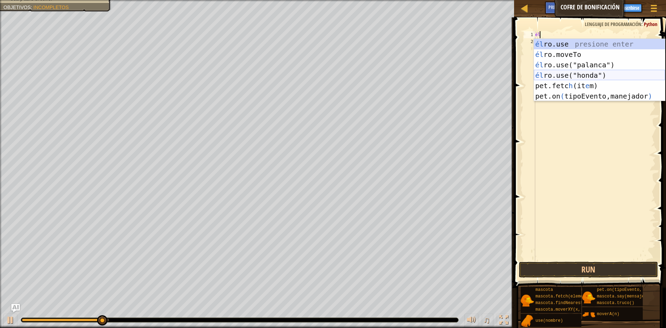
type textarea "h"
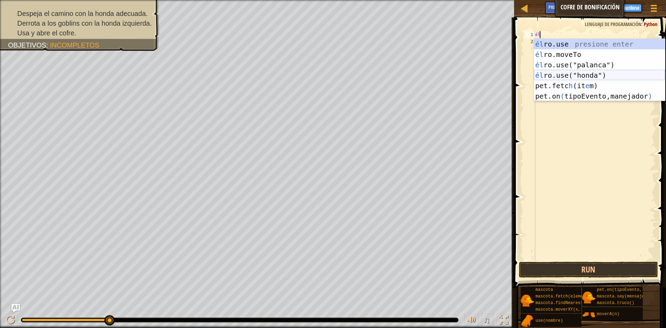
click at [608, 73] on div "él ro.use presione enter él ro.moveTo Presione Enter él ro.use("palanca") Presi…" at bounding box center [599, 80] width 131 height 83
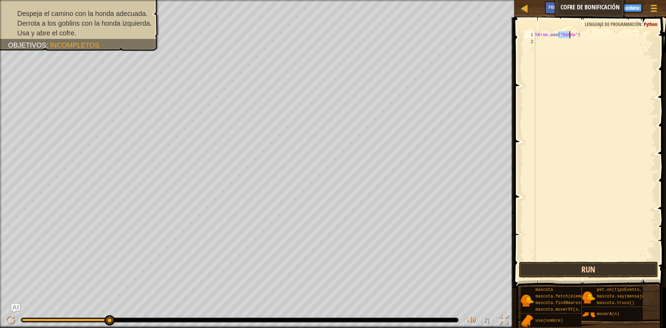
type textarea "hero.use("sling")"
click at [552, 274] on button "Run" at bounding box center [588, 270] width 139 height 16
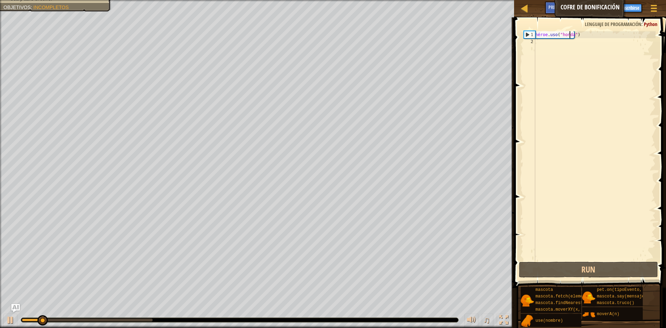
click at [561, 42] on div "héroe . uso ( "honda" )" at bounding box center [595, 152] width 122 height 243
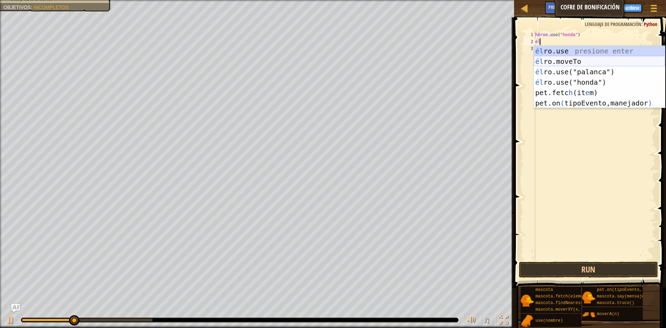
click at [589, 60] on div "él ro.use presione enter él ro.moveTo Presione Enter él ro.use("palanca") Presi…" at bounding box center [599, 87] width 131 height 83
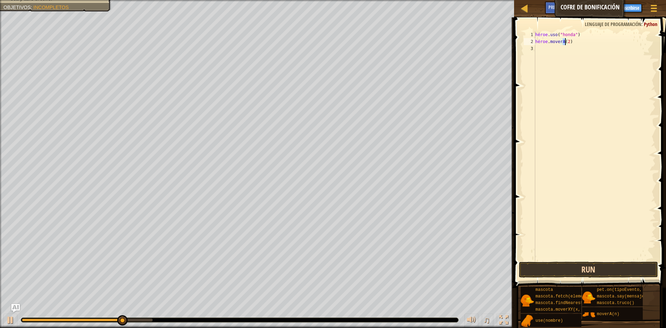
type textarea "hero.moveTo(2)"
click at [577, 271] on button "Run" at bounding box center [588, 270] width 139 height 16
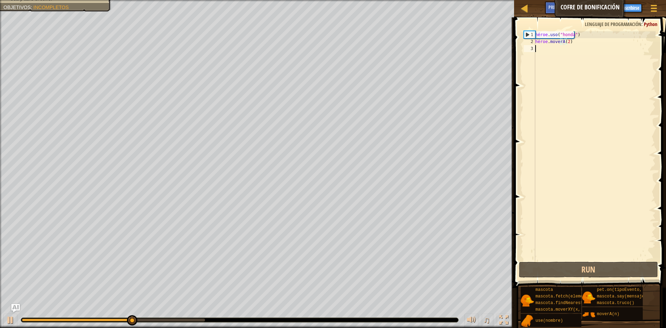
click at [540, 49] on div "héroe . uso ( "honda" ) héroe . moverA ( 2 )" at bounding box center [595, 152] width 122 height 243
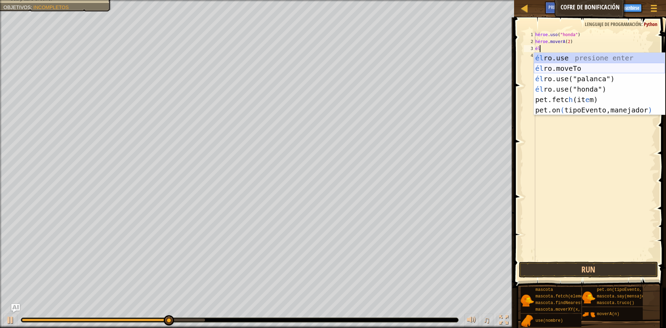
click at [588, 68] on div "él ro.use presione enter él ro.moveTo Presione Enter él ro.use("palanca") Presi…" at bounding box center [599, 94] width 131 height 83
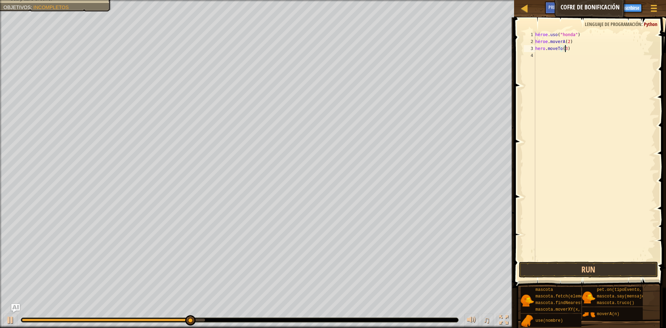
scroll to position [3, 2]
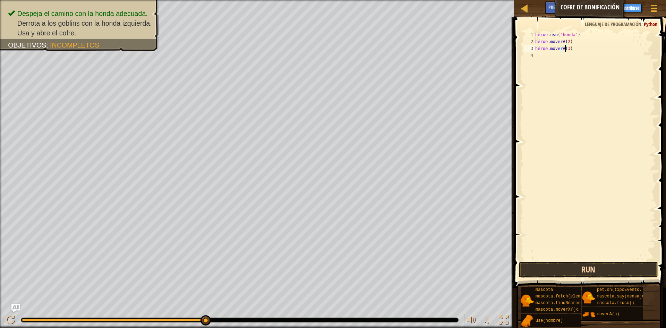
type textarea "hero.moveTo(3)"
click at [596, 263] on button "Run" at bounding box center [588, 270] width 139 height 16
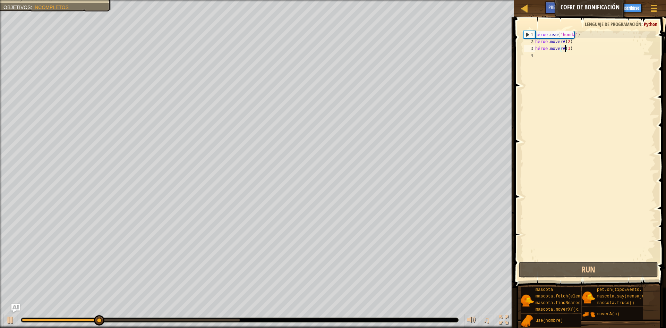
click at [566, 61] on div "héroe . uso ( "honda" ) héroe . moverA ( 2 ) héroe . moverA ( 3 )" at bounding box center [595, 152] width 122 height 243
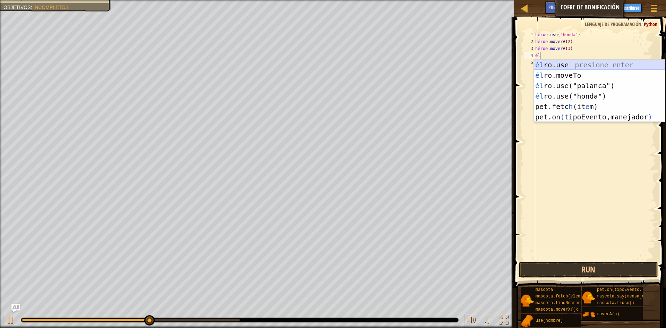
click at [565, 60] on div "él ro.use presione enter él ro.moveTo Presione Enter él ro.use("palanca") Presi…" at bounding box center [599, 101] width 131 height 83
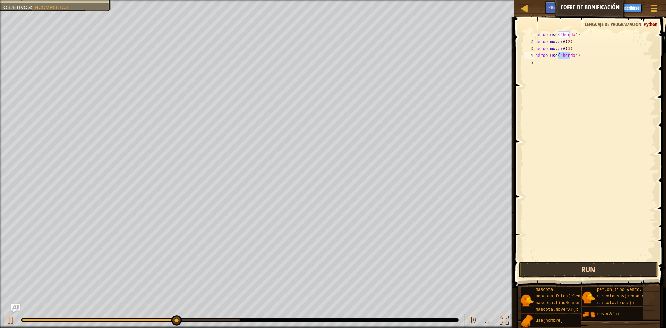
type textarea "hero.use("sling")"
drag, startPoint x: 589, startPoint y: 270, endPoint x: 592, endPoint y: 252, distance: 18.0
click at [589, 269] on button "Run" at bounding box center [588, 270] width 139 height 16
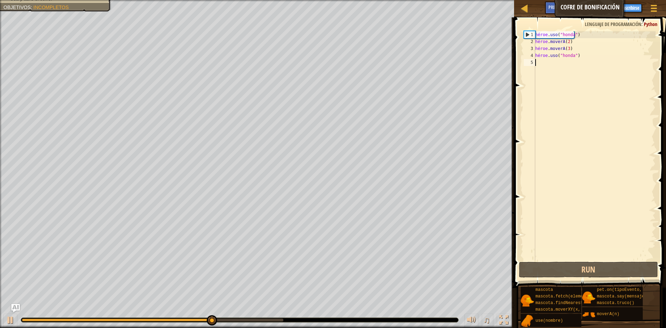
click at [541, 63] on div "héroe . uso ( "honda" ) héroe . moverA ( 2 ) héroe . moverA ( 3 ) héroe . uso (…" at bounding box center [595, 152] width 122 height 243
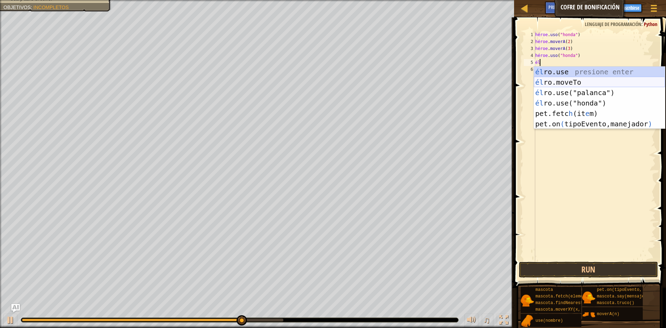
click at [565, 84] on div "él ro.use presione enter él ro.moveTo Presione Enter él ro.use("palanca") Presi…" at bounding box center [599, 108] width 131 height 83
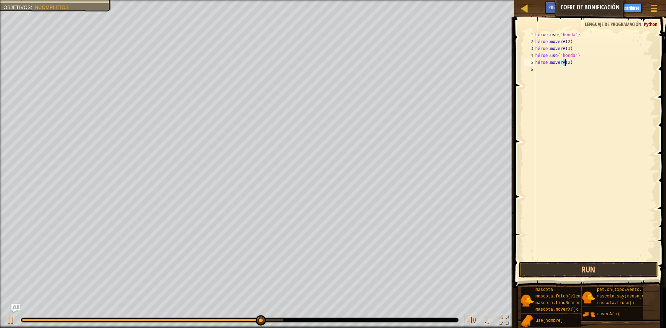
scroll to position [3, 2]
click at [573, 263] on button "Run" at bounding box center [588, 270] width 139 height 16
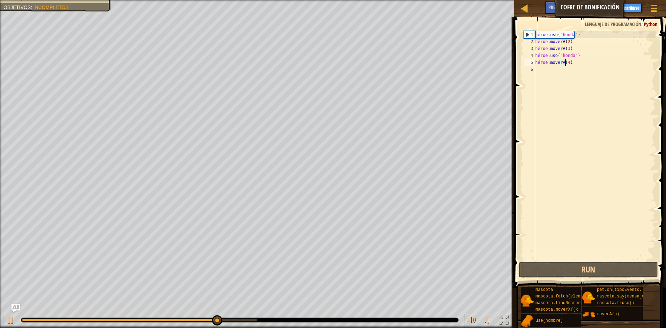
click at [578, 61] on div "héroe . uso ( "honda" ) héroe . moverA ( 2 ) héroe . moverA ( 3 ) héroe . uso (…" at bounding box center [595, 152] width 122 height 243
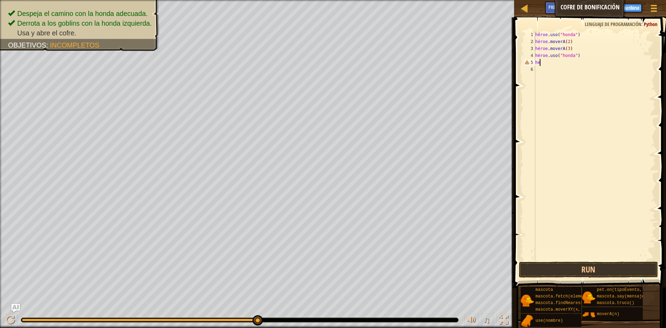
scroll to position [3, 0]
type textarea "h"
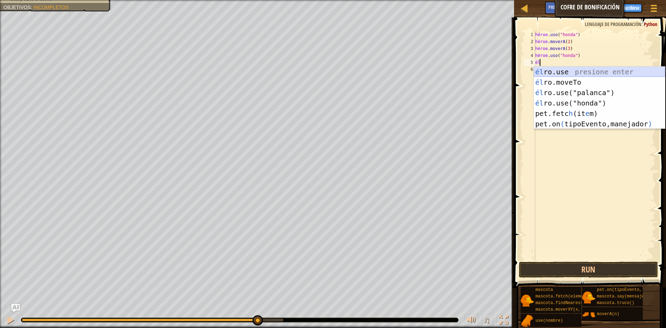
click at [590, 76] on div "él ro.use presione enter él ro.moveTo Presione Enter él ro.use("palanca") Presi…" at bounding box center [599, 108] width 131 height 83
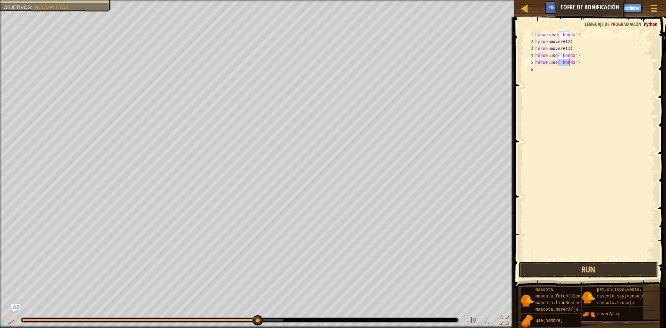
scroll to position [3, 2]
type textarea "hero.use("2")"
click at [575, 271] on button "Run" at bounding box center [588, 270] width 139 height 16
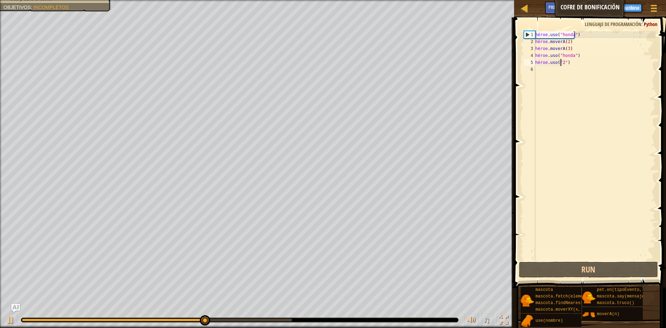
click at [546, 70] on div "héroe . uso ( "honda" ) héroe . moverA ( 2 ) héroe . moverA ( 3 ) héroe . uso (…" at bounding box center [595, 152] width 122 height 243
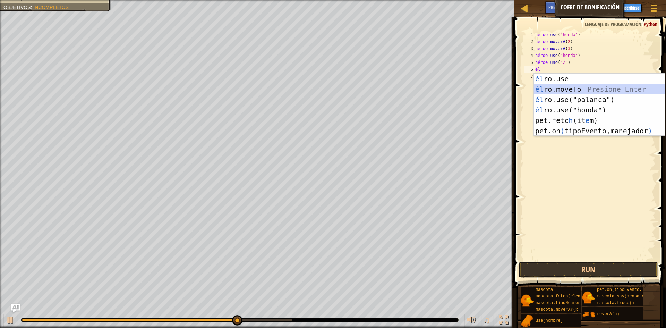
click at [565, 91] on div "él ro.use presione enter él ro.moveTo Presione Enter él ro.use("palanca") Presi…" at bounding box center [599, 115] width 131 height 83
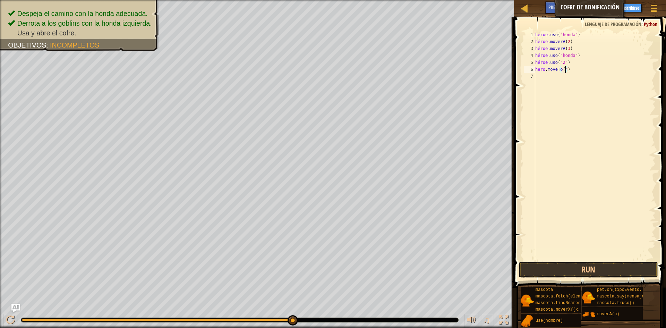
scroll to position [3, 2]
click at [616, 270] on button "Run" at bounding box center [588, 270] width 139 height 16
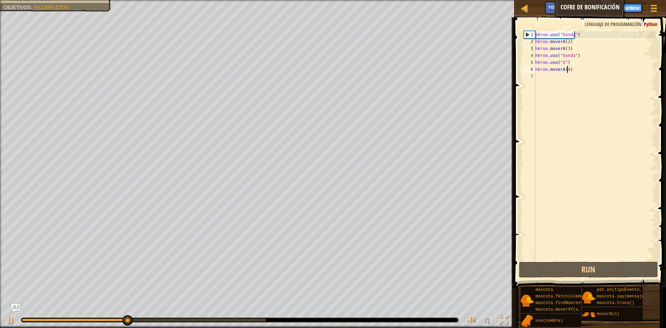
click at [579, 69] on div "héroe . uso ( "honda" ) héroe . moverA ( 2 ) héroe . moverA ( 3 ) héroe . uso (…" at bounding box center [595, 152] width 122 height 243
click at [576, 69] on div "héroe . uso ( "honda" ) héroe . moverA ( 2 ) héroe . moverA ( 3 ) héroe . uso (…" at bounding box center [595, 152] width 122 height 243
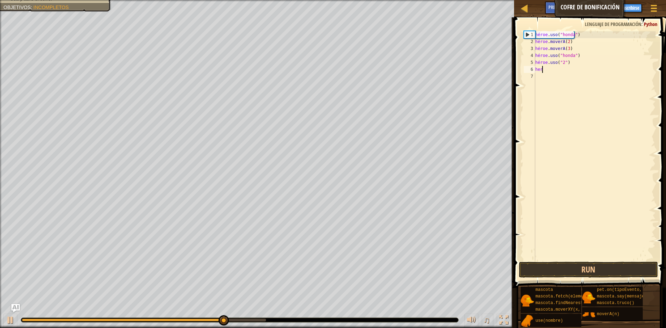
scroll to position [3, 0]
type textarea "h"
click at [591, 268] on button "Run" at bounding box center [588, 270] width 139 height 16
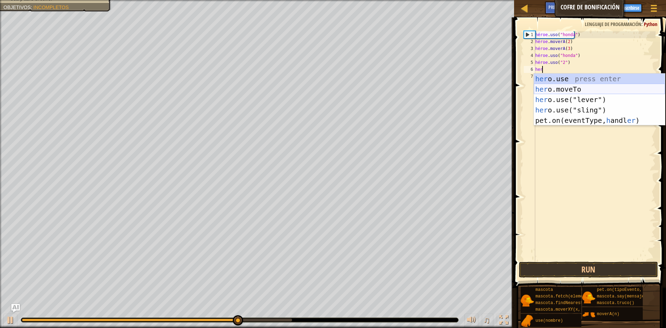
scroll to position [3, 0]
click at [596, 85] on div "su o.use presione enter su o.moveTo Presione Enter su o.use("palanca") Presione…" at bounding box center [599, 110] width 131 height 73
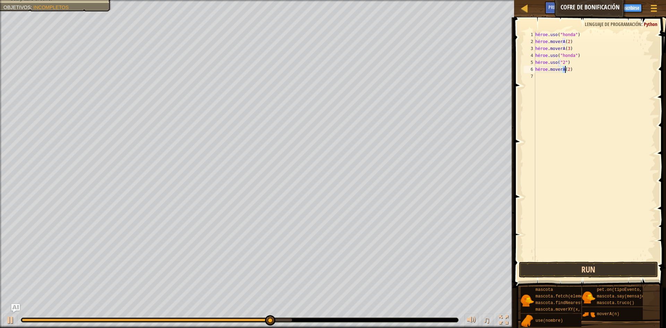
type textarea "hero.moveTo(2)"
click at [604, 267] on button "Run" at bounding box center [588, 270] width 139 height 16
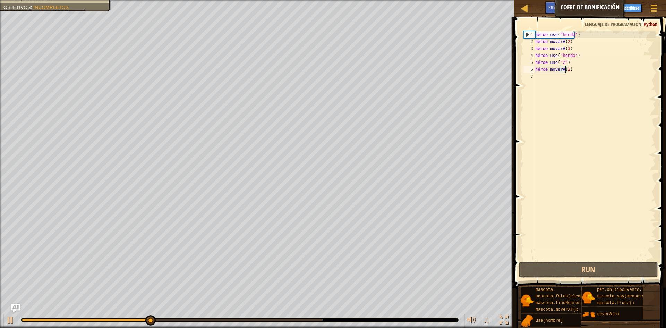
click at [543, 76] on div "héroe . uso ( "honda" ) héroe . moverA ( 2 ) héroe . moverA ( 3 ) héroe . uso (…" at bounding box center [595, 152] width 122 height 243
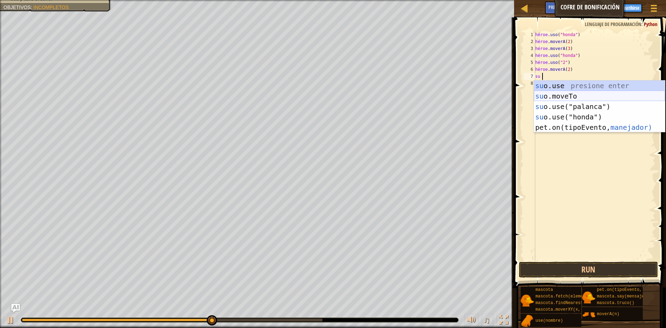
click at [578, 96] on div "su o.use presione enter su o.moveTo Presione Enter su o.use("palanca") Presione…" at bounding box center [599, 117] width 131 height 73
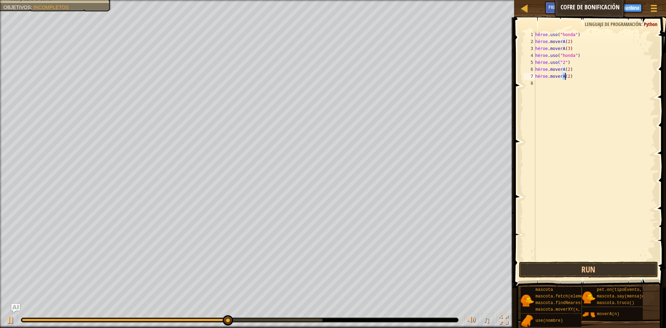
scroll to position [3, 2]
type textarea "hero.moveTo(4)"
click at [591, 271] on button "Run" at bounding box center [588, 270] width 139 height 16
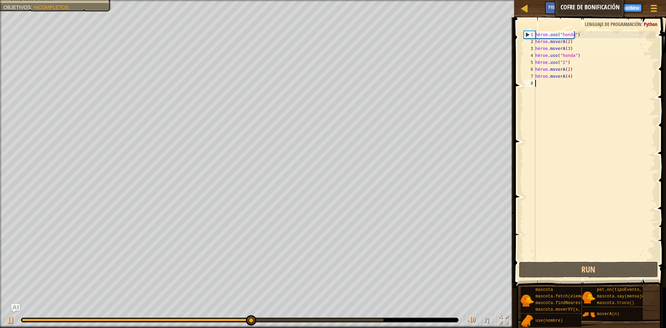
click at [542, 84] on div "héroe . uso ( "honda" ) héroe . moverA ( 2 ) héroe . moverA ( 3 ) héroe . uso (…" at bounding box center [595, 152] width 122 height 243
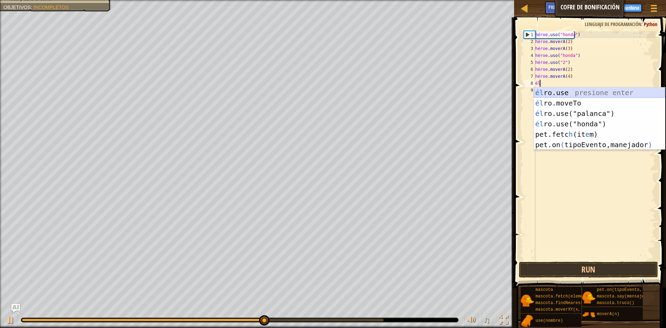
scroll to position [3, 0]
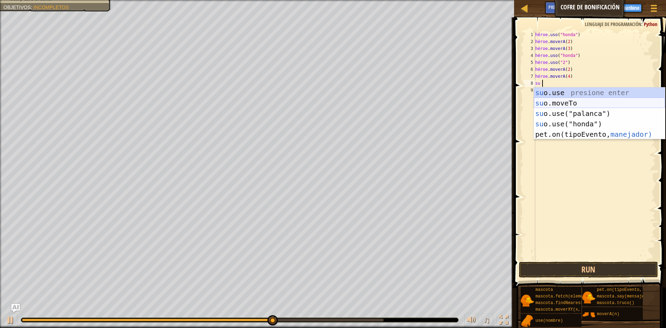
click at [586, 99] on div "su o.use presione enter su o.moveTo Presione Enter su o.use("palanca") Presione…" at bounding box center [599, 123] width 131 height 73
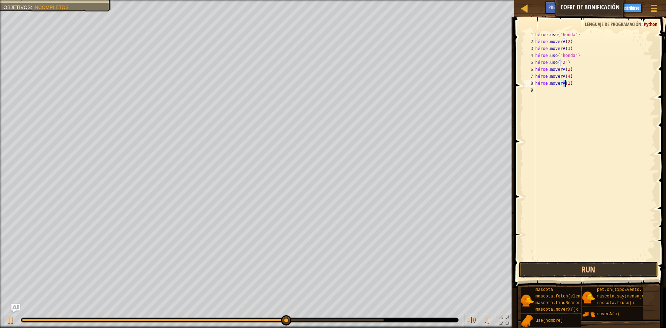
scroll to position [3, 2]
type textarea "hero.moveTo(5)"
click at [578, 268] on button "Run" at bounding box center [588, 270] width 139 height 16
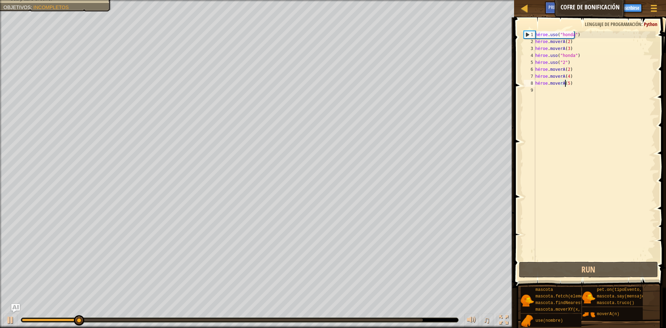
click at [547, 93] on div "héroe . uso ( "honda" ) héroe . moverA ( 2 ) héroe . moverA ( 3 ) héroe . uso (…" at bounding box center [595, 152] width 122 height 243
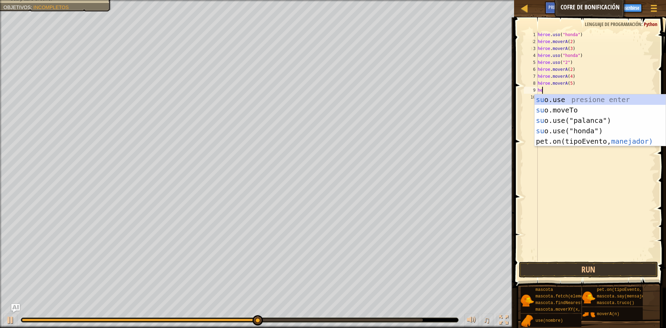
scroll to position [3, 0]
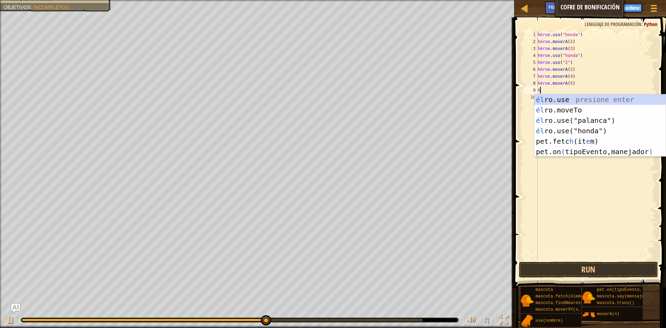
type textarea "h"
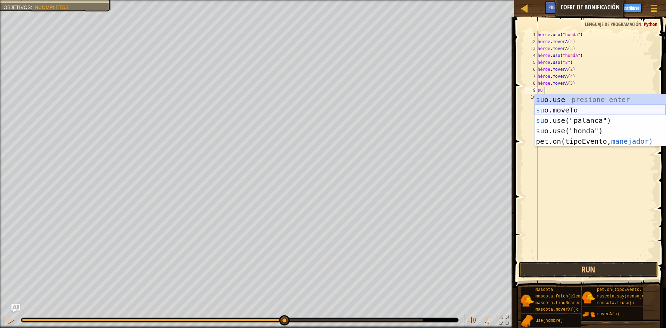
click at [559, 112] on div "su o.use presione enter su o.moveTo Presione Enter su o.use("palanca") Presione…" at bounding box center [600, 130] width 131 height 73
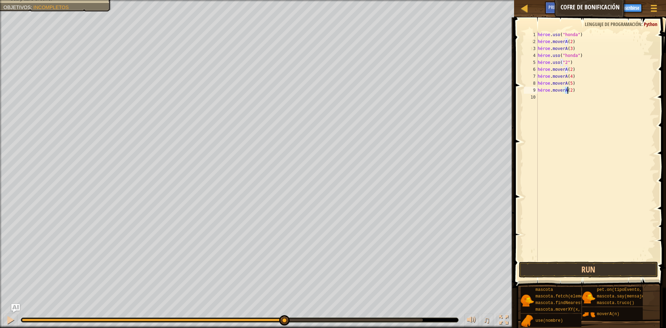
type textarea "hero.moveTo(6)"
click at [572, 269] on button "Run" at bounding box center [588, 270] width 139 height 16
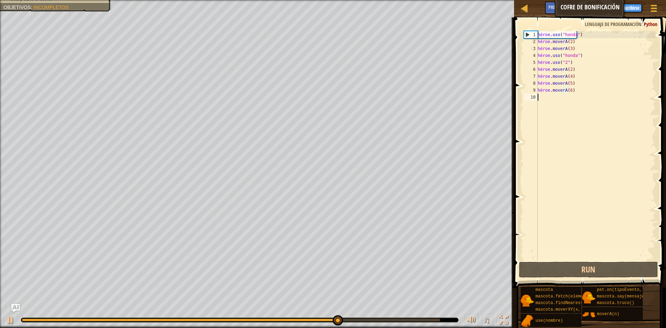
click at [545, 98] on div "héroe . uso ( "honda" ) héroe . moverA ( 2 ) héroe . moverA ( 3 ) héroe . uso (…" at bounding box center [597, 152] width 120 height 243
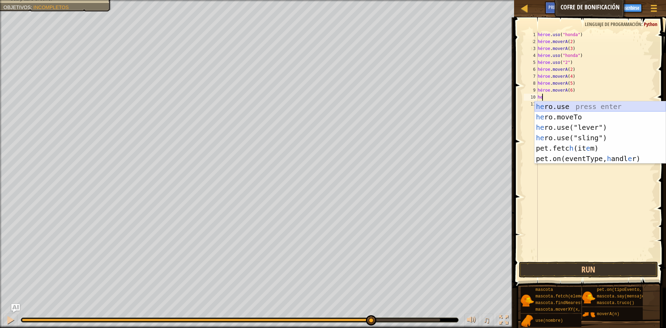
scroll to position [3, 0]
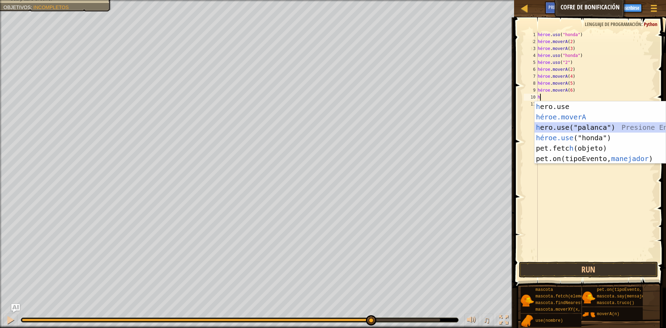
click at [580, 129] on div "h ero.use presione enter héroe.moverA ​ Presione Enter h ero.use("palanca") Pre…" at bounding box center [600, 142] width 131 height 83
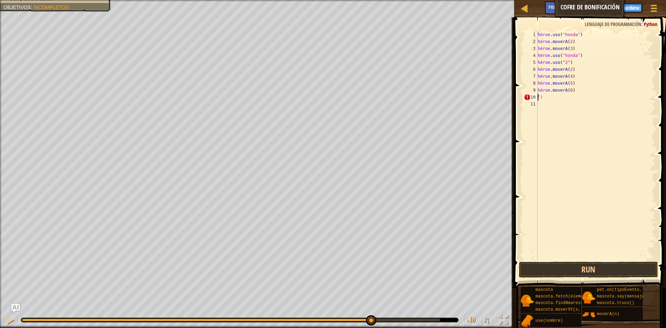
scroll to position [3, 0]
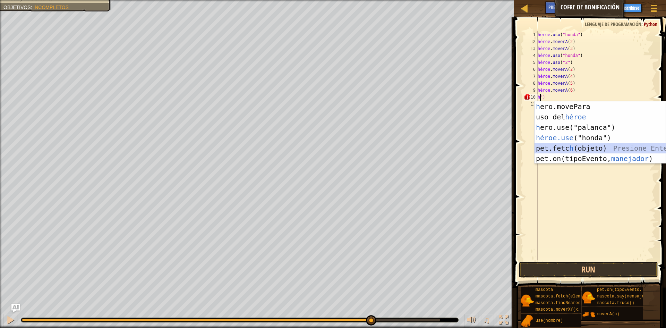
click at [582, 146] on div "h ero.movePara presionar enter uso del héroe Presione Enter h ero.use("palanca"…" at bounding box center [600, 142] width 131 height 83
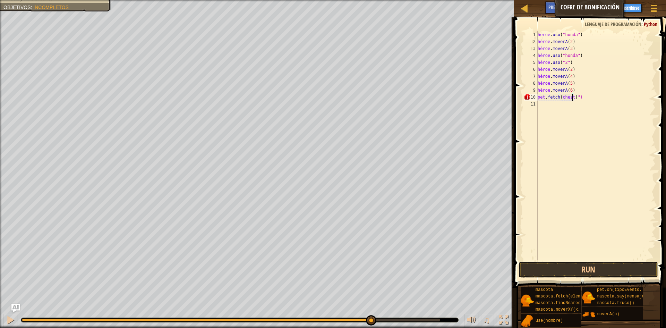
scroll to position [3, 3]
click at [602, 264] on button "Run" at bounding box center [588, 270] width 139 height 16
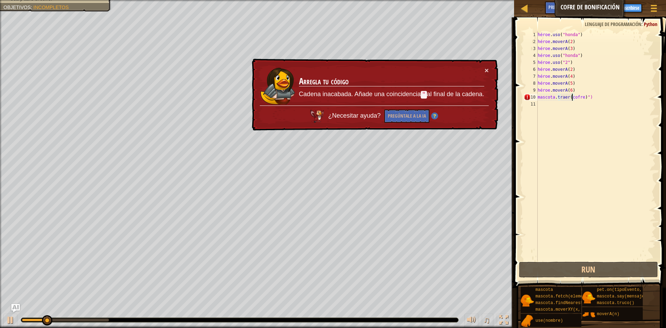
click at [481, 66] on div "× Arregla tu código Cadena inacabada. Añade una coincidencia " al final de la c…" at bounding box center [374, 95] width 249 height 76
click at [486, 69] on font "×" at bounding box center [487, 72] width 5 height 8
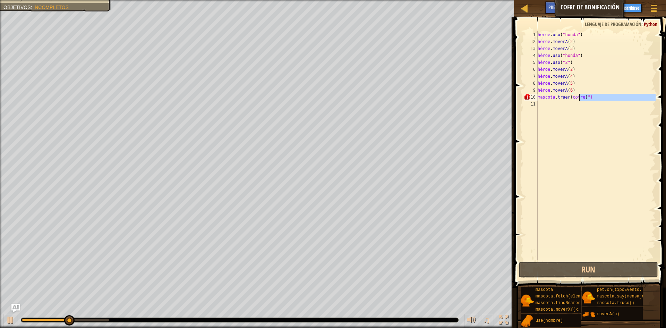
click at [598, 100] on div "héroe . uso ( "honda" ) héroe . moverA ( 2 ) héroe . moverA ( 3 ) héroe . uso (…" at bounding box center [597, 152] width 120 height 243
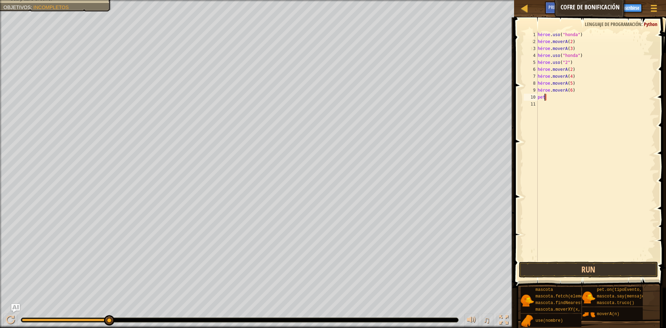
scroll to position [3, 0]
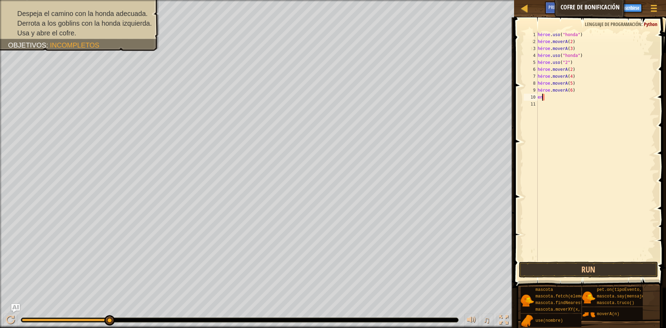
type textarea "p"
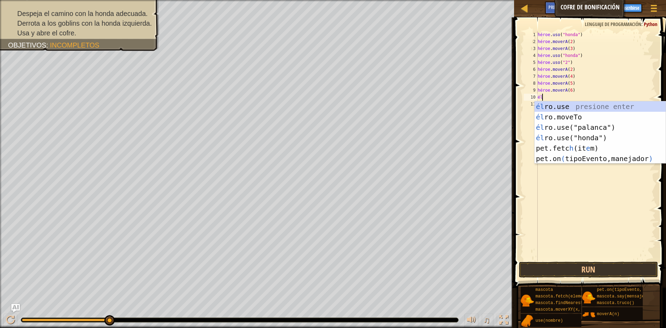
scroll to position [3, 0]
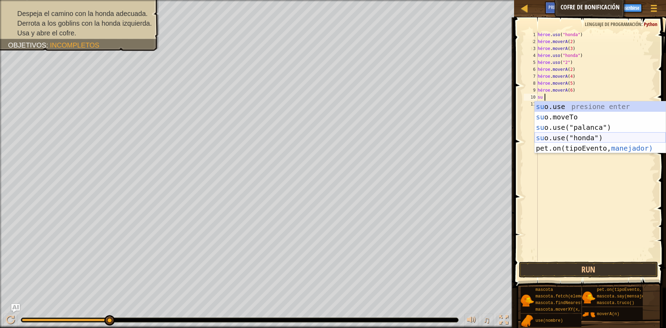
click at [583, 135] on div "su o.use presione enter su o.moveTo Presione Enter su o.use("palanca") Presione…" at bounding box center [600, 137] width 131 height 73
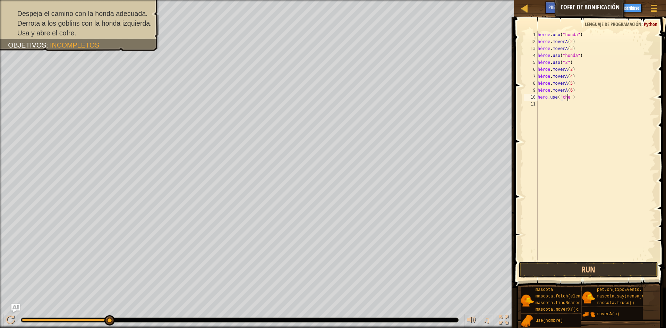
scroll to position [3, 3]
type textarea "hero.use("chest")"
click at [593, 271] on button "Run" at bounding box center [588, 270] width 139 height 16
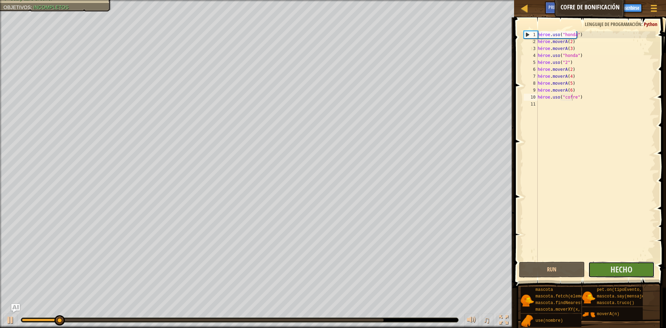
click at [604, 268] on button "Hecho" at bounding box center [622, 270] width 66 height 16
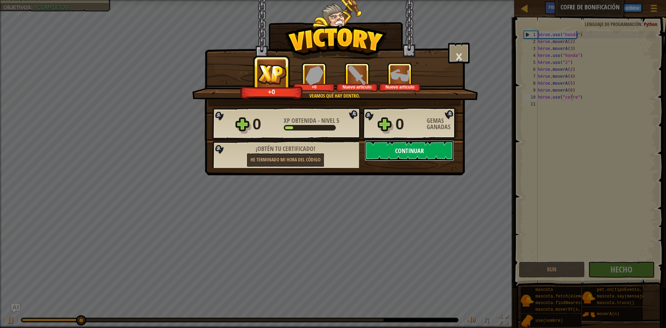
click at [421, 145] on button "Continuar" at bounding box center [410, 150] width 90 height 21
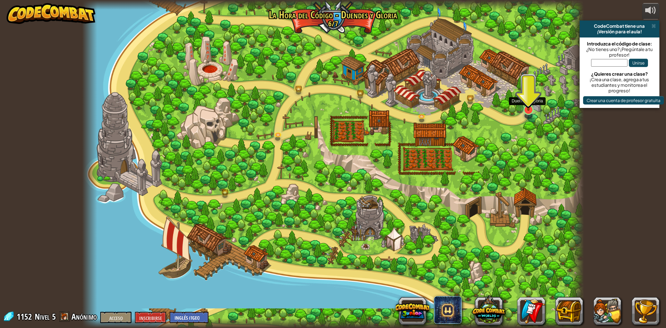
click at [530, 110] on img at bounding box center [529, 93] width 14 height 36
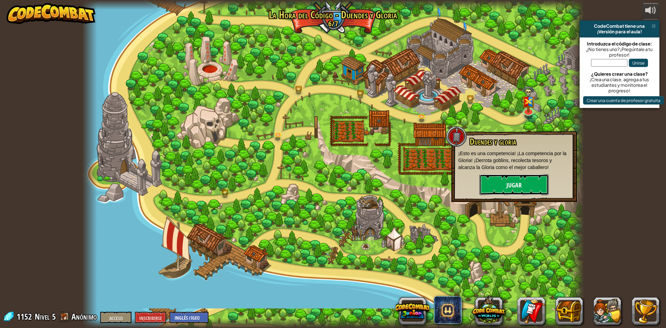
click at [531, 178] on button "Jugar" at bounding box center [514, 184] width 69 height 21
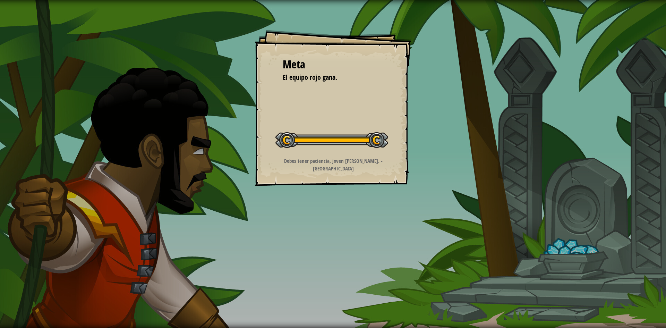
click at [532, 178] on div "Meta El equipo rojo gana. Nivel inicial Error al cargar desde el servidor. Inte…" at bounding box center [333, 164] width 666 height 328
drag, startPoint x: 421, startPoint y: 118, endPoint x: 390, endPoint y: 121, distance: 31.4
click at [412, 121] on div "Meta El equipo rojo gana. Nivel inicial Error al cargar desde el servidor. Inte…" at bounding box center [333, 164] width 666 height 328
